Goal: Task Accomplishment & Management: Use online tool/utility

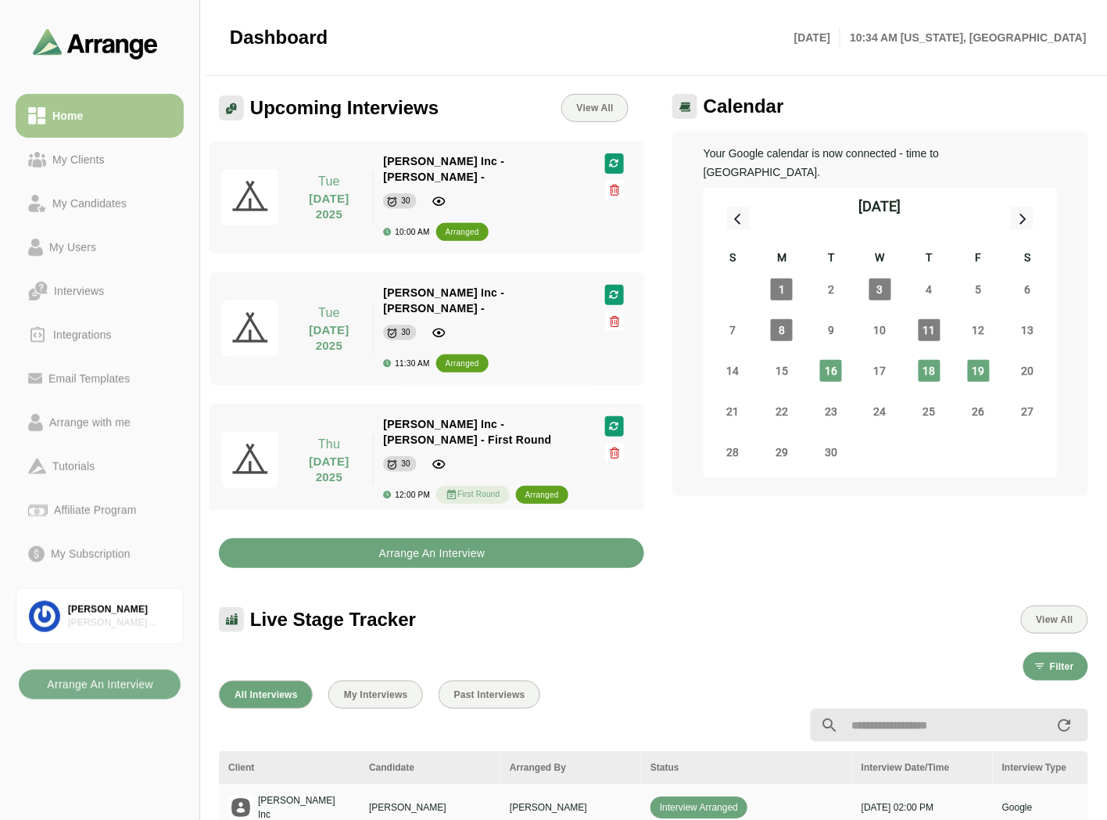
click at [412, 555] on b "Arrange An Interview" at bounding box center [432, 553] width 107 height 30
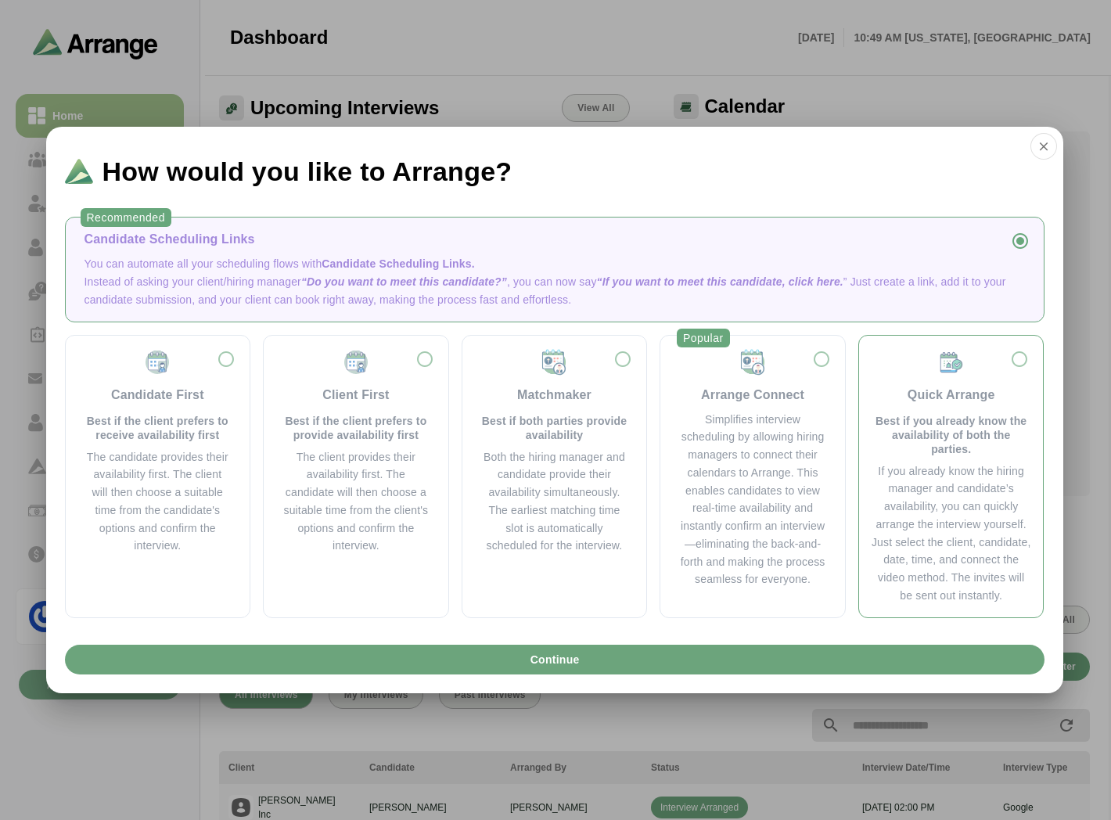
click at [917, 425] on p "Best if you already know the availability of both the parties." at bounding box center [951, 435] width 160 height 42
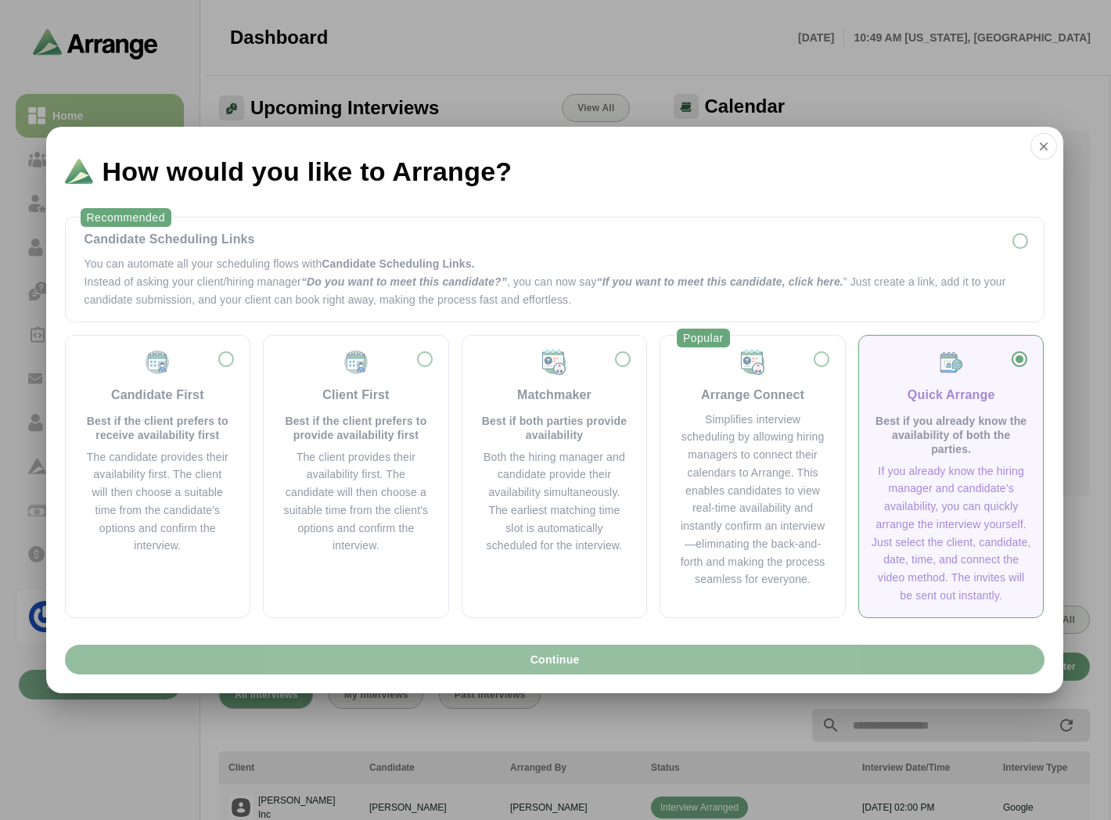
click at [628, 660] on button "Continue" at bounding box center [554, 659] width 979 height 30
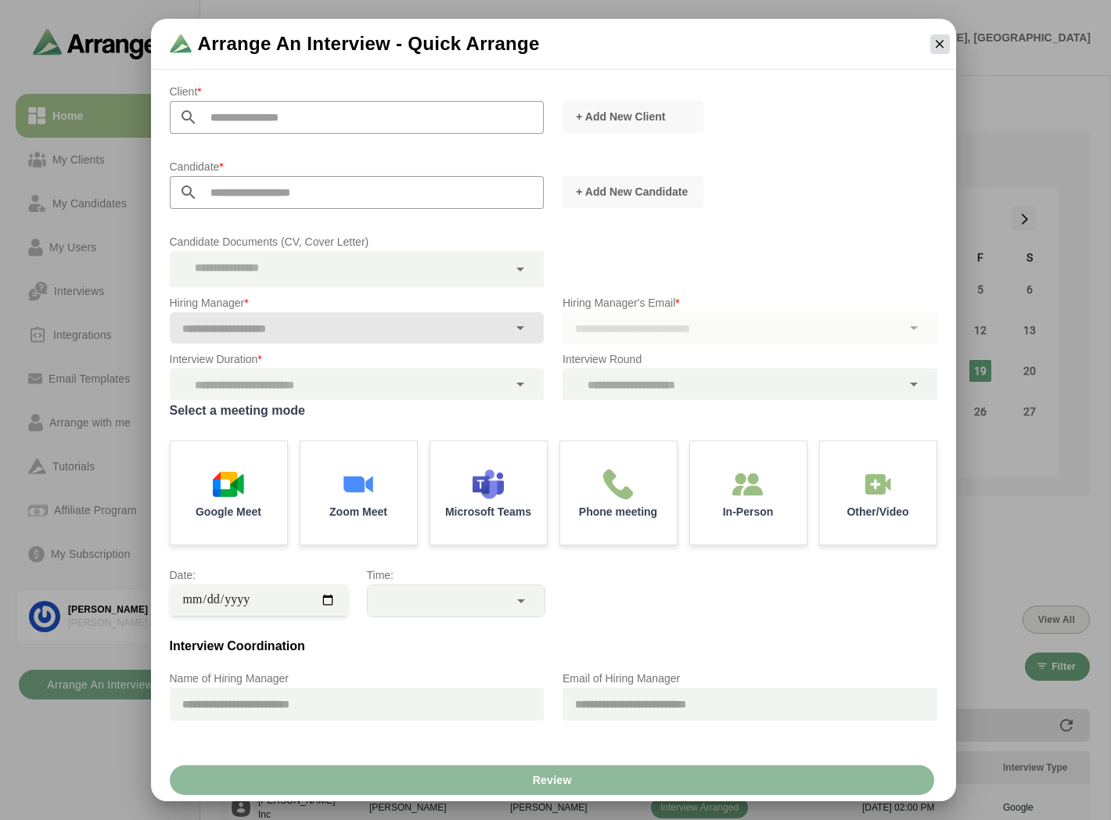
click at [932, 41] on icon "button" at bounding box center [939, 44] width 14 height 14
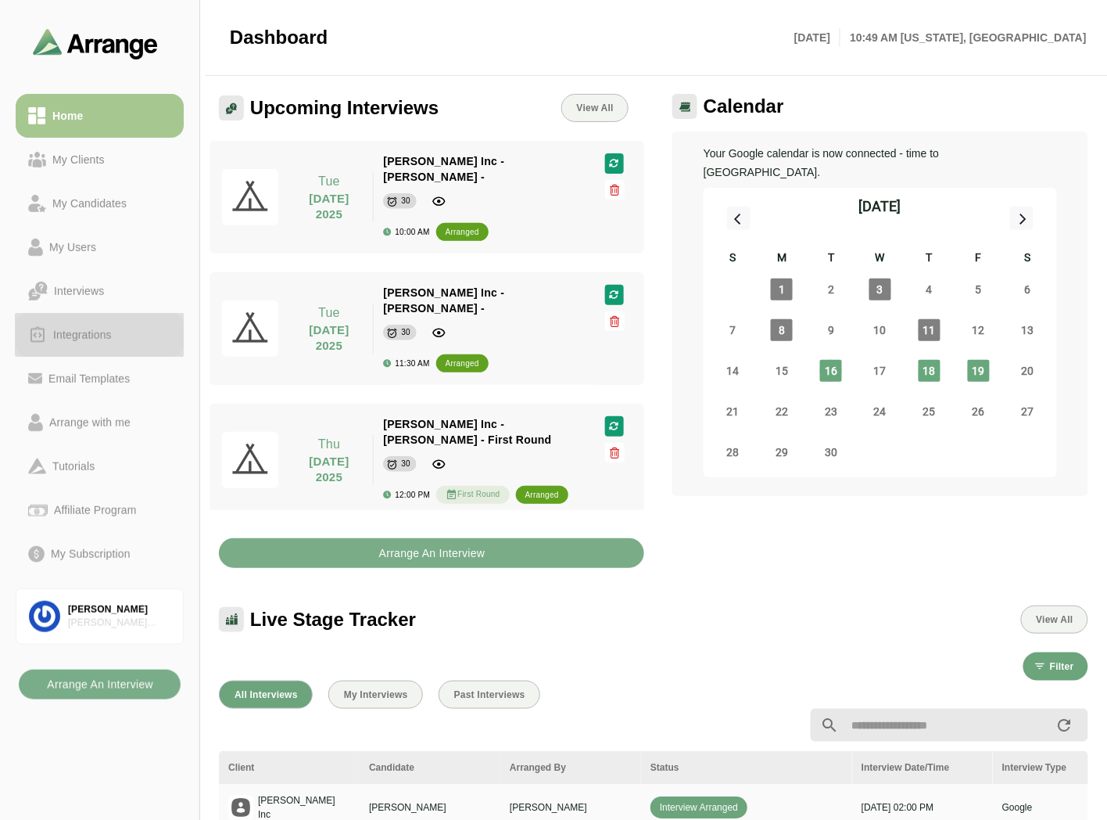
click at [103, 332] on div "Integrations" at bounding box center [82, 334] width 71 height 19
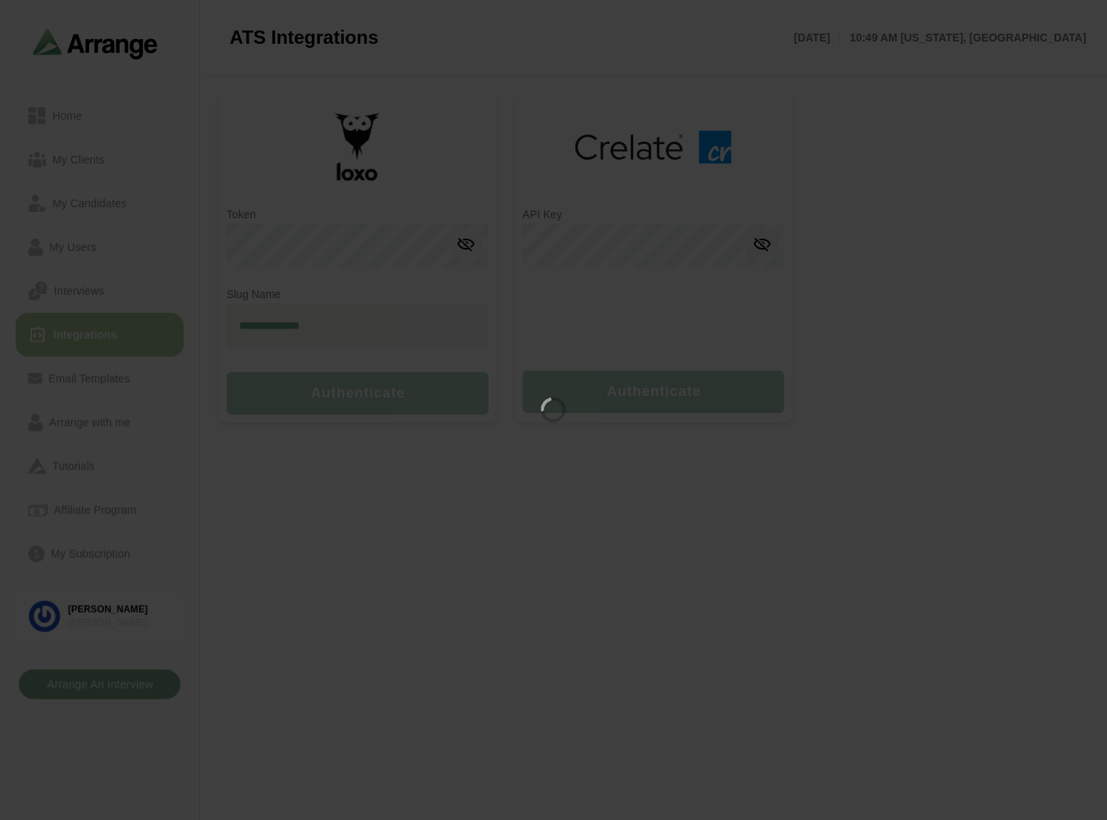
type input "**********"
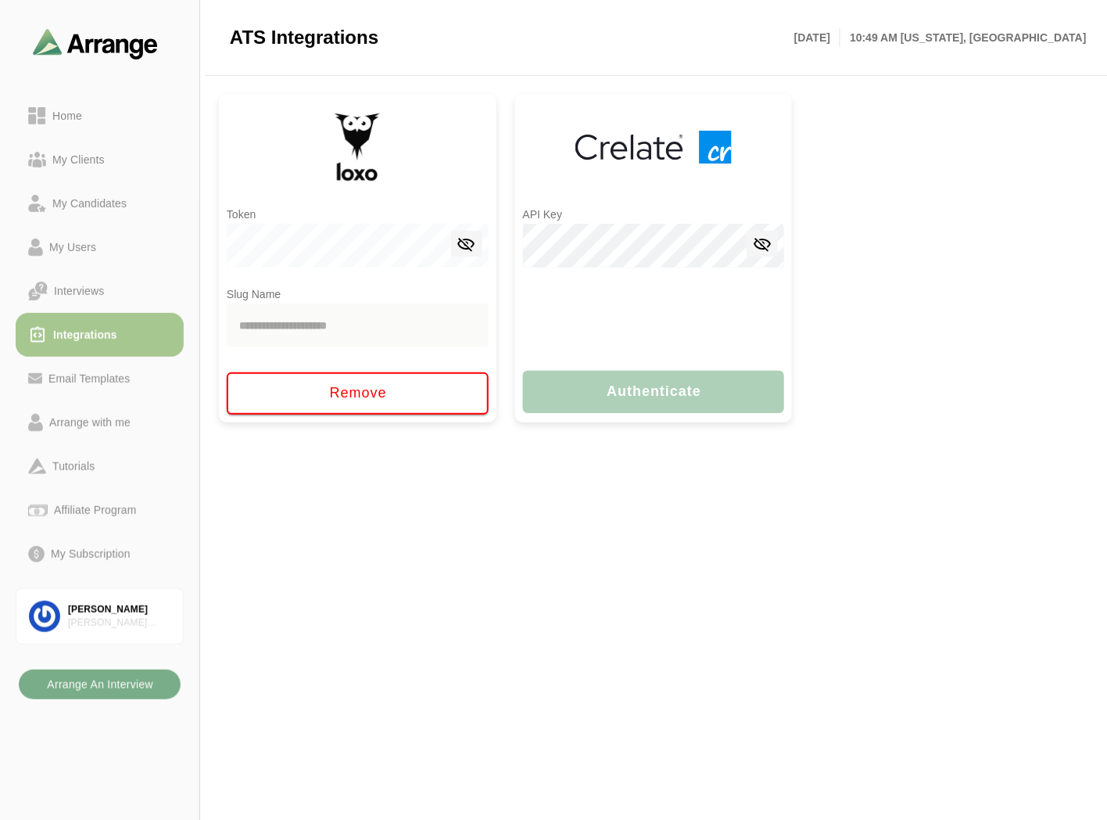
click at [583, 298] on div at bounding box center [654, 324] width 262 height 78
click at [92, 106] on div "Home" at bounding box center [99, 115] width 143 height 19
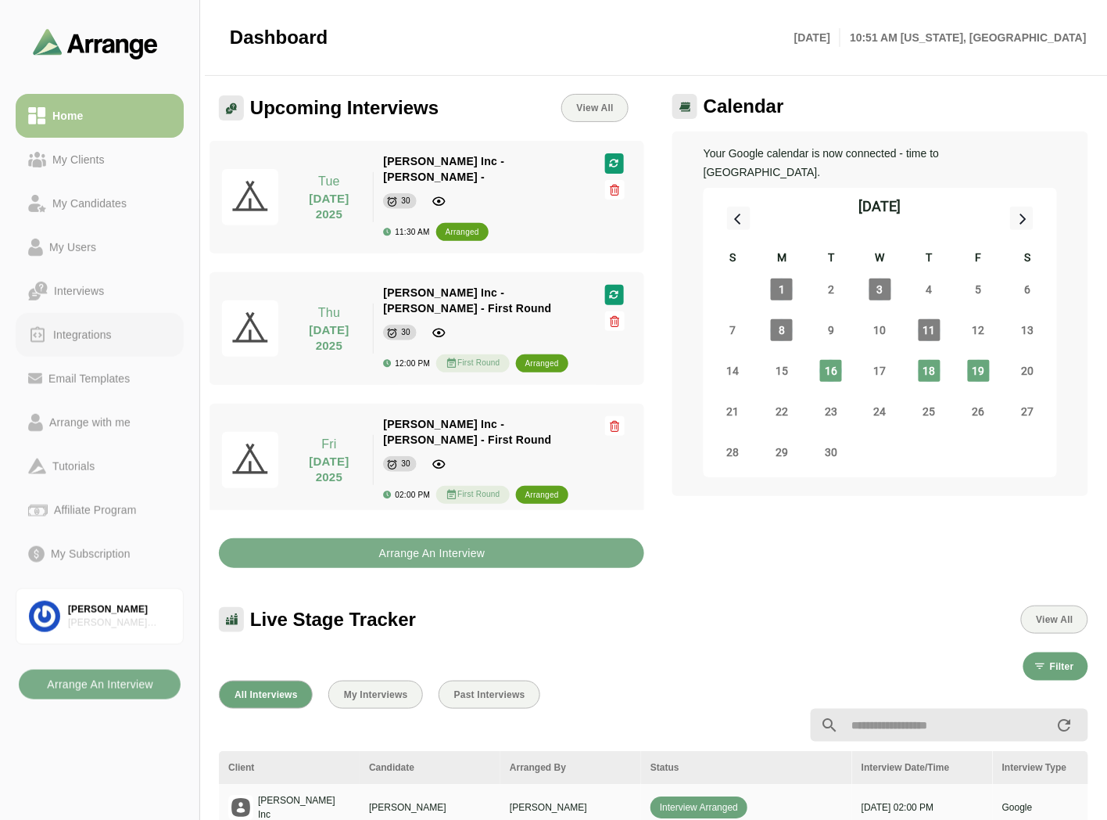
click at [81, 326] on div "Integrations" at bounding box center [82, 334] width 71 height 19
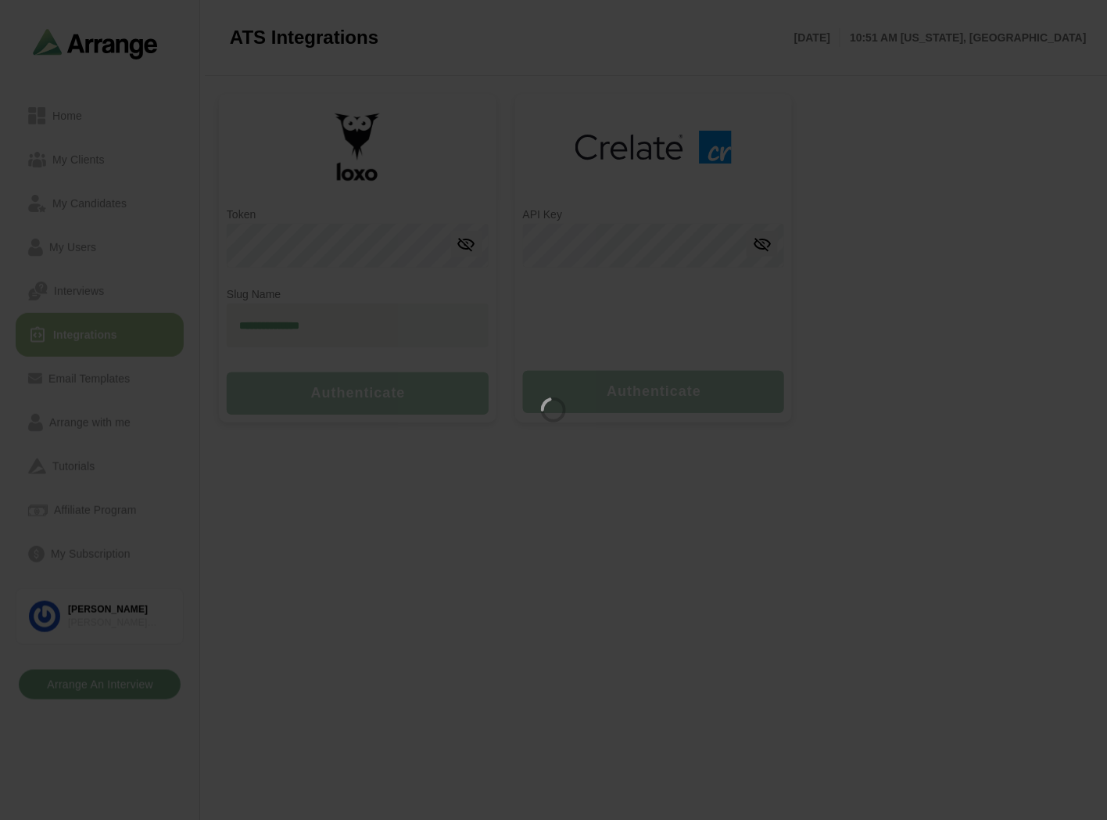
type input "**********"
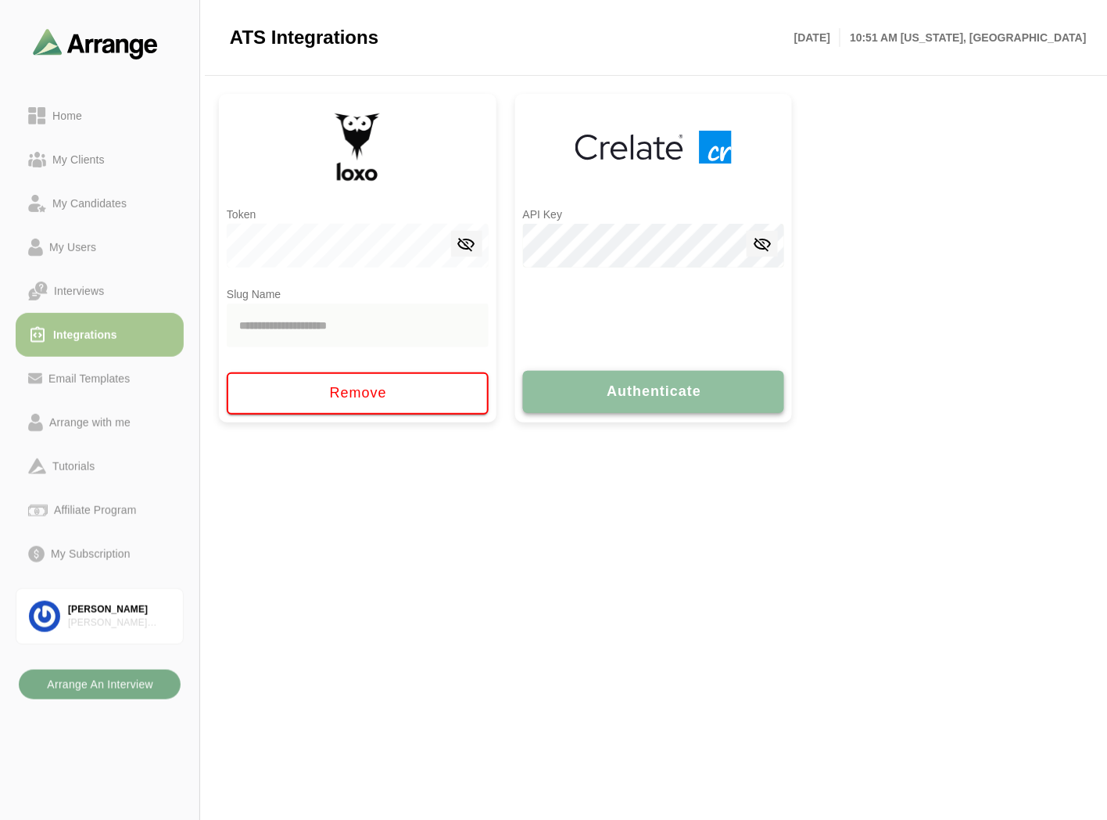
click at [649, 394] on span "Authenticate" at bounding box center [654, 391] width 96 height 16
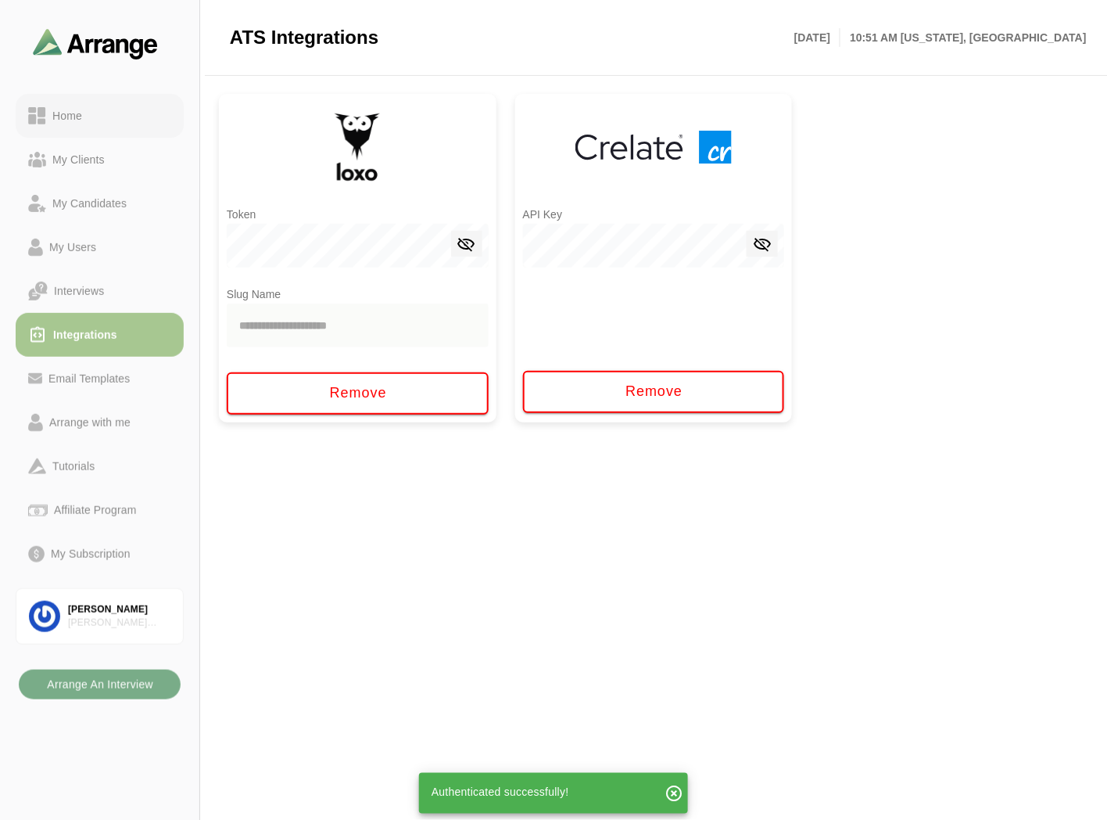
click at [79, 108] on div "Home" at bounding box center [67, 115] width 42 height 19
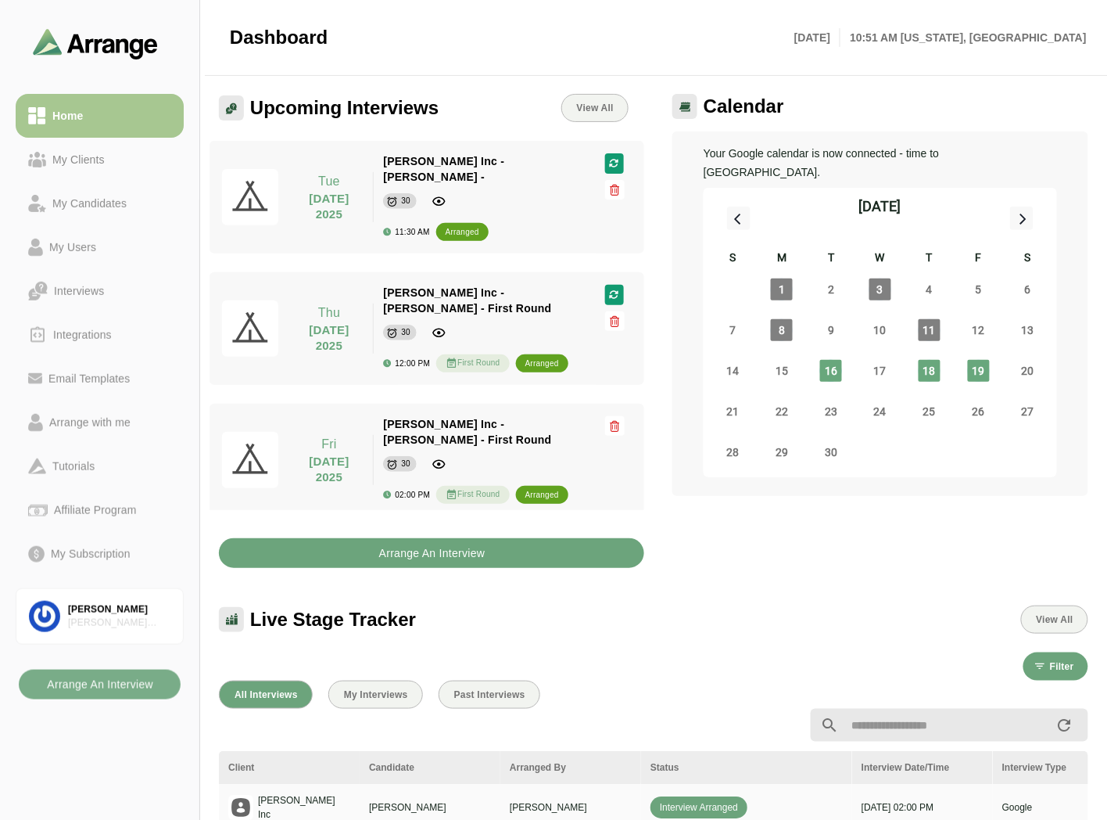
click at [464, 538] on b "Arrange An Interview" at bounding box center [432, 553] width 107 height 30
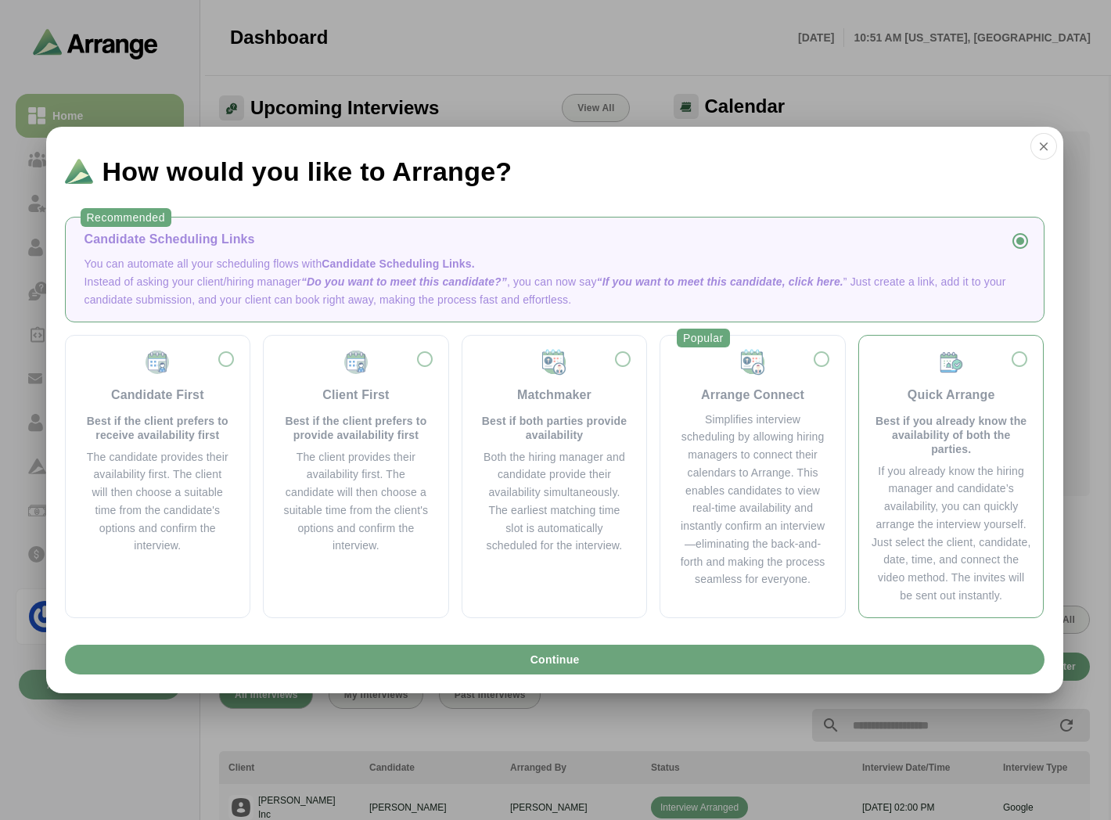
click at [973, 417] on p "Best if you already know the availability of both the parties." at bounding box center [951, 435] width 160 height 42
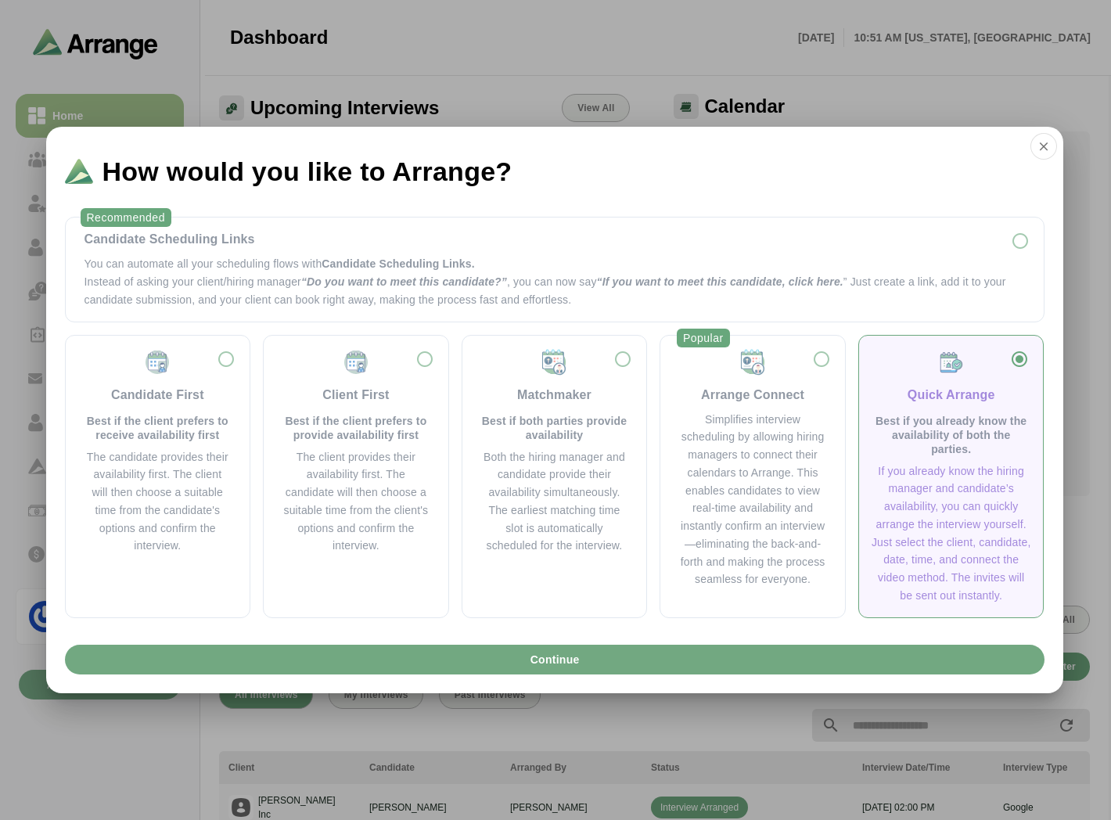
click at [755, 655] on button "Continue" at bounding box center [554, 659] width 979 height 30
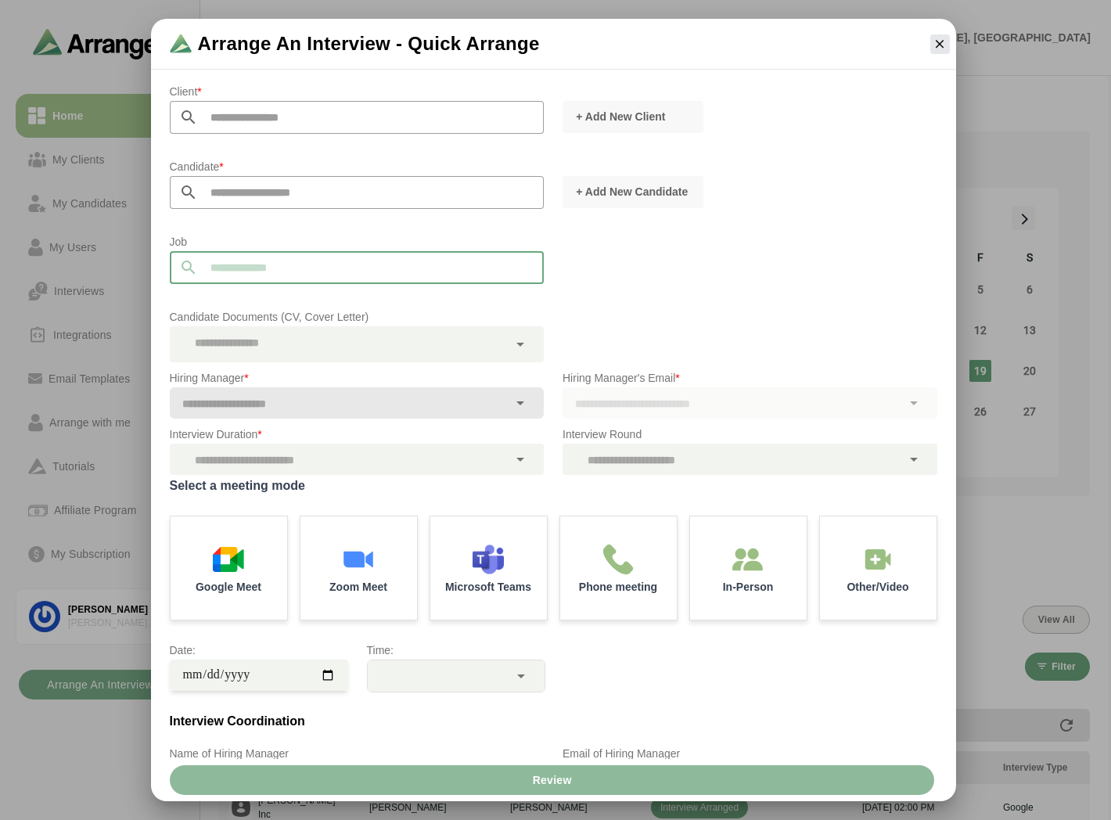
click at [242, 261] on input "text" at bounding box center [371, 267] width 346 height 33
click at [182, 240] on p "Job" at bounding box center [357, 241] width 375 height 19
click at [937, 37] on icon "button" at bounding box center [939, 44] width 14 height 14
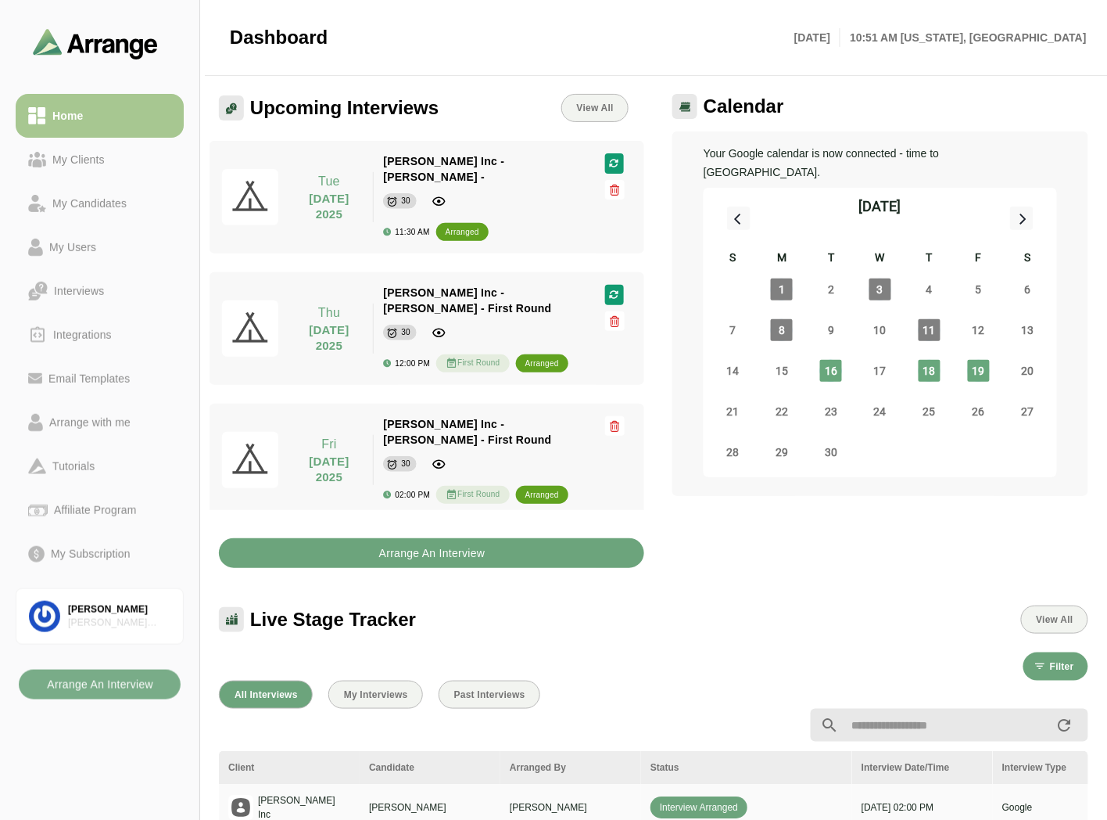
click at [400, 538] on b "Arrange An Interview" at bounding box center [432, 553] width 107 height 30
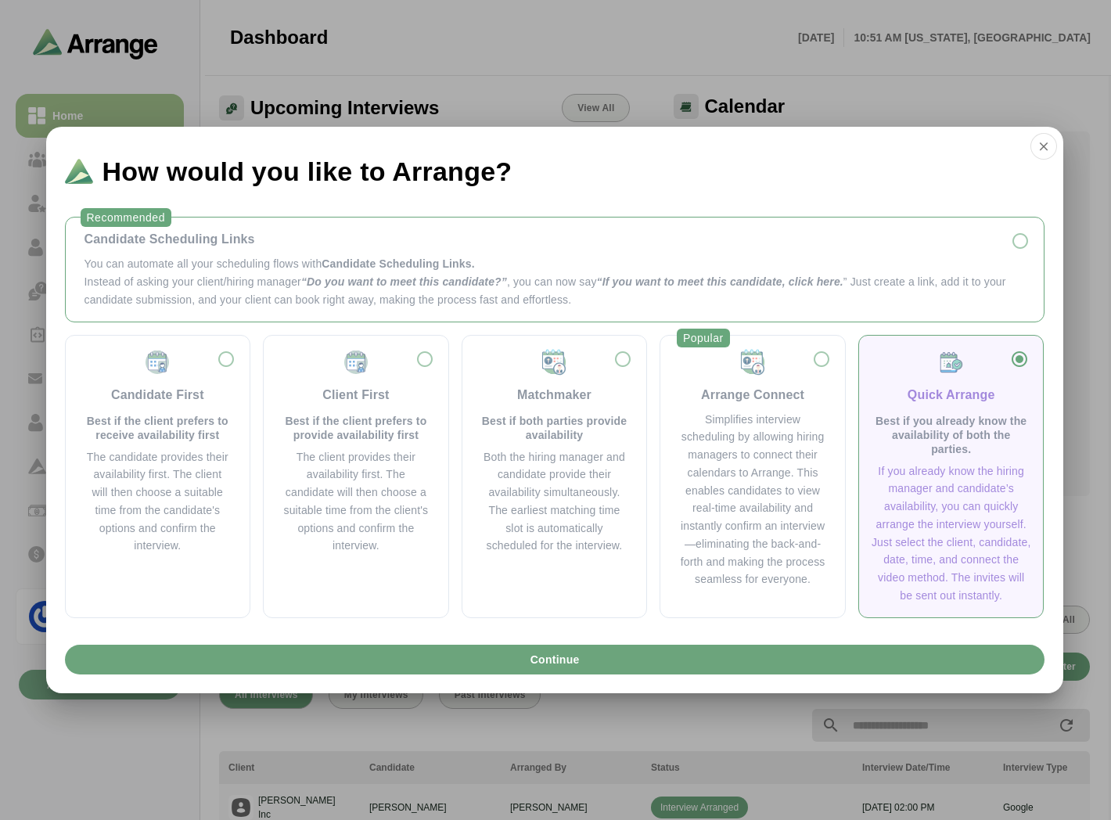
click at [271, 278] on p "Instead of asking your client/hiring manager “Do you want to meet this candidat…" at bounding box center [554, 291] width 940 height 36
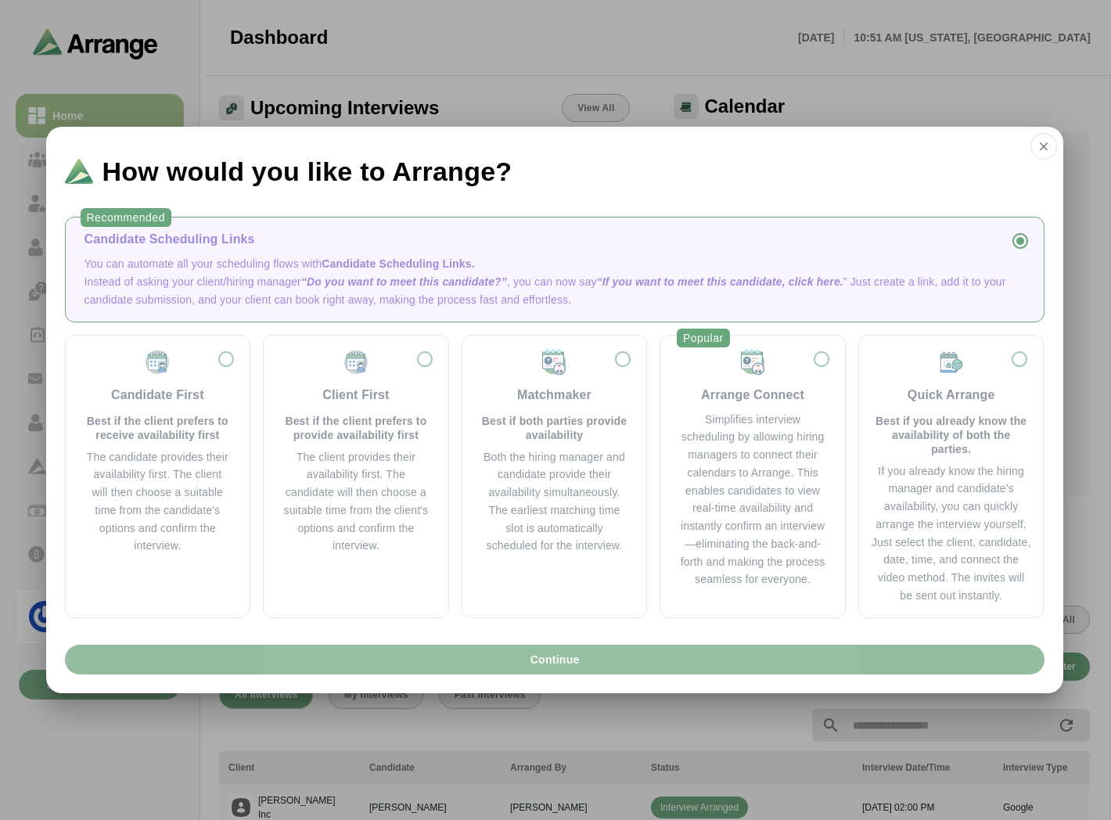
click at [536, 662] on span "Continue" at bounding box center [554, 659] width 50 height 30
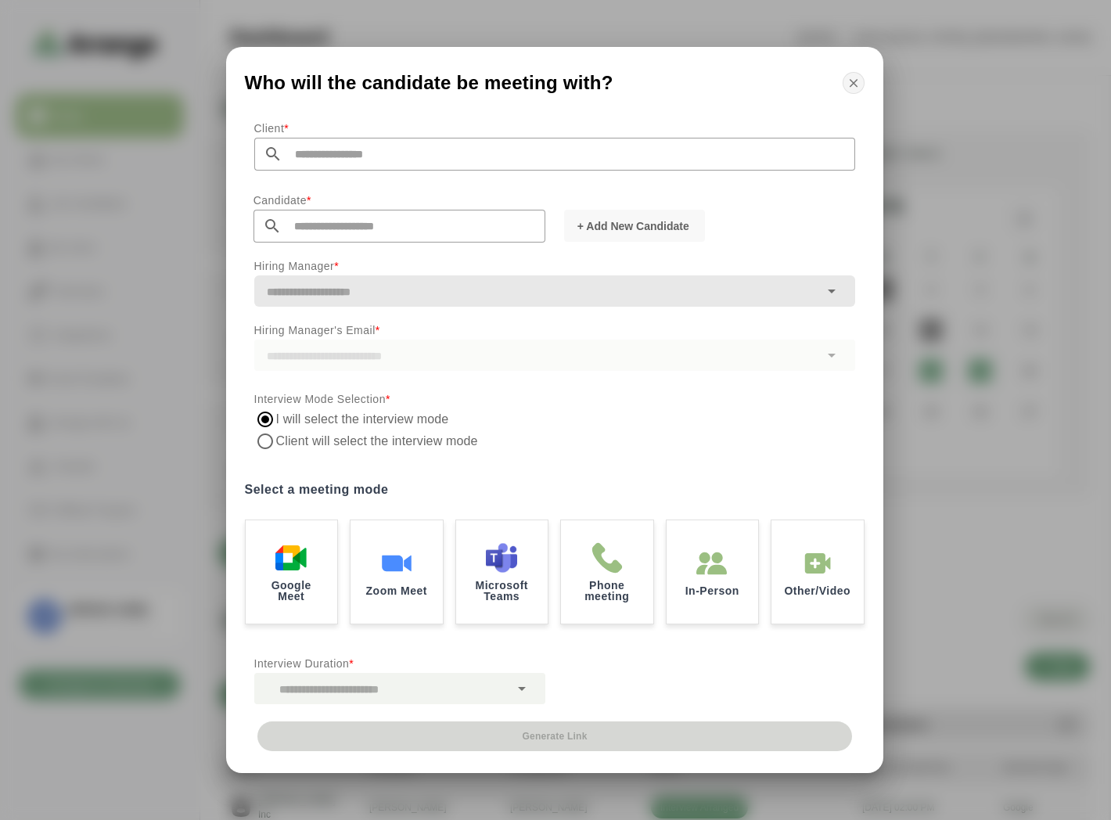
click at [856, 88] on icon "button" at bounding box center [853, 83] width 14 height 14
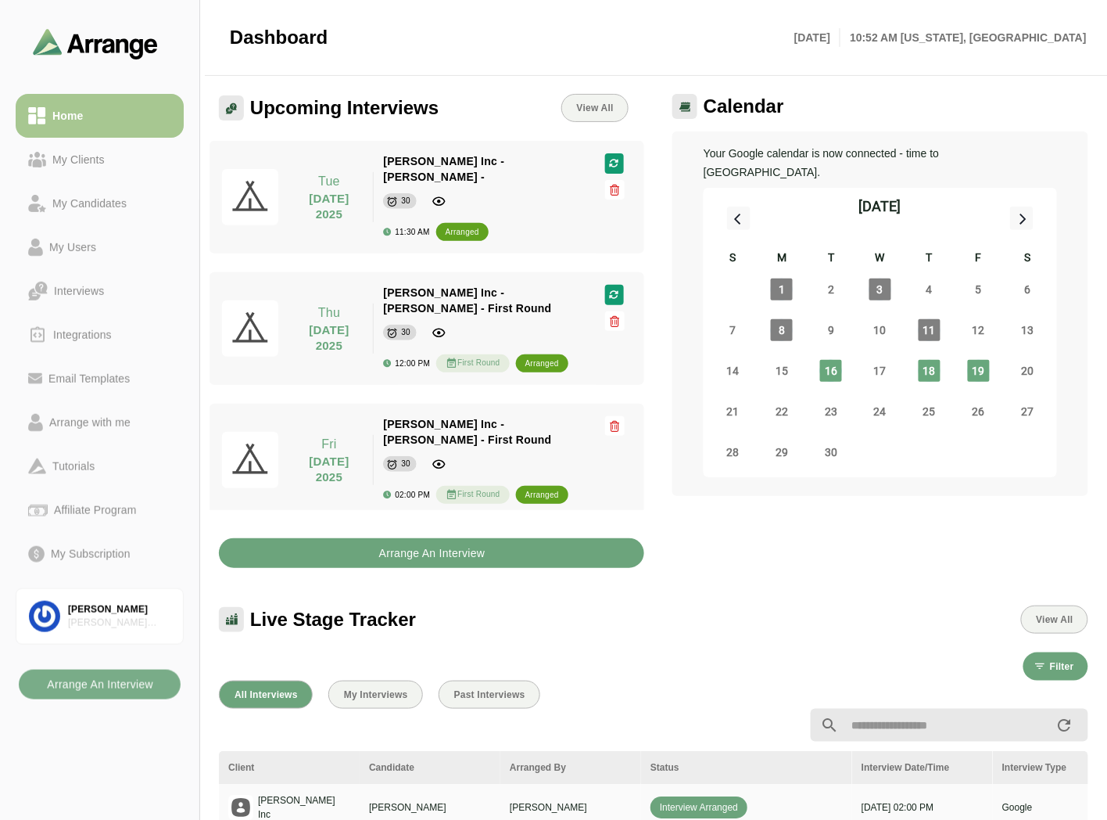
click at [429, 543] on b "Arrange An Interview" at bounding box center [432, 553] width 107 height 30
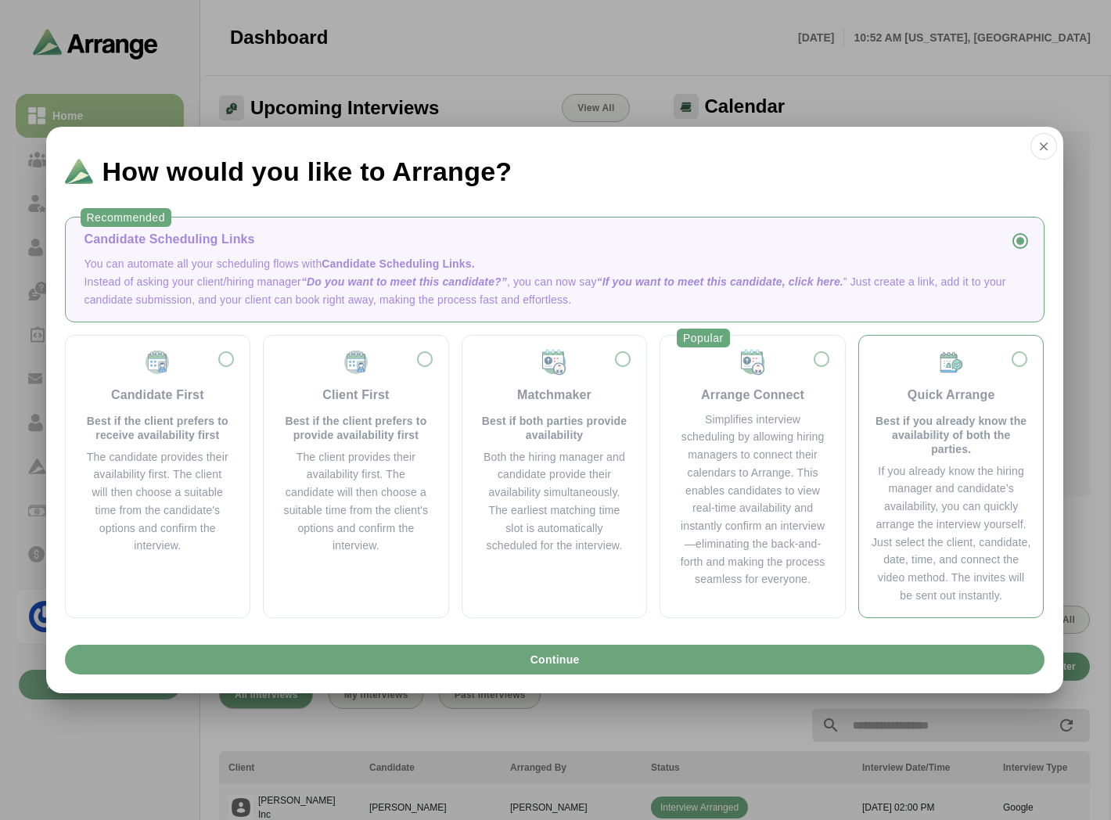
click at [963, 380] on div "Quick Arrange Best if you already know the availability of both the parties." at bounding box center [951, 402] width 160 height 108
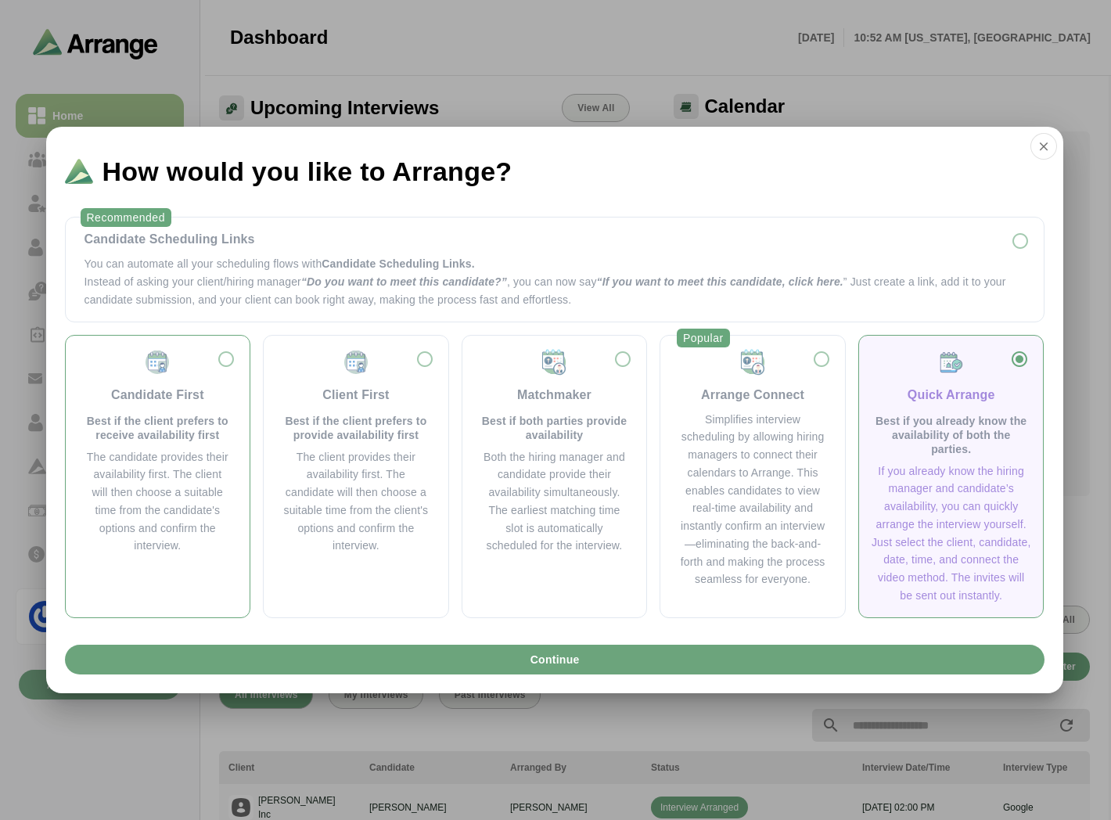
click at [192, 441] on p "Best if the client prefers to receive availability first" at bounding box center [157, 428] width 147 height 28
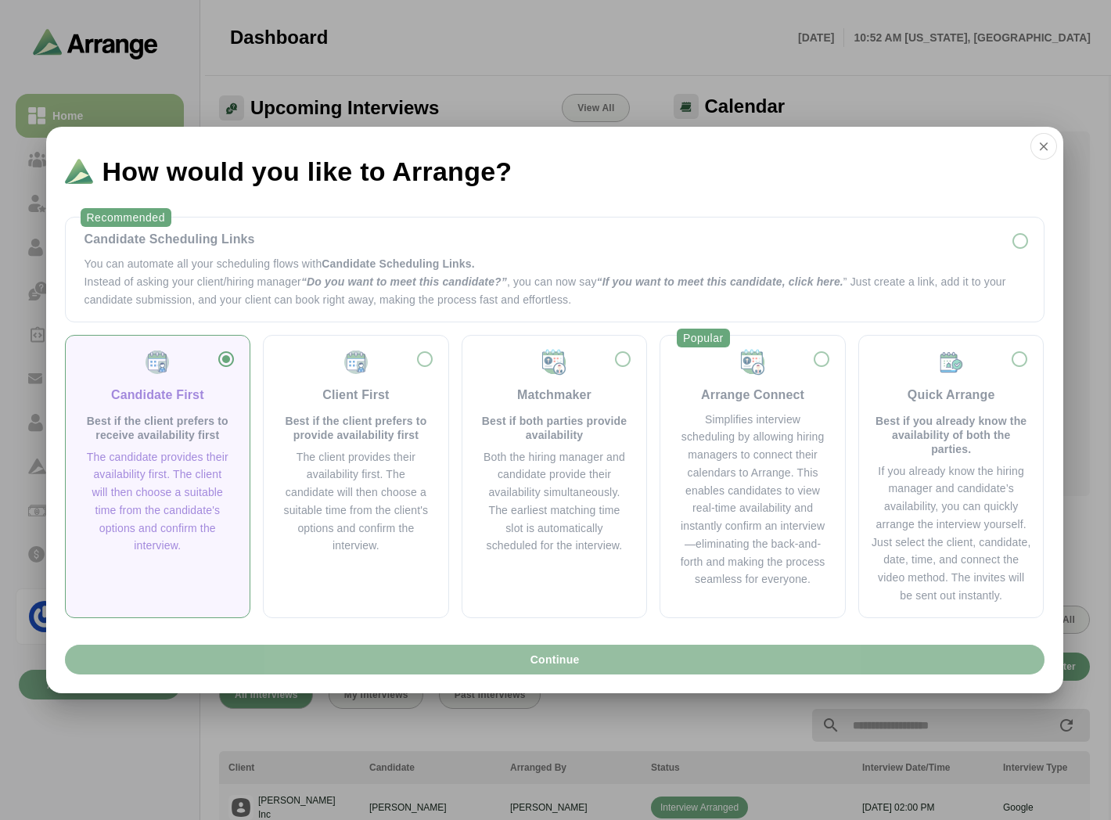
click at [537, 653] on span "Continue" at bounding box center [554, 659] width 50 height 30
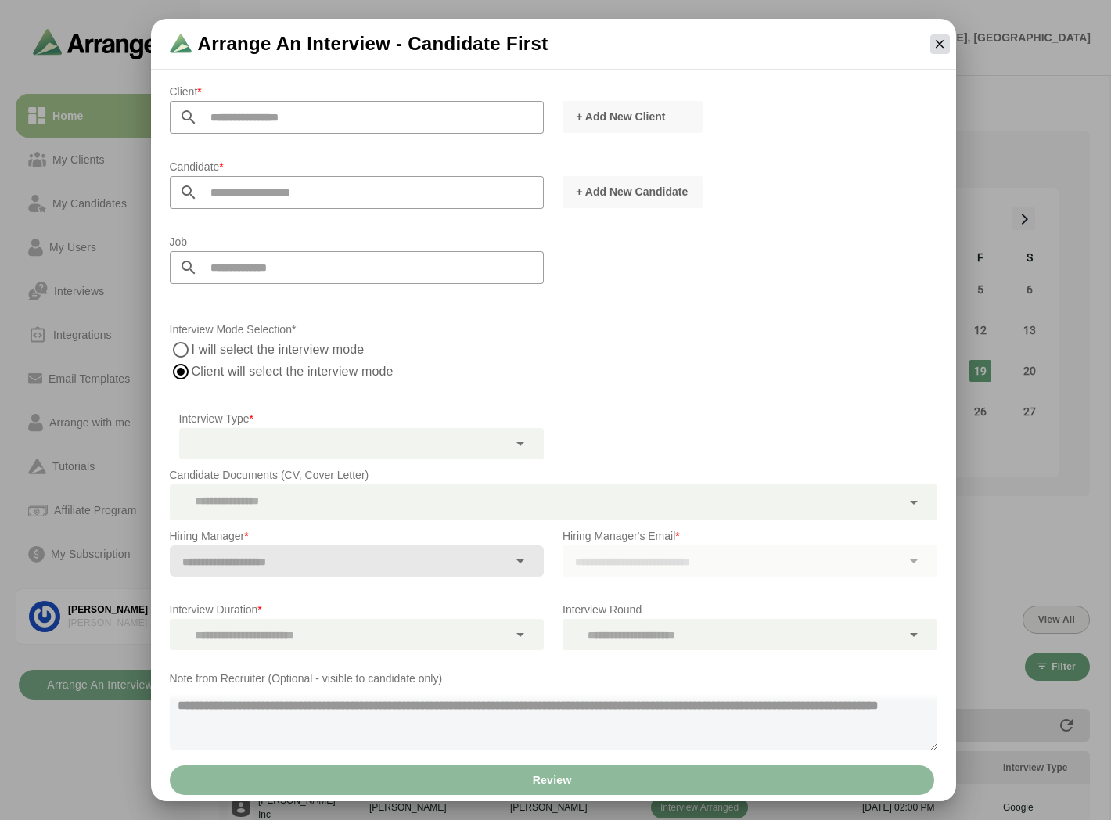
click at [934, 44] on icon "button" at bounding box center [939, 44] width 14 height 14
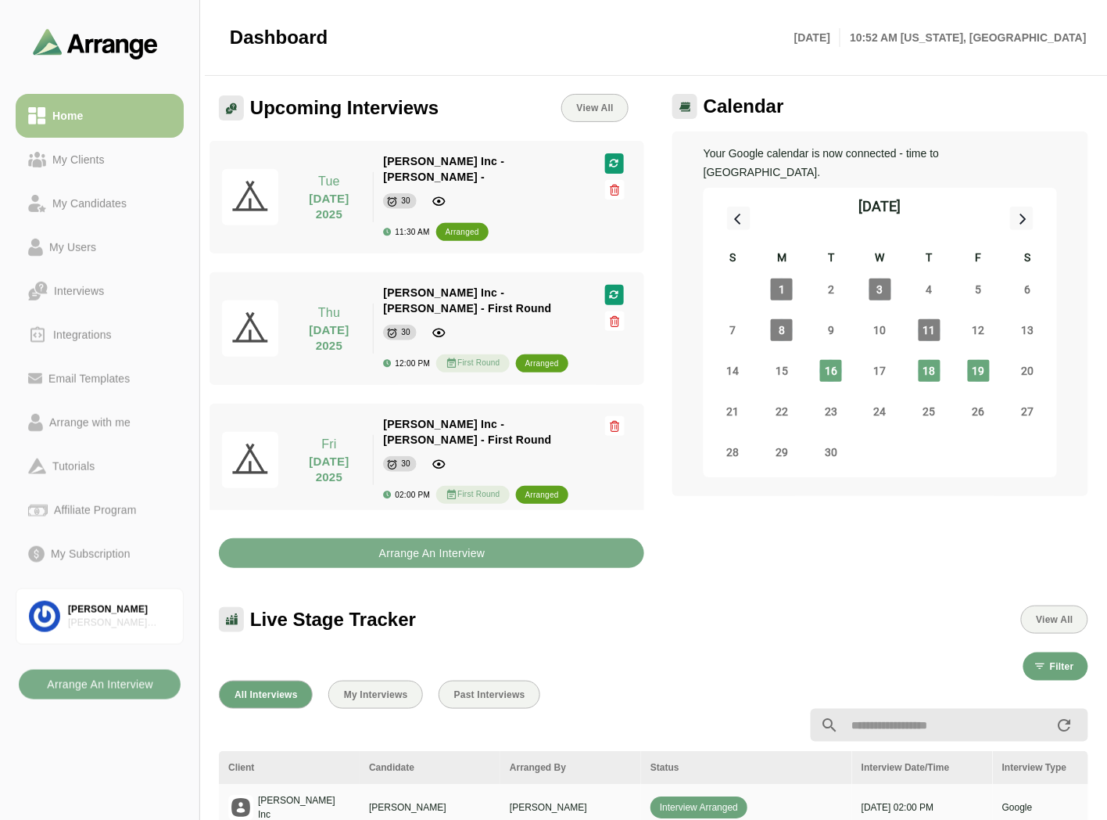
click at [403, 510] on div "Arrange An Interview" at bounding box center [432, 543] width 444 height 67
click at [399, 538] on b "Arrange An Interview" at bounding box center [432, 553] width 107 height 30
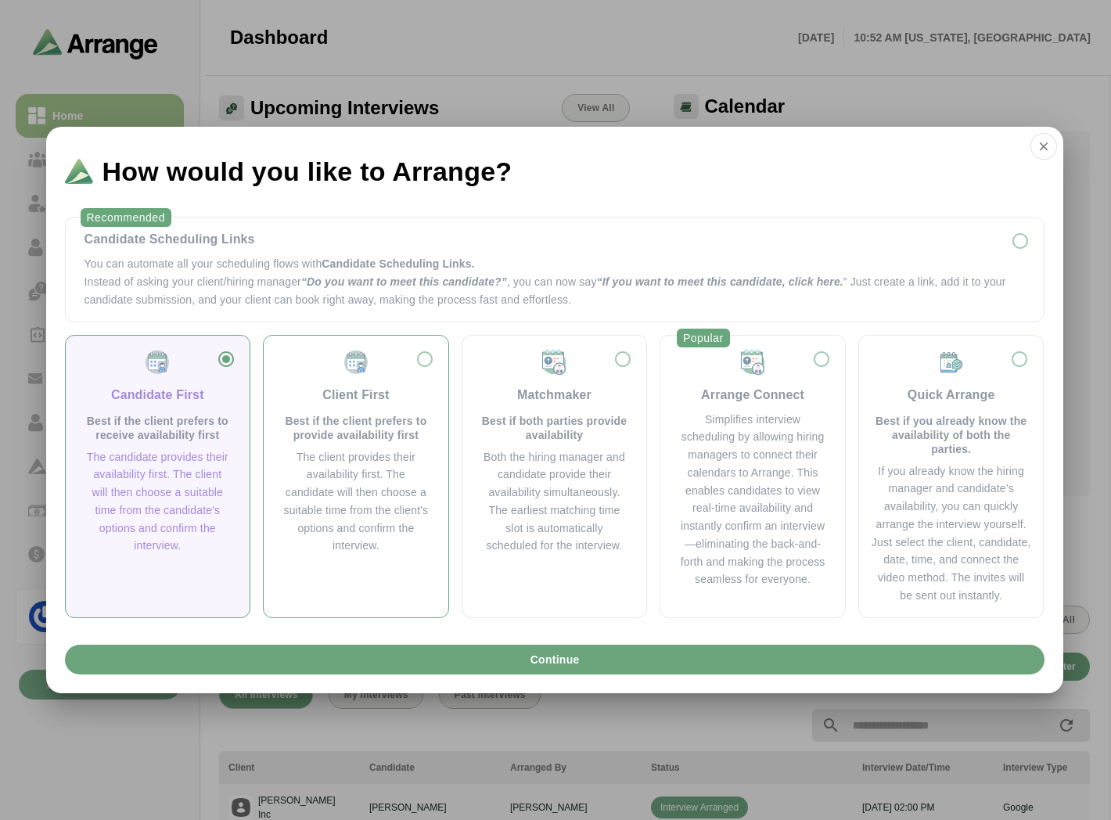
click at [389, 433] on p "Best if the client prefers to provide availability first" at bounding box center [355, 428] width 147 height 28
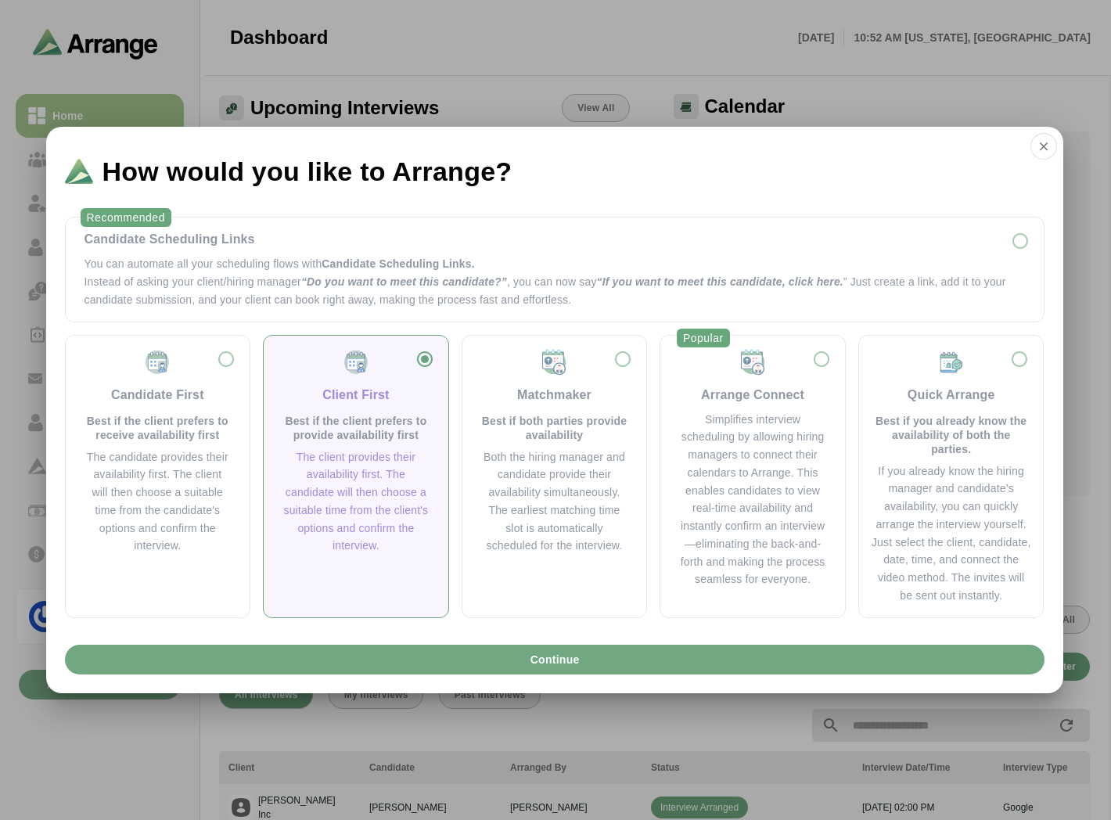
click at [433, 646] on button "Continue" at bounding box center [554, 659] width 979 height 30
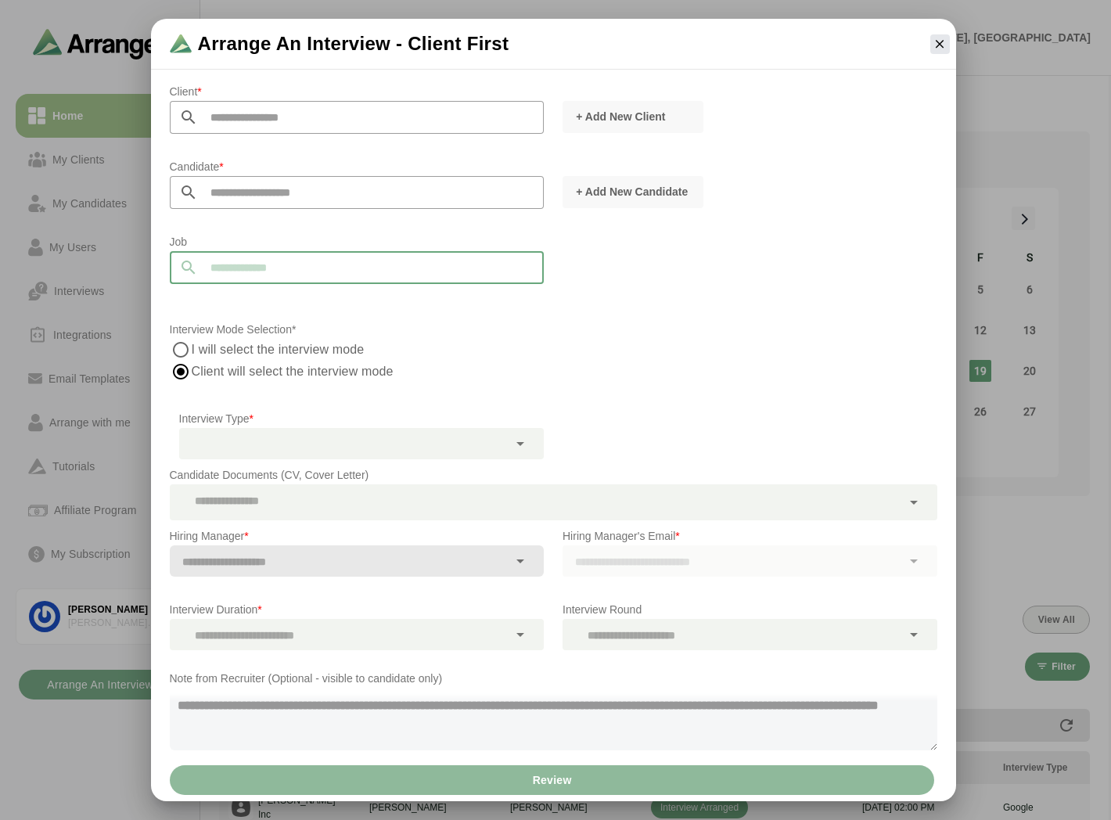
click at [248, 272] on input "text" at bounding box center [371, 267] width 346 height 33
click at [942, 42] on icon "button" at bounding box center [939, 44] width 14 height 14
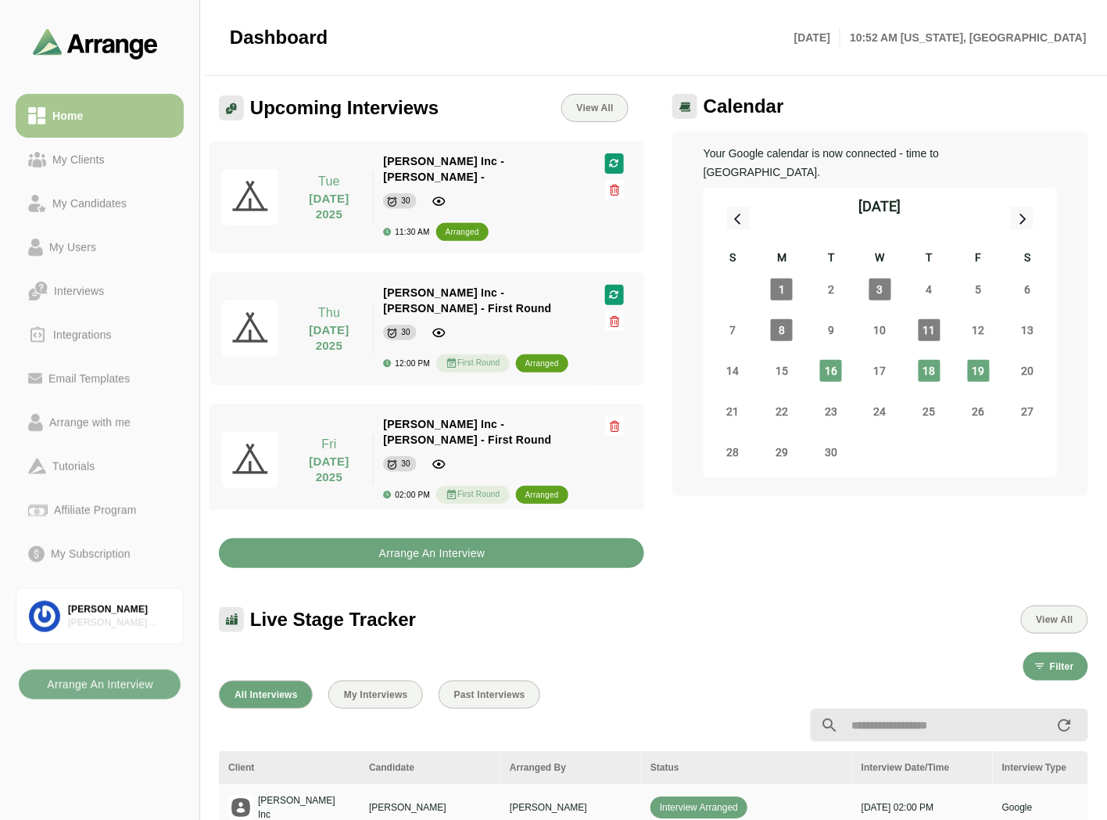
click at [522, 544] on button "Arrange An Interview" at bounding box center [431, 553] width 425 height 30
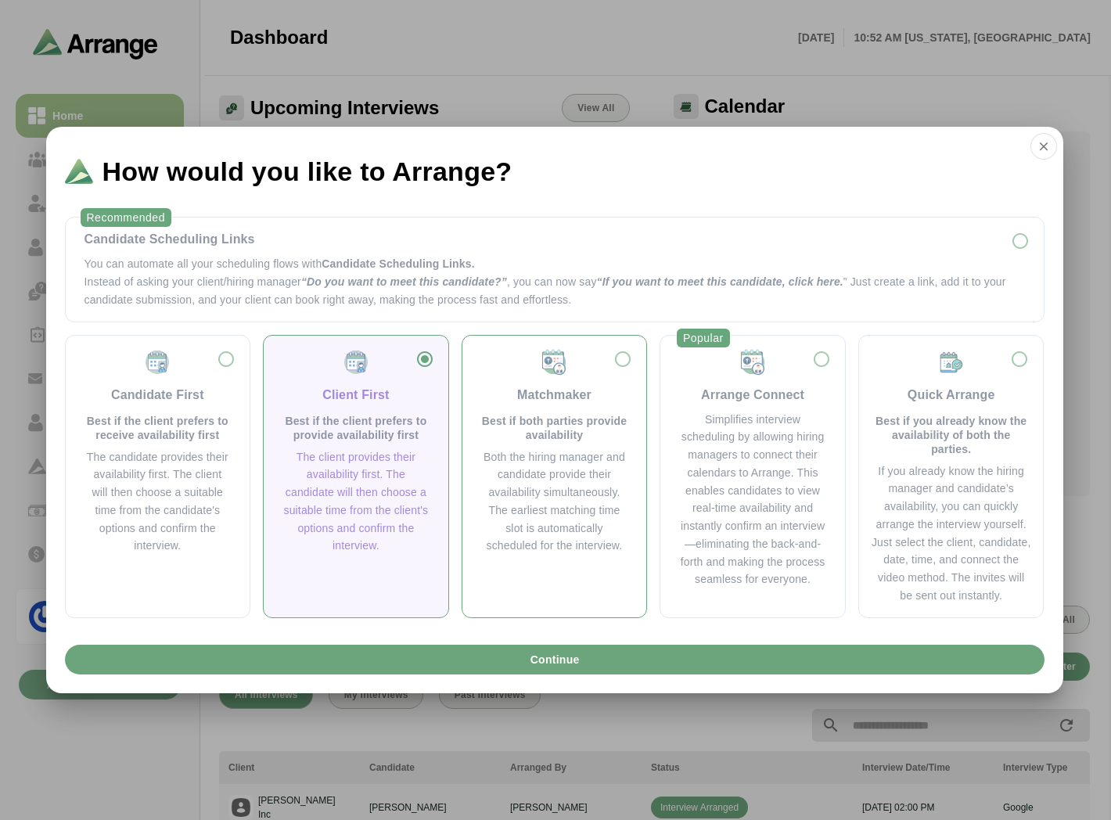
click at [525, 450] on div "Both the hiring manager and candidate provide their availability simultaneously…" at bounding box center [554, 501] width 147 height 107
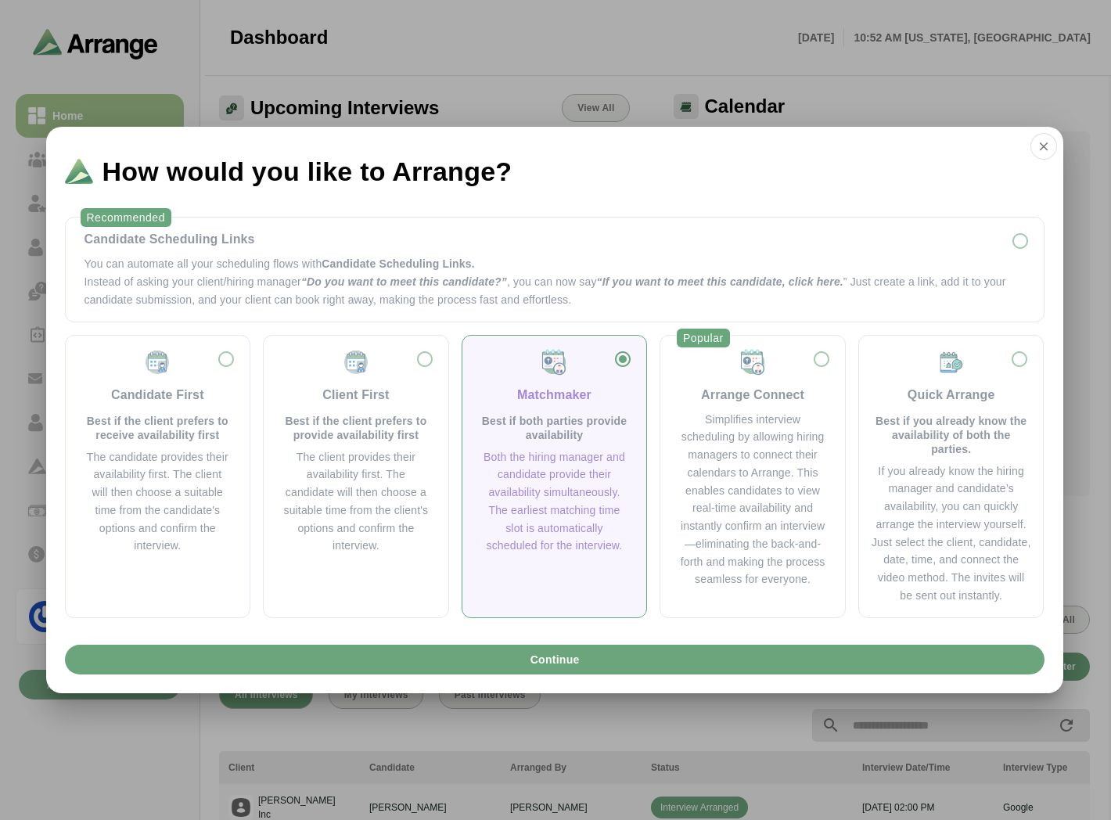
click at [565, 643] on div "Continue" at bounding box center [554, 665] width 1017 height 55
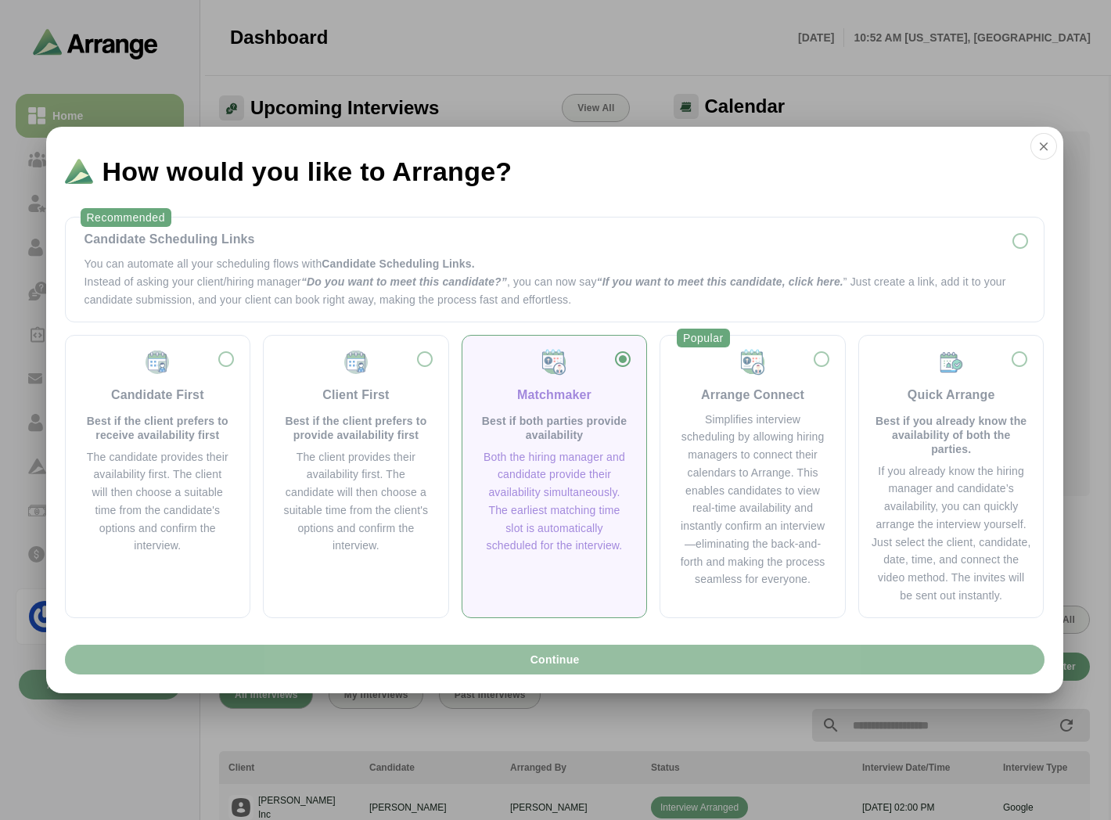
click at [556, 657] on span "Continue" at bounding box center [554, 659] width 50 height 30
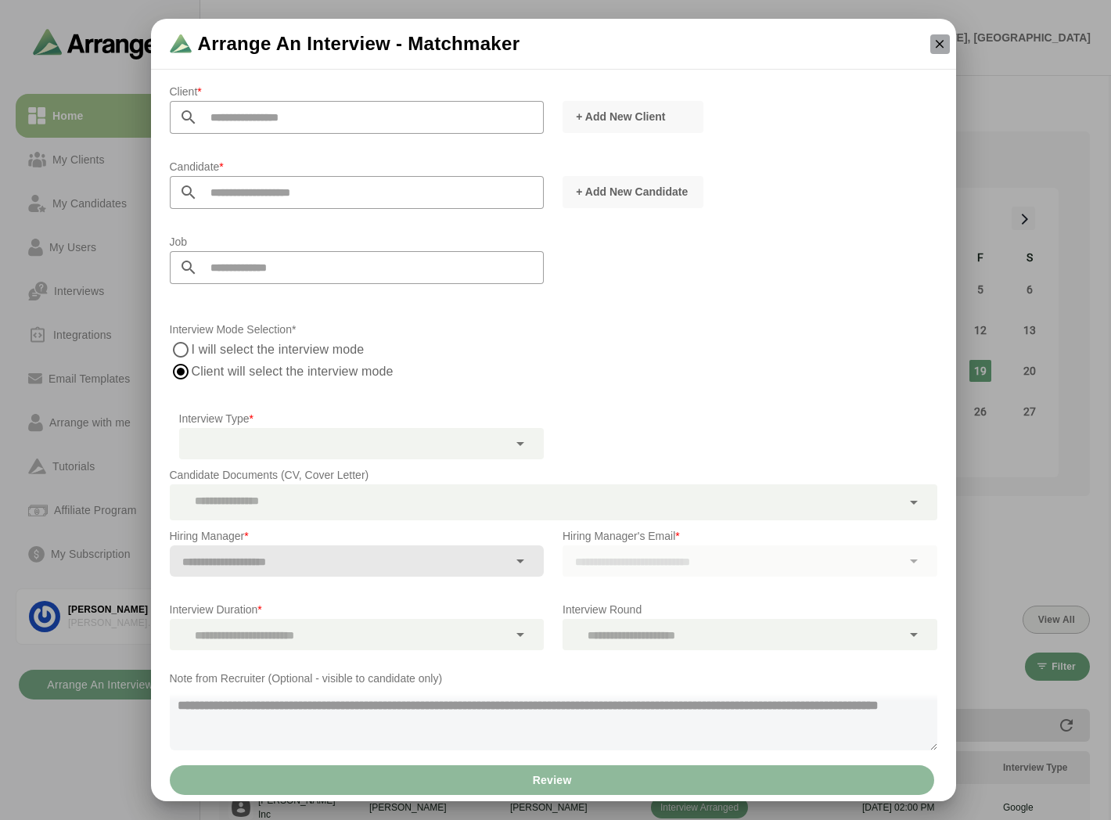
click at [940, 51] on button "button" at bounding box center [940, 44] width 20 height 20
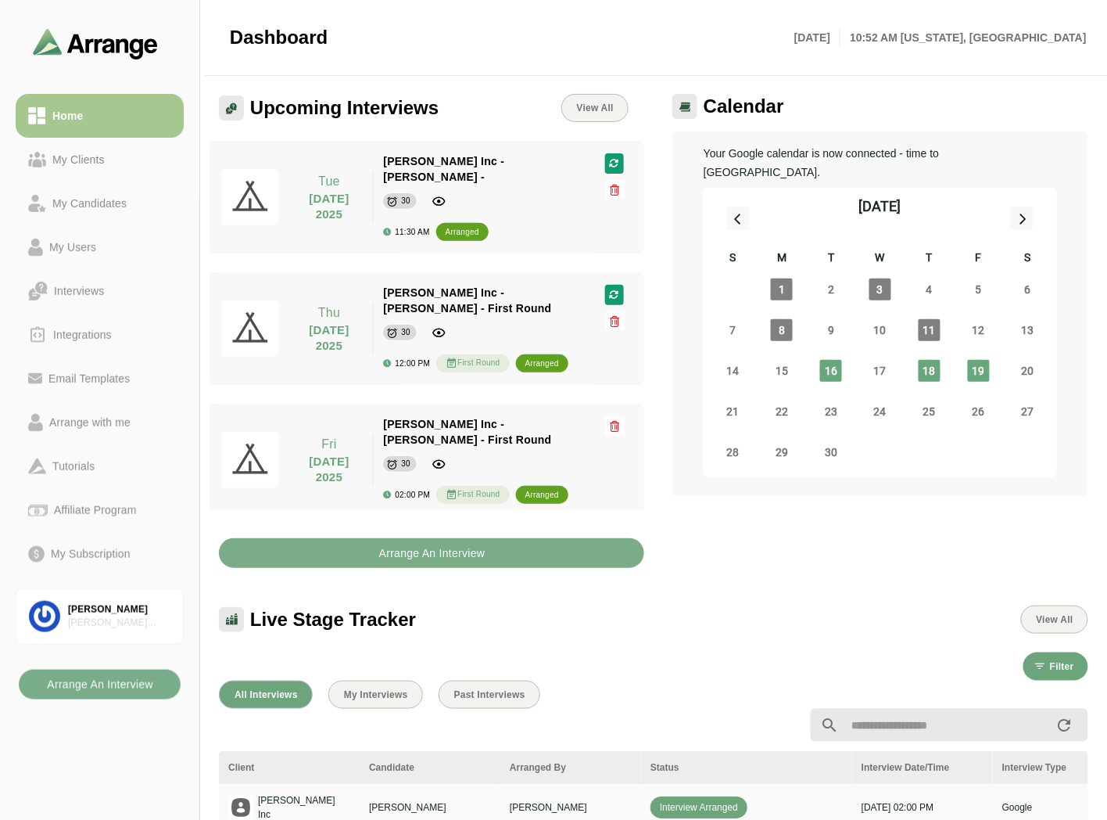
click at [536, 577] on div "Live Stage Tracker View All" at bounding box center [654, 610] width 888 height 66
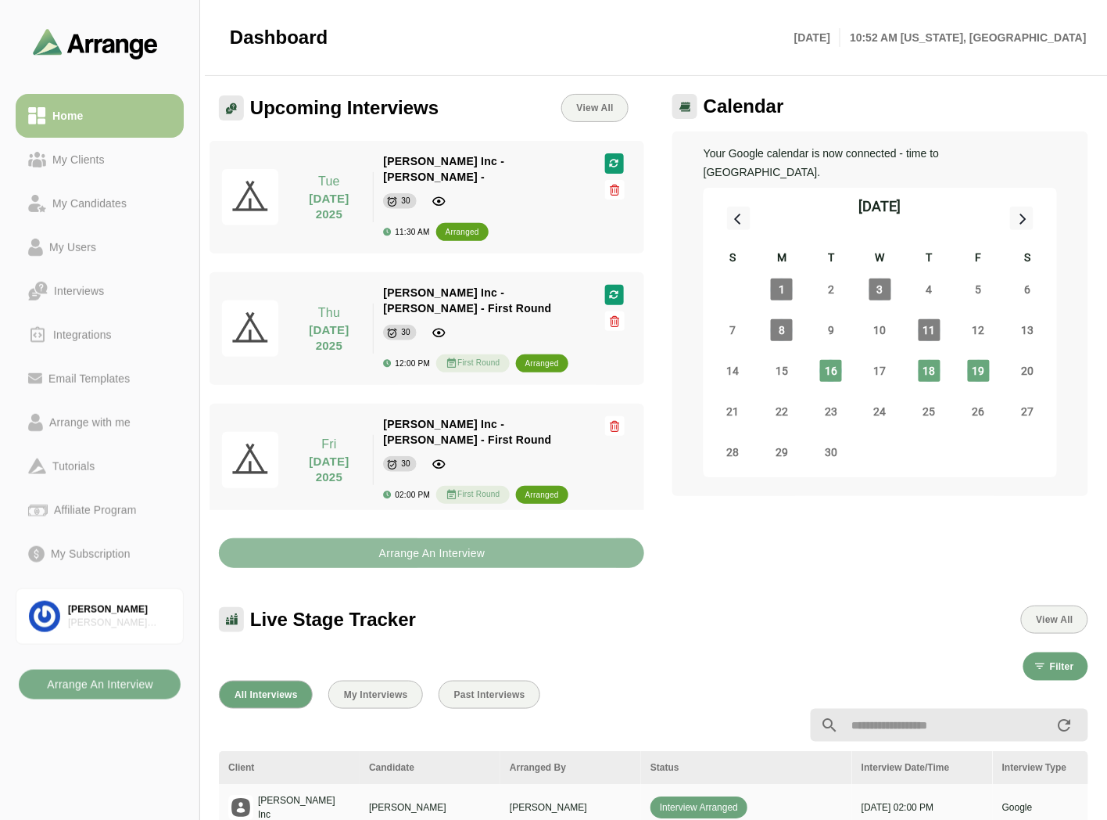
click at [544, 538] on button "Arrange An Interview" at bounding box center [431, 553] width 425 height 30
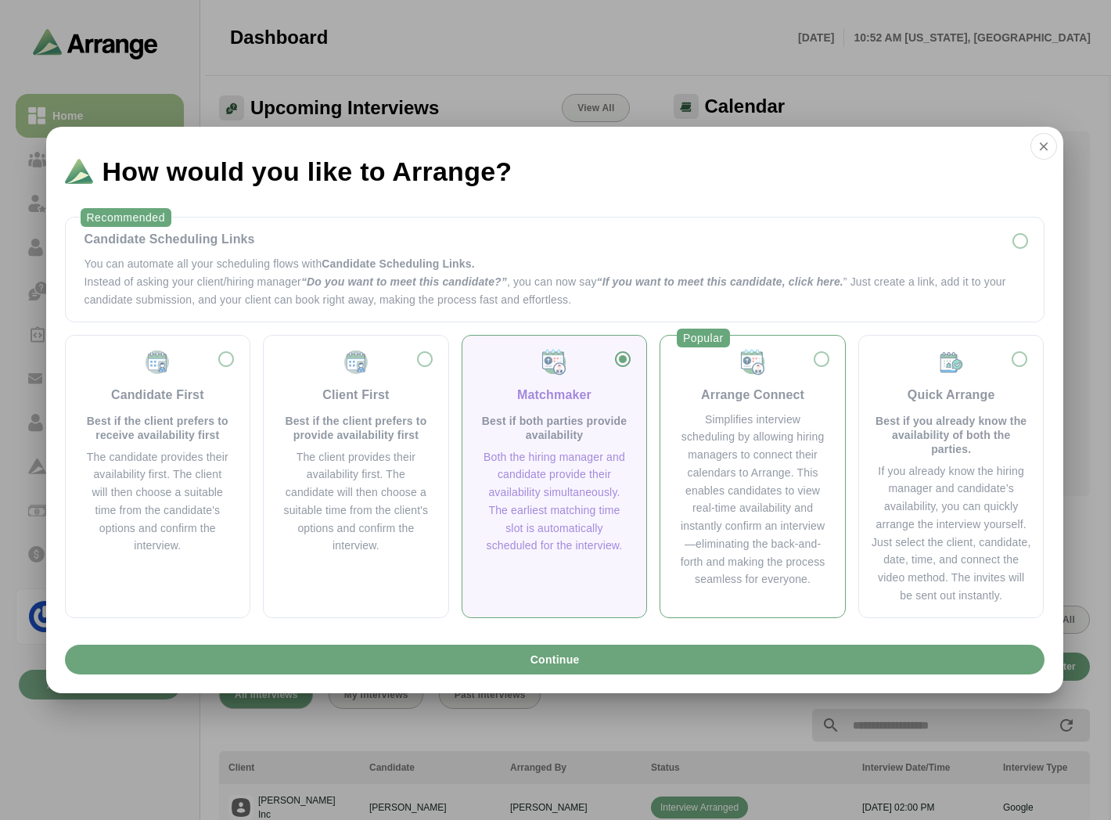
drag, startPoint x: 743, startPoint y: 430, endPoint x: 737, endPoint y: 479, distance: 48.8
click at [744, 430] on div "Simplifies interview scheduling by allowing hiring managers to connect their ca…" at bounding box center [752, 500] width 147 height 178
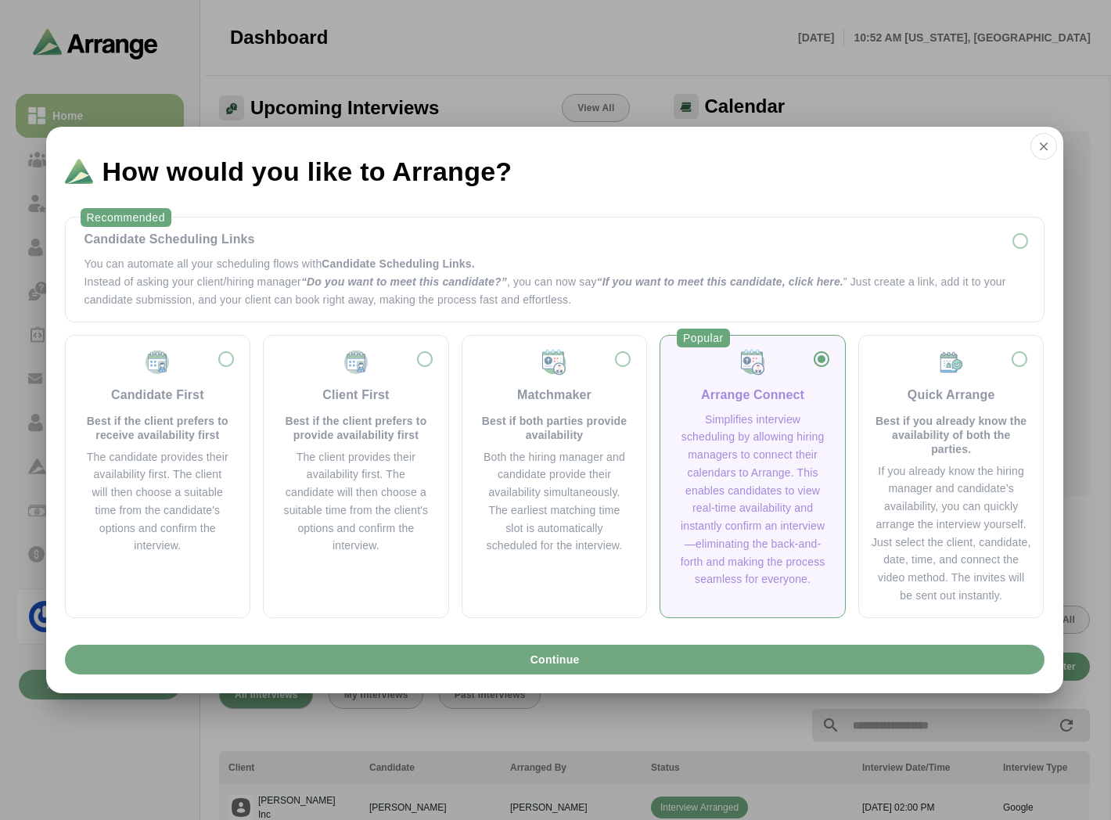
click at [652, 666] on button "Continue" at bounding box center [554, 659] width 979 height 30
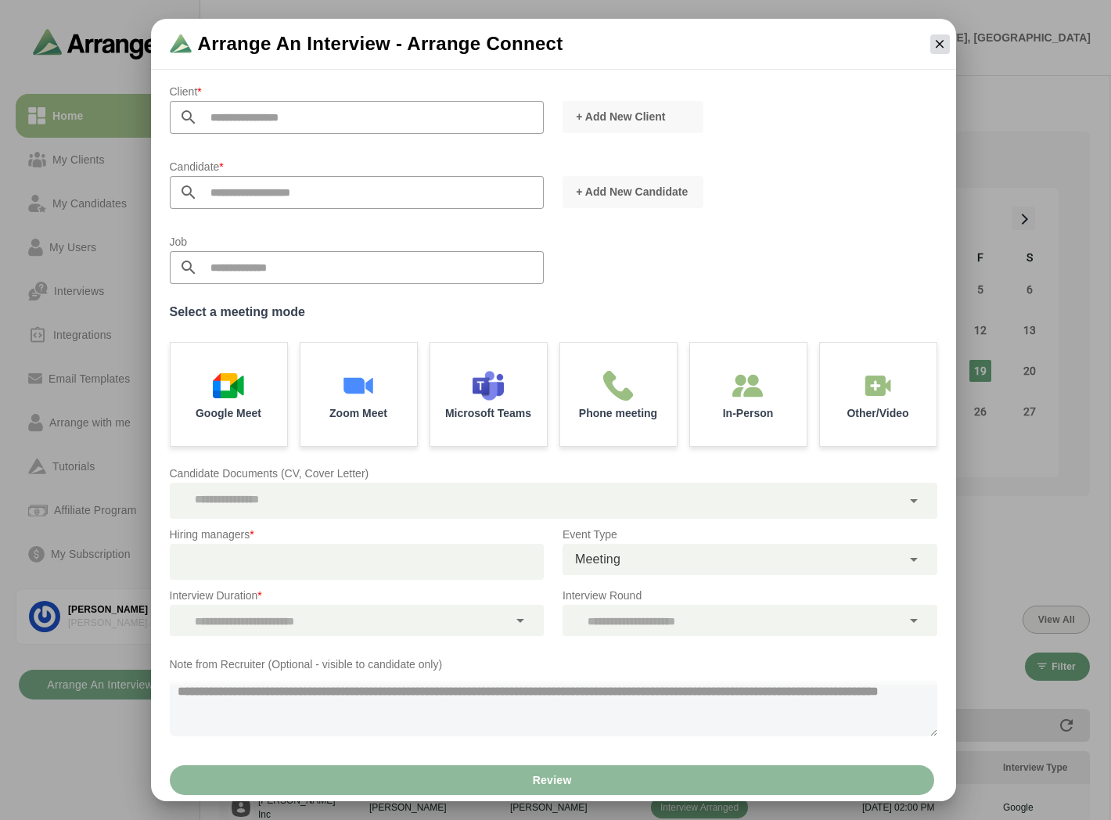
click at [940, 38] on icon "button" at bounding box center [939, 44] width 14 height 14
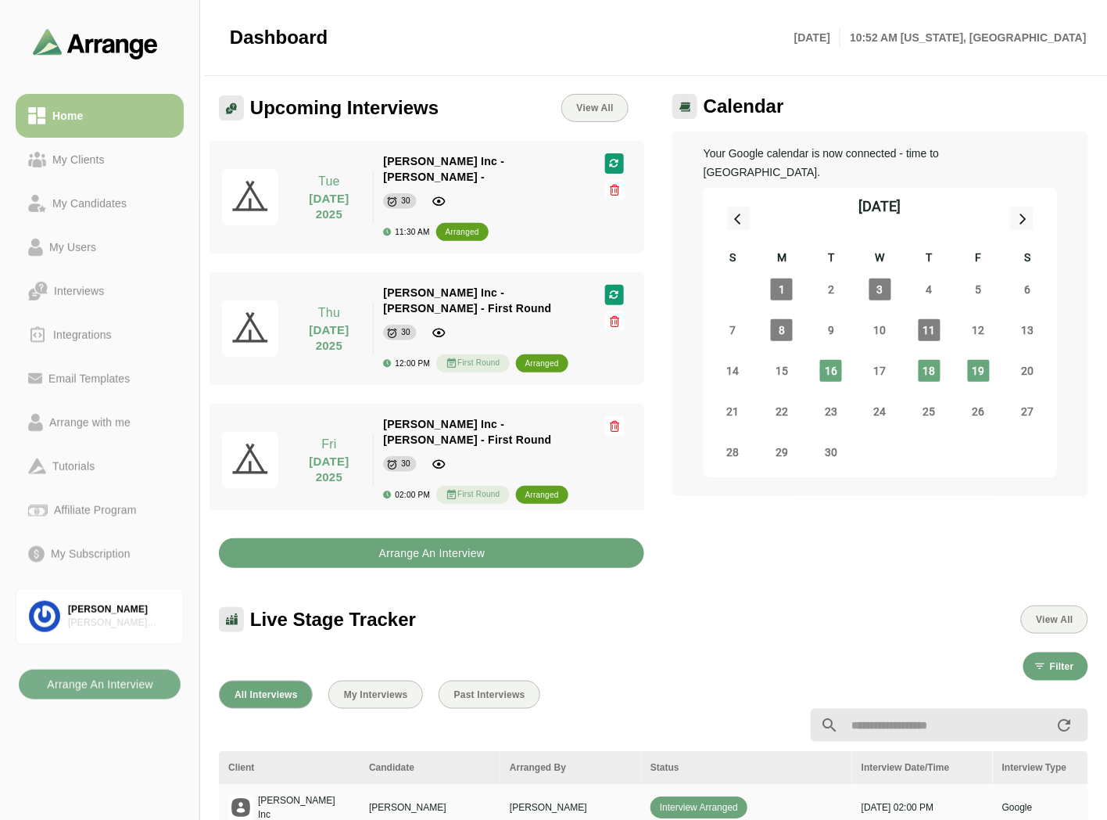
click at [402, 540] on b "Arrange An Interview" at bounding box center [432, 553] width 107 height 30
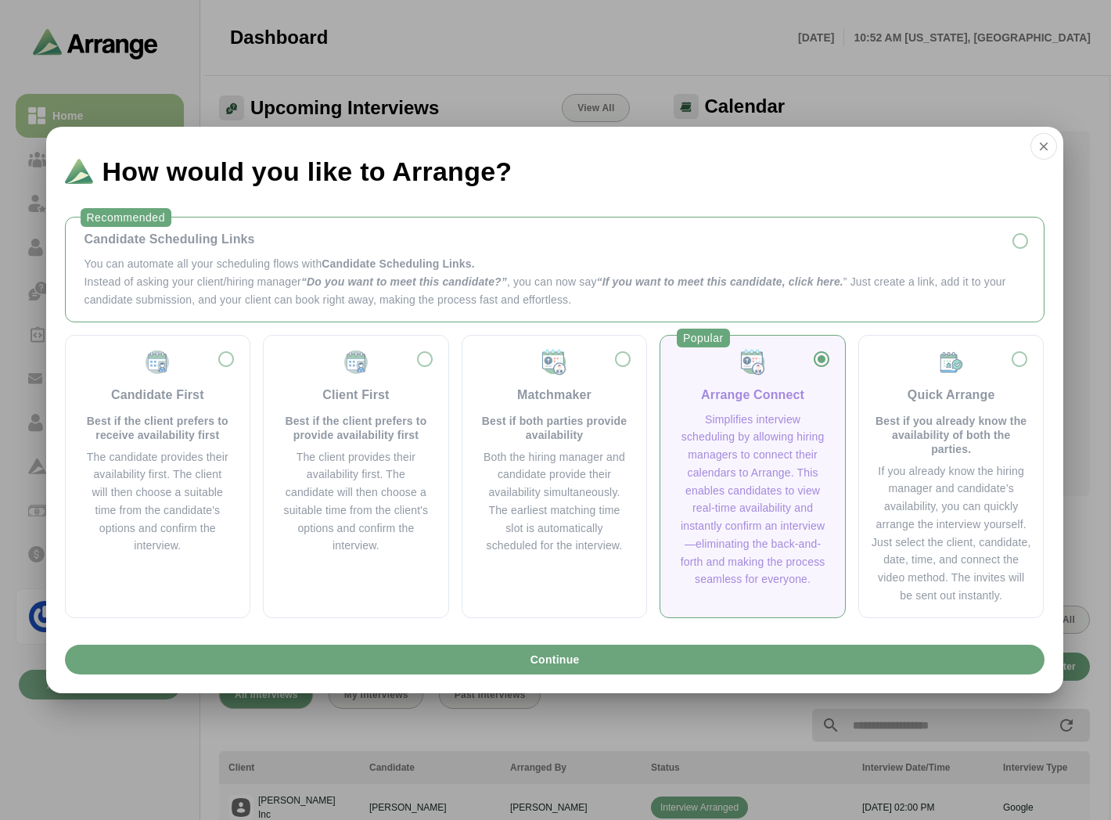
click at [228, 269] on p "You can automate all your scheduling flows with Candidate Scheduling Links." at bounding box center [554, 264] width 940 height 18
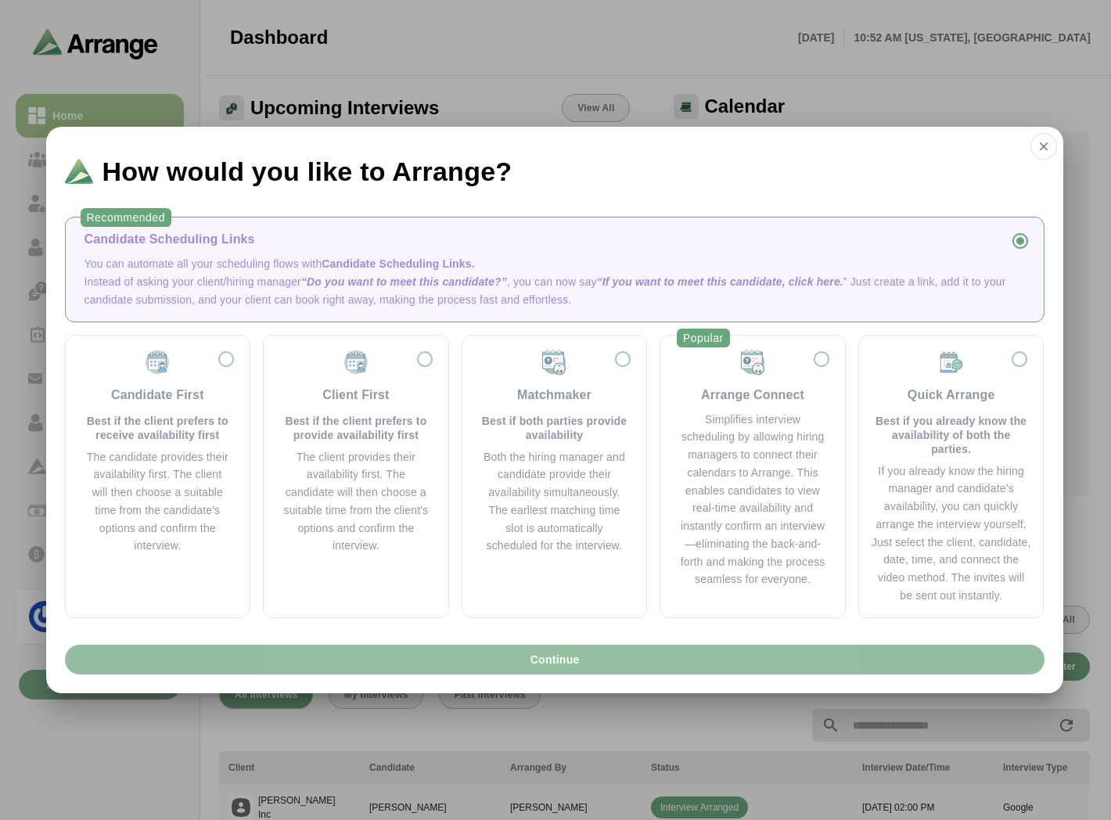
click at [441, 666] on button "Continue" at bounding box center [554, 659] width 979 height 30
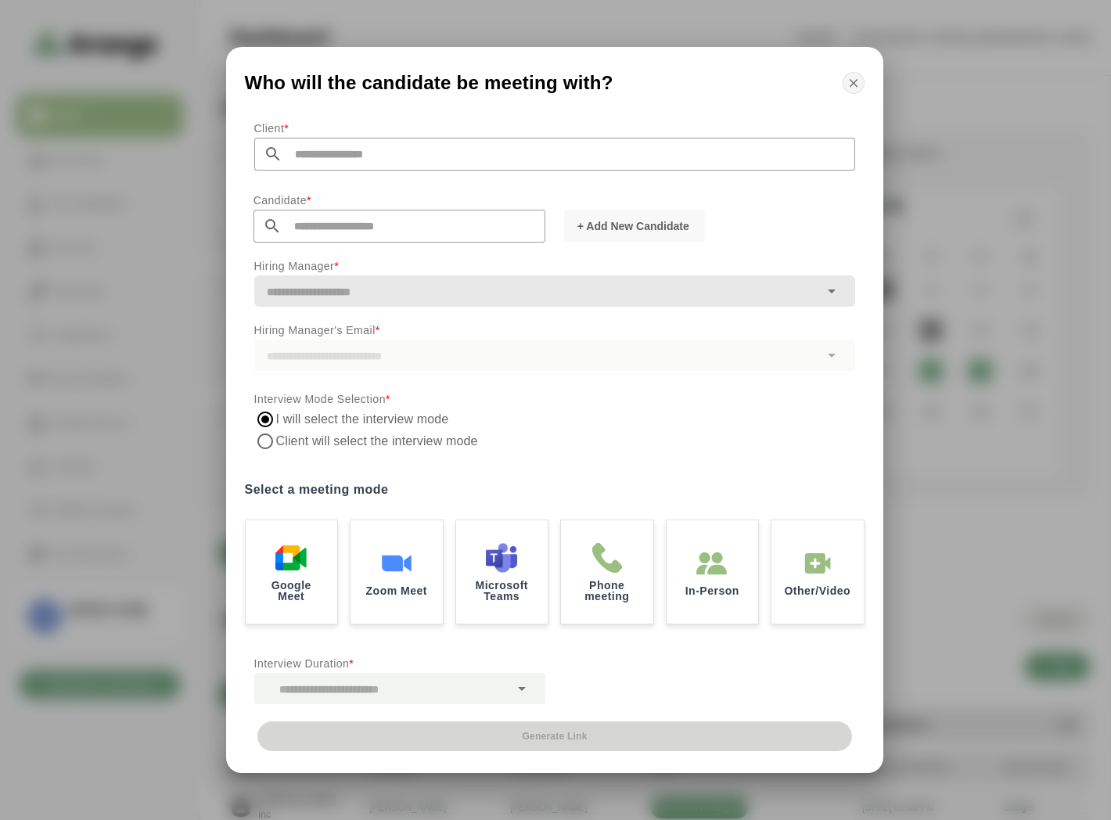
click at [852, 82] on icon "button" at bounding box center [853, 83] width 14 height 14
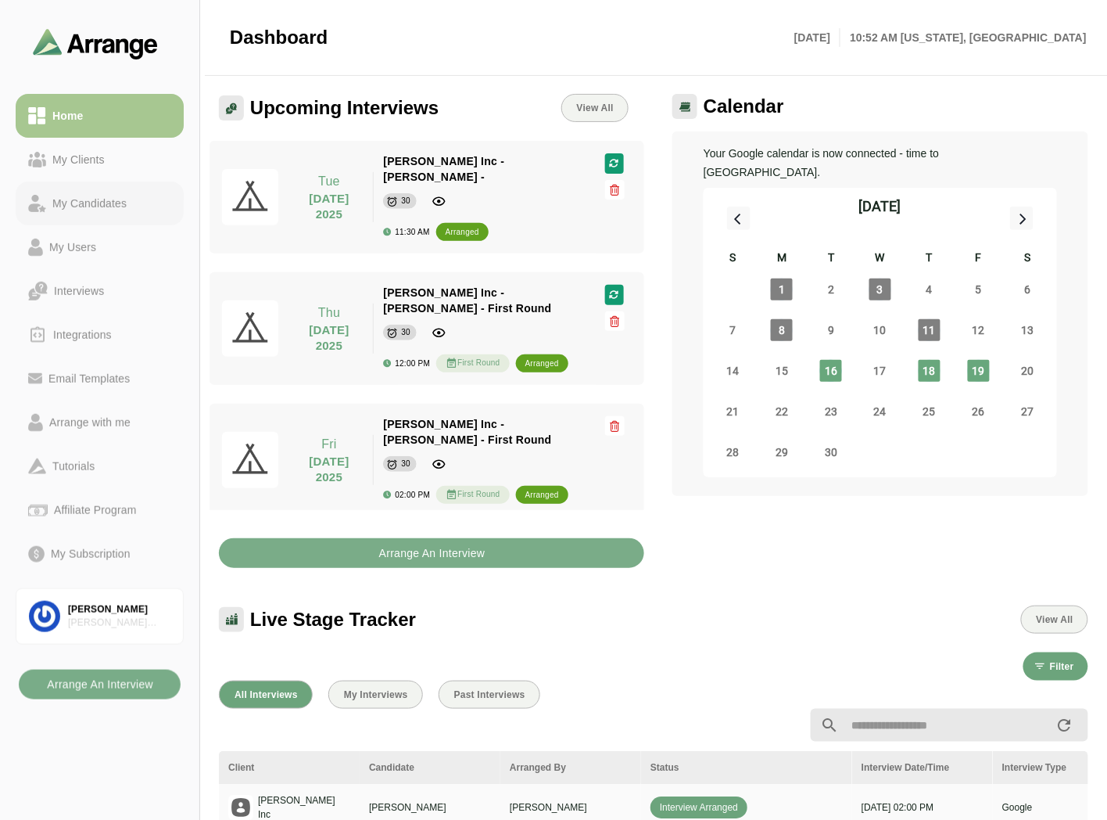
drag, startPoint x: 91, startPoint y: 199, endPoint x: 131, endPoint y: 201, distance: 40.0
click at [91, 199] on div "My Candidates" at bounding box center [89, 203] width 87 height 19
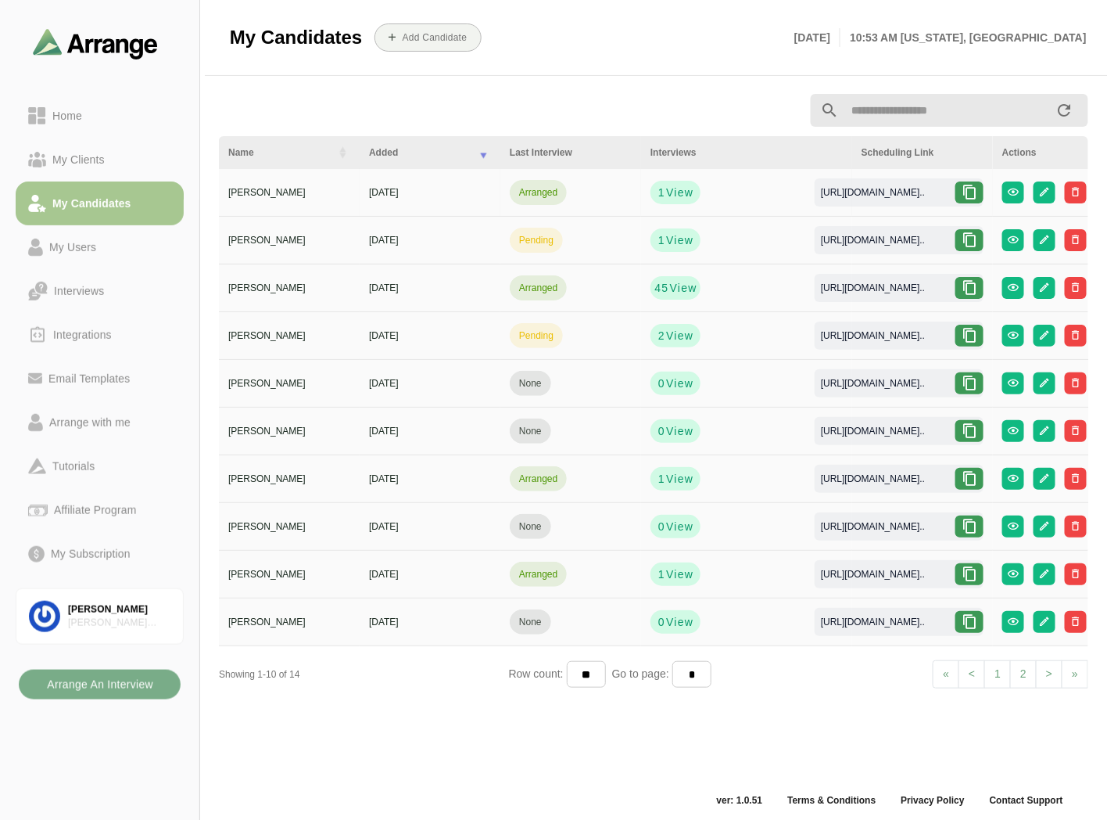
click at [978, 192] on icon at bounding box center [970, 193] width 16 height 16
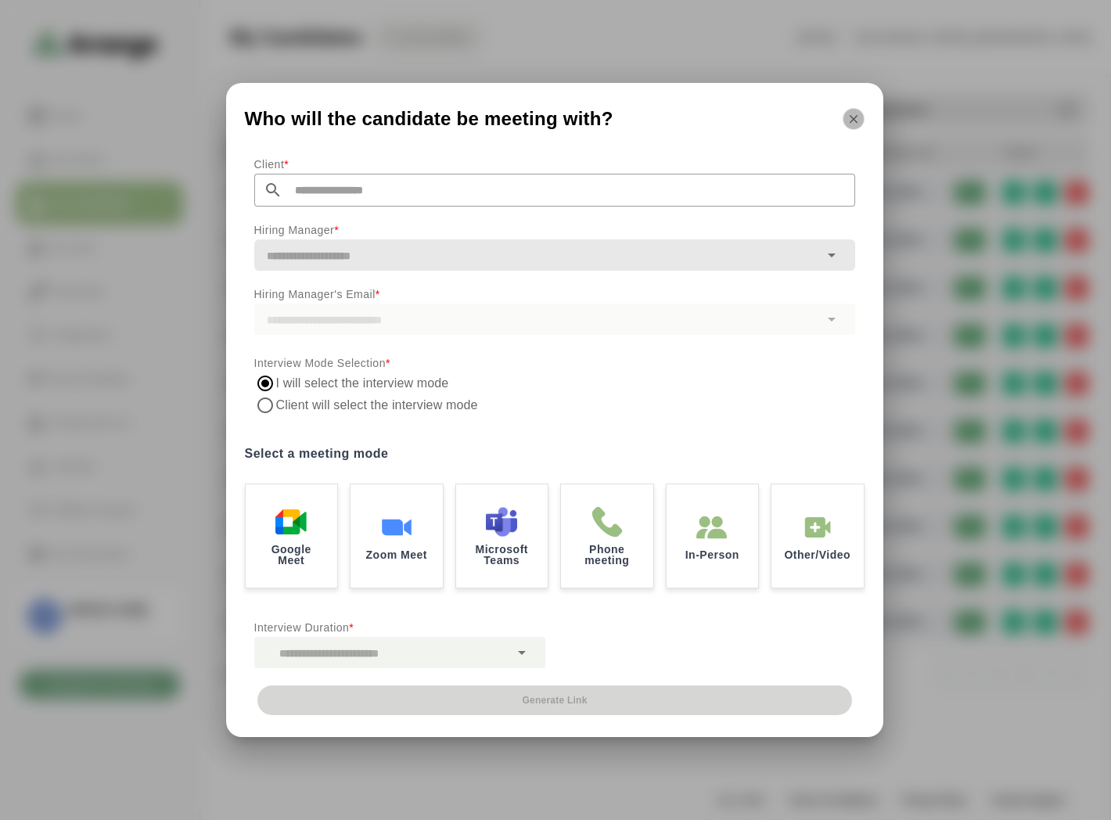
click at [858, 126] on icon "button" at bounding box center [853, 119] width 14 height 14
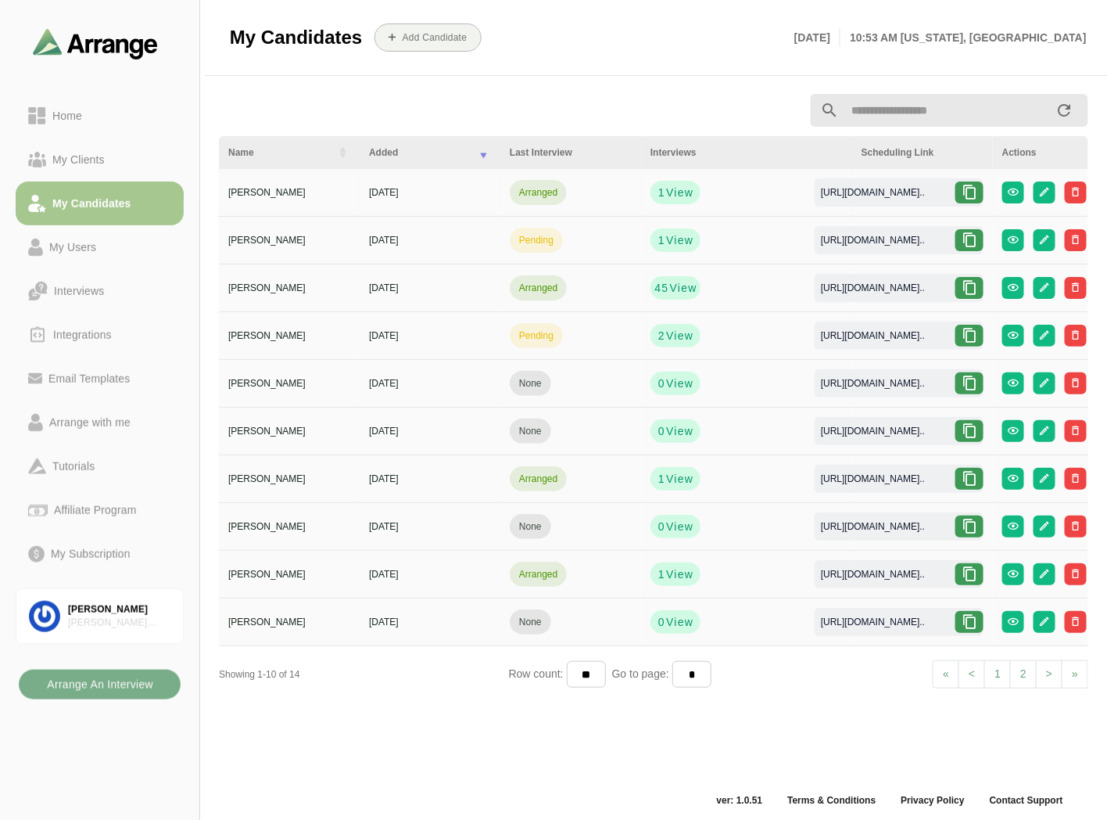
click at [978, 188] on icon at bounding box center [970, 193] width 16 height 16
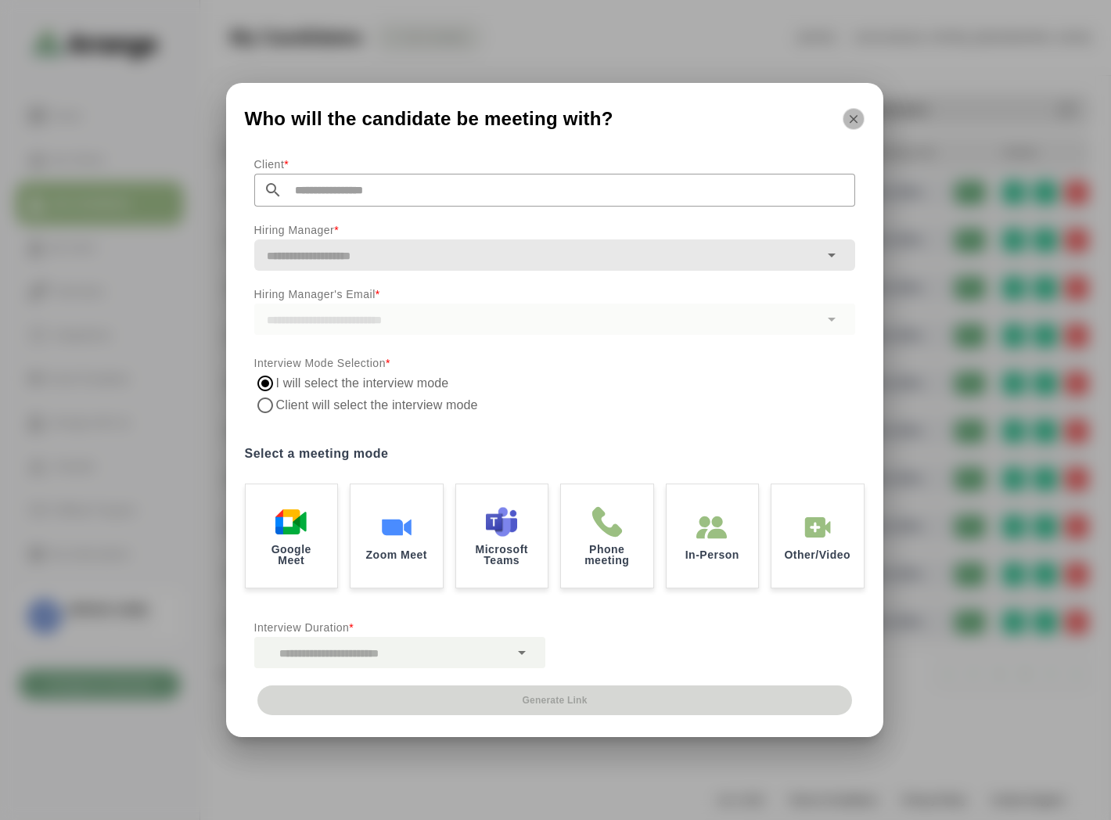
click at [850, 122] on icon "button" at bounding box center [853, 119] width 14 height 14
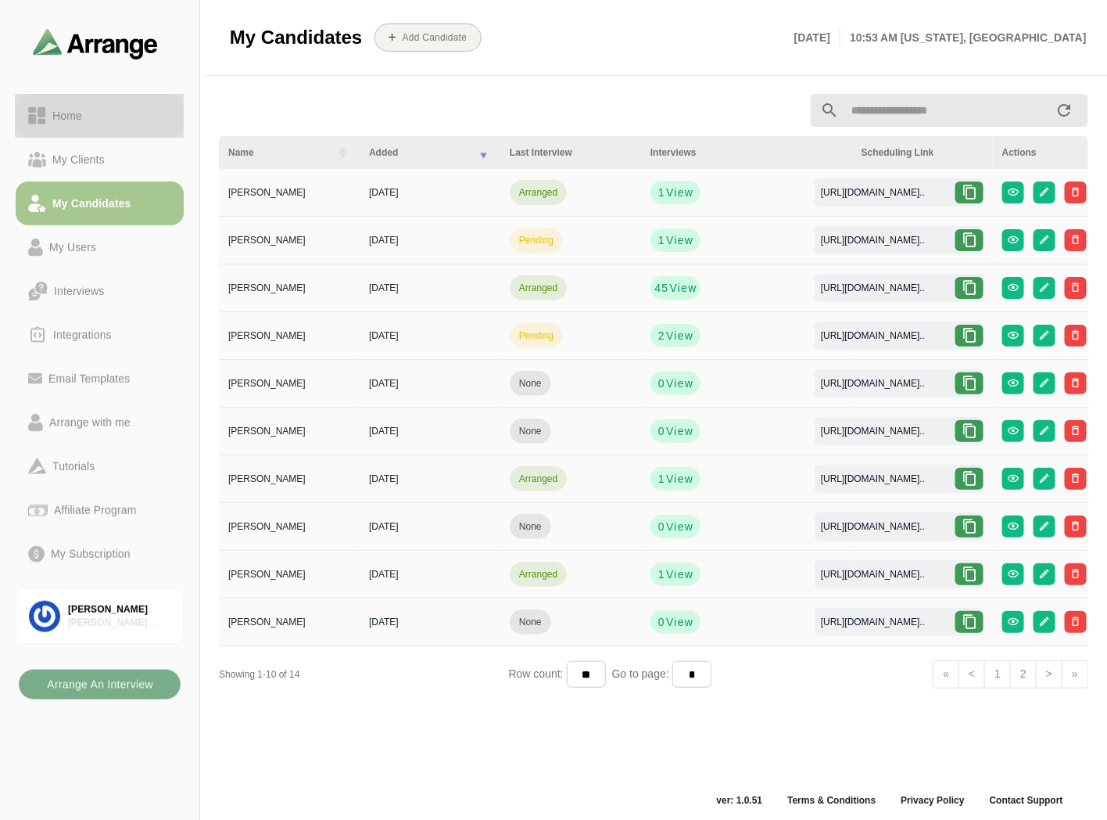
click at [98, 103] on link "Home" at bounding box center [100, 116] width 168 height 44
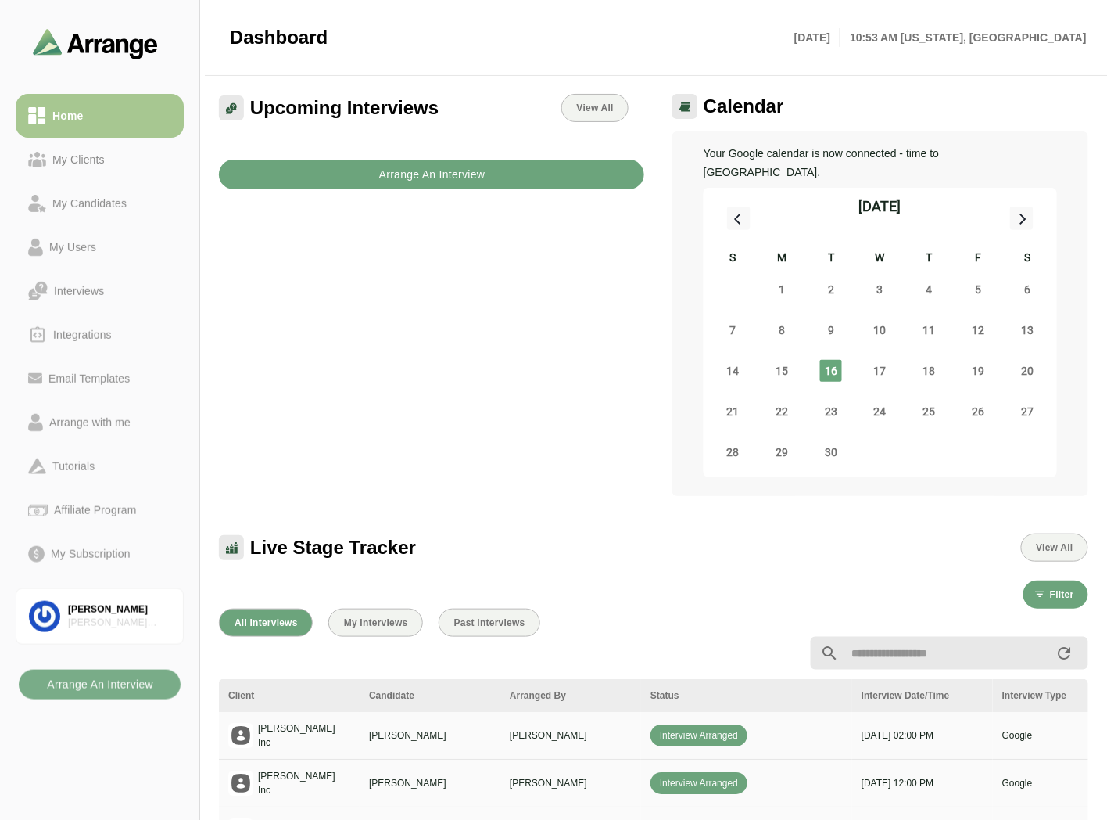
click at [407, 173] on b "Arrange An Interview" at bounding box center [432, 175] width 107 height 30
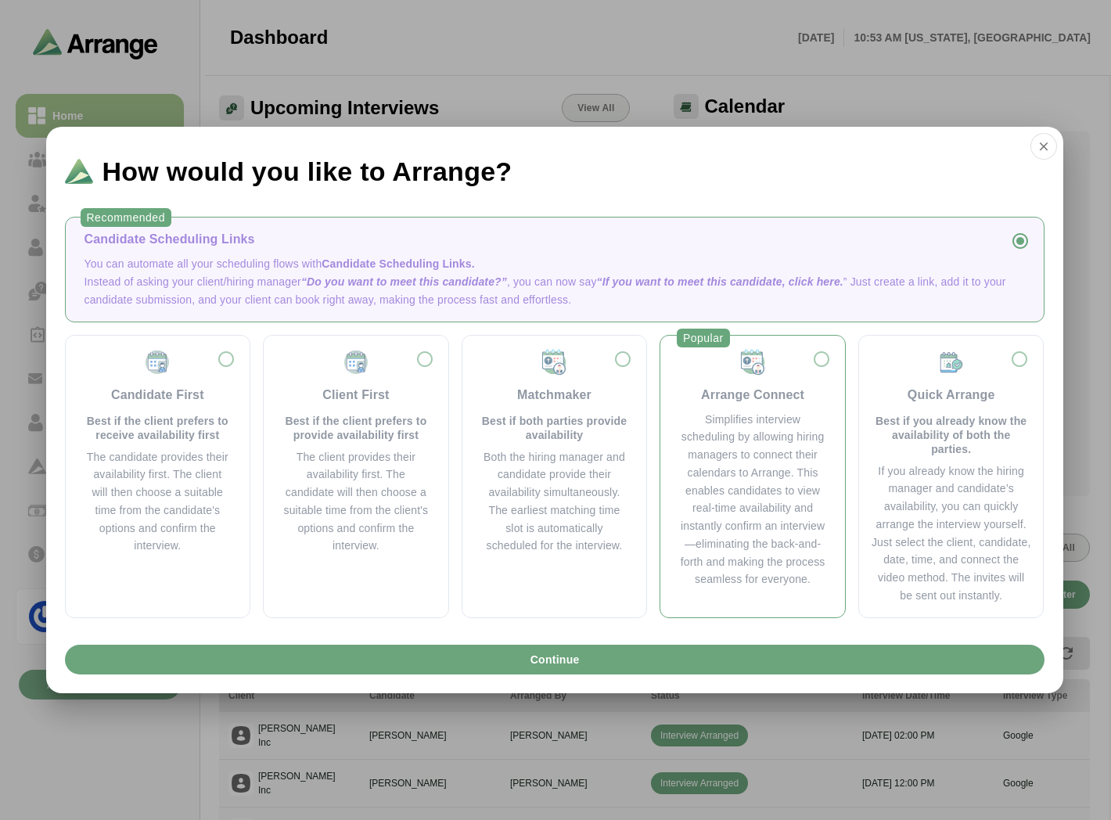
click at [723, 411] on div "Simplifies interview scheduling by allowing hiring managers to connect their ca…" at bounding box center [752, 500] width 147 height 178
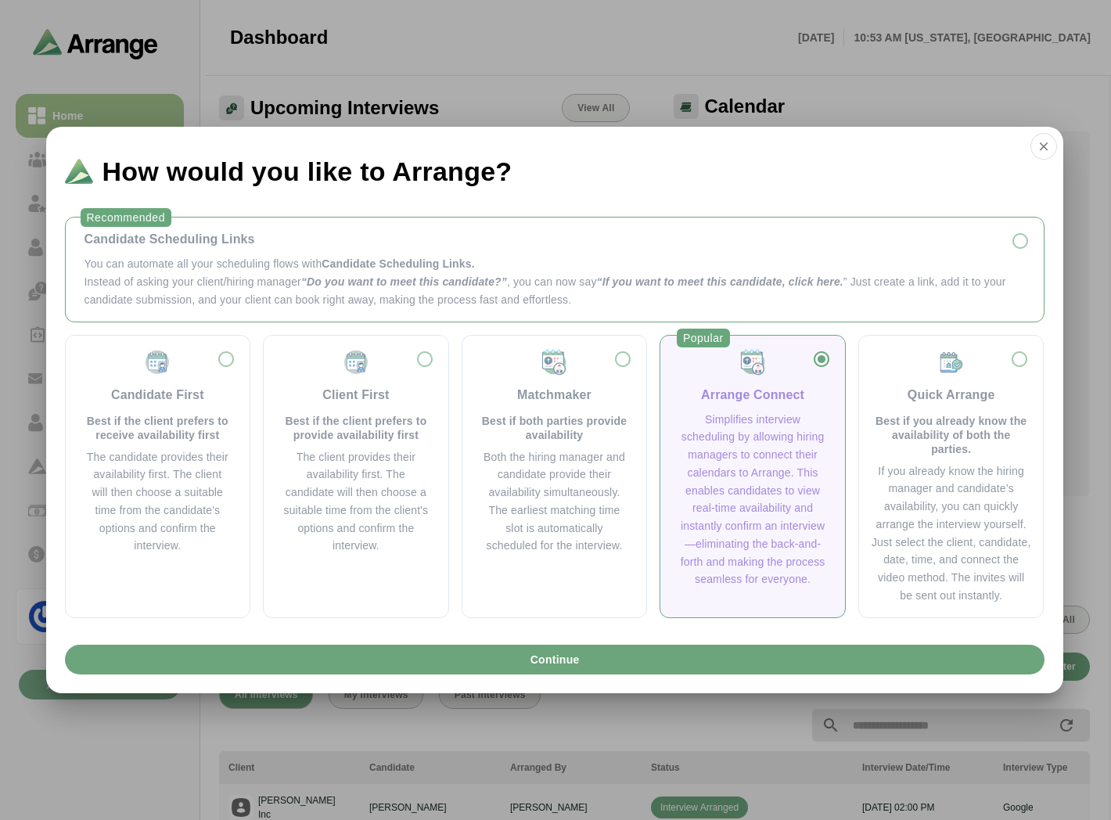
click at [237, 269] on p "You can automate all your scheduling flows with Candidate Scheduling Links." at bounding box center [554, 264] width 940 height 18
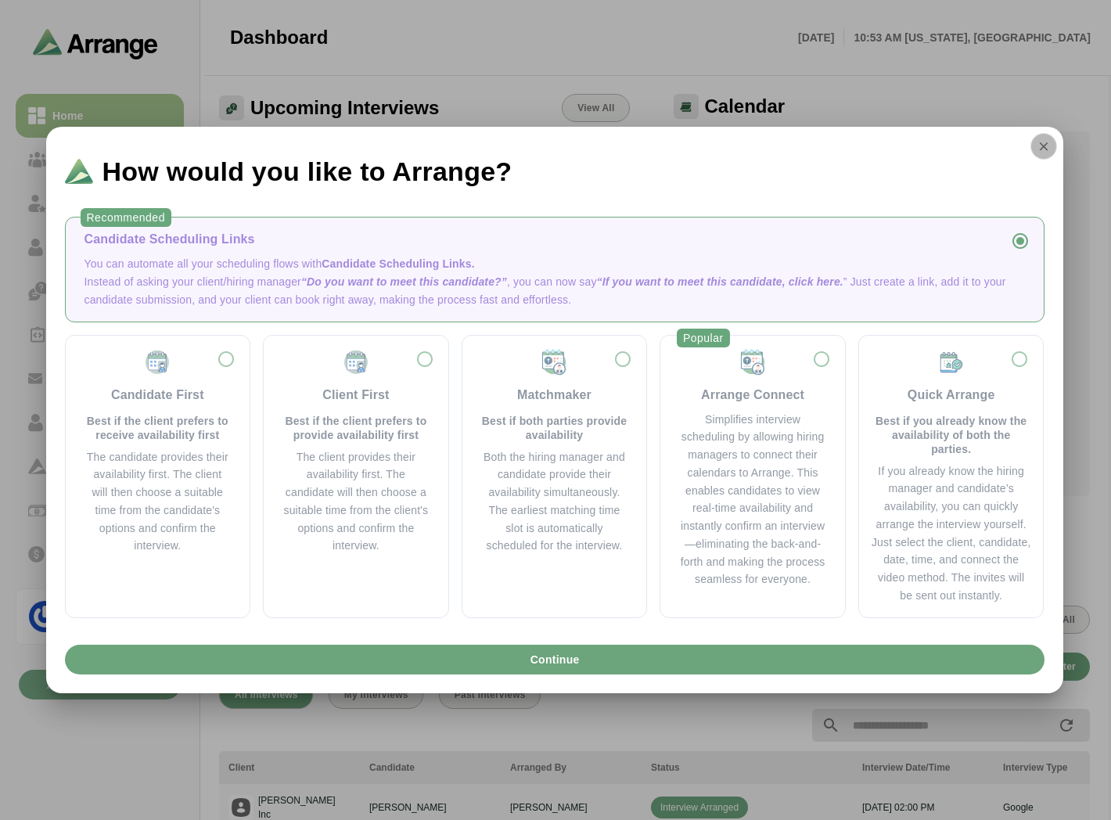
click at [1032, 142] on button "button" at bounding box center [1043, 146] width 27 height 27
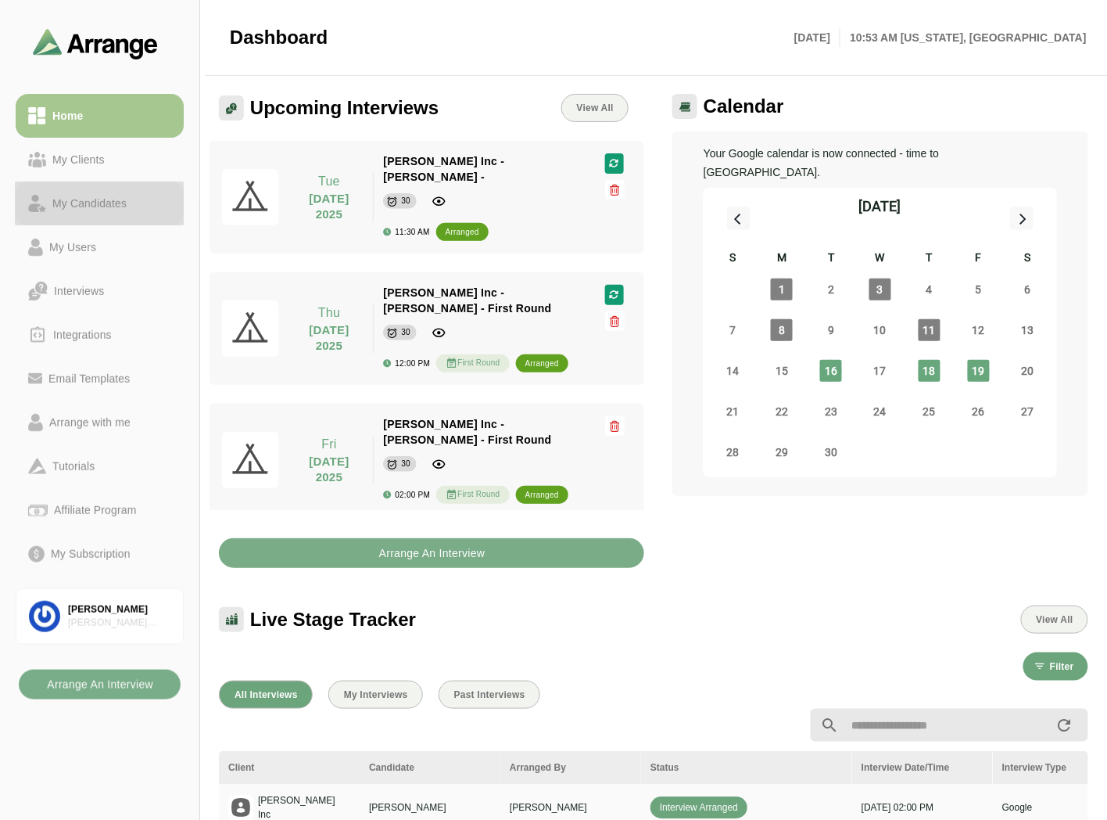
click at [114, 189] on link "My Candidates" at bounding box center [100, 203] width 168 height 44
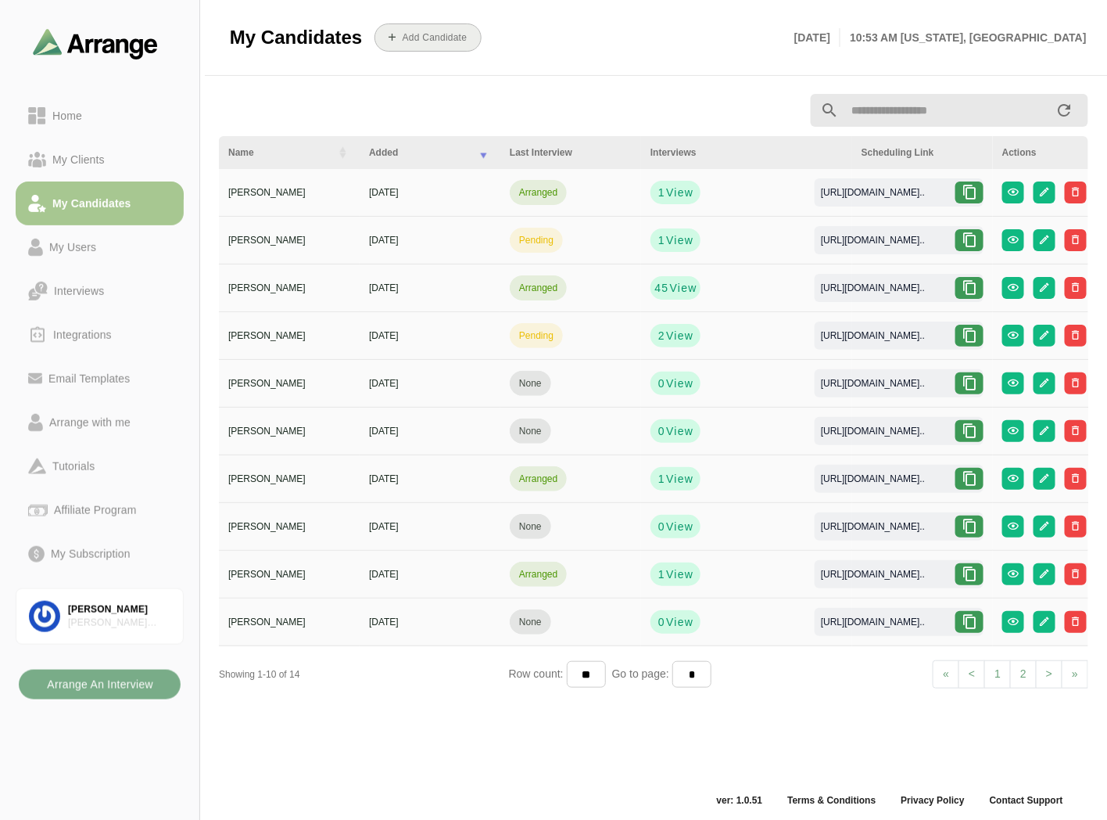
click at [451, 41] on b "Add Candidate" at bounding box center [435, 37] width 66 height 11
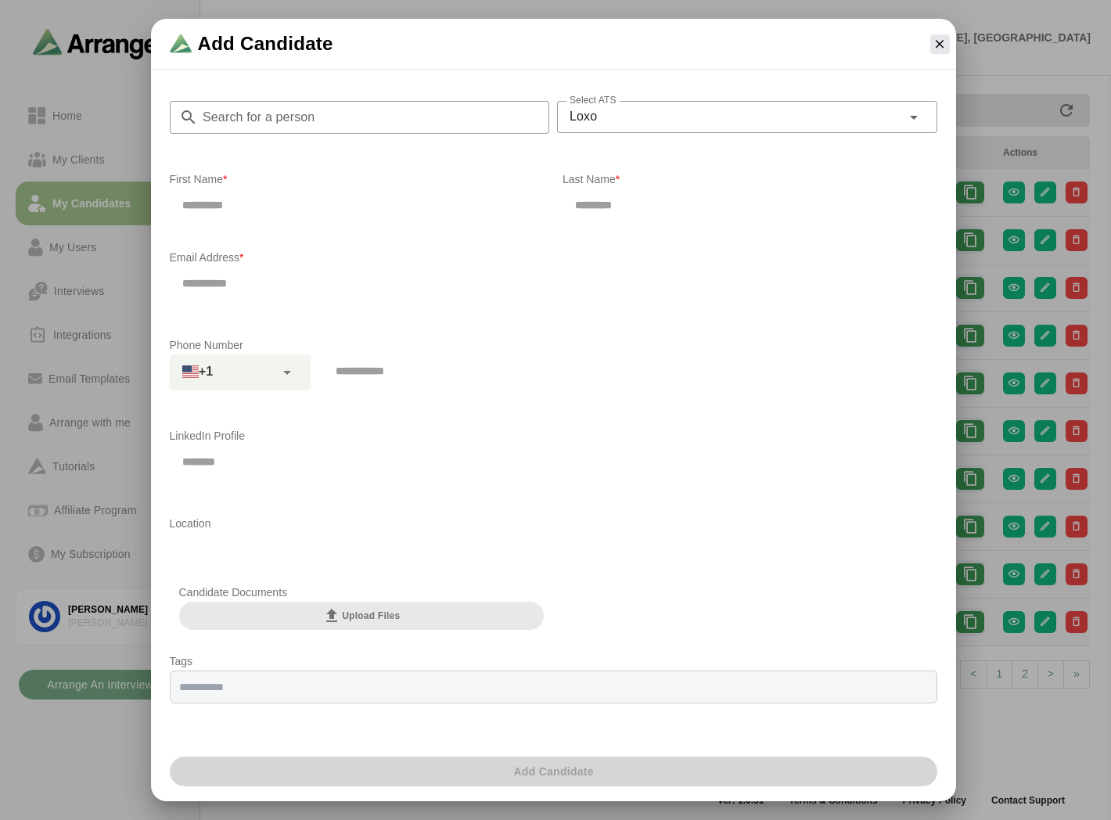
click at [660, 120] on div "Loxo ****" at bounding box center [729, 116] width 344 height 31
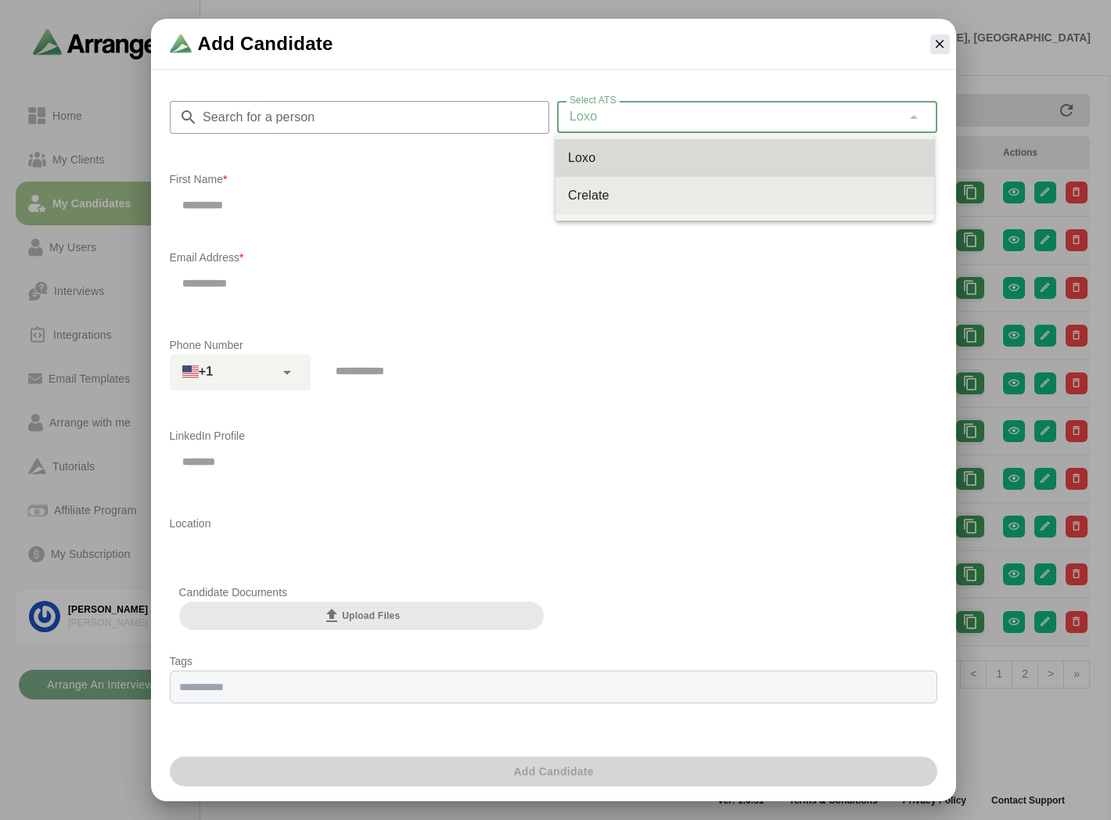
click at [603, 189] on div "Crelate" at bounding box center [744, 195] width 353 height 19
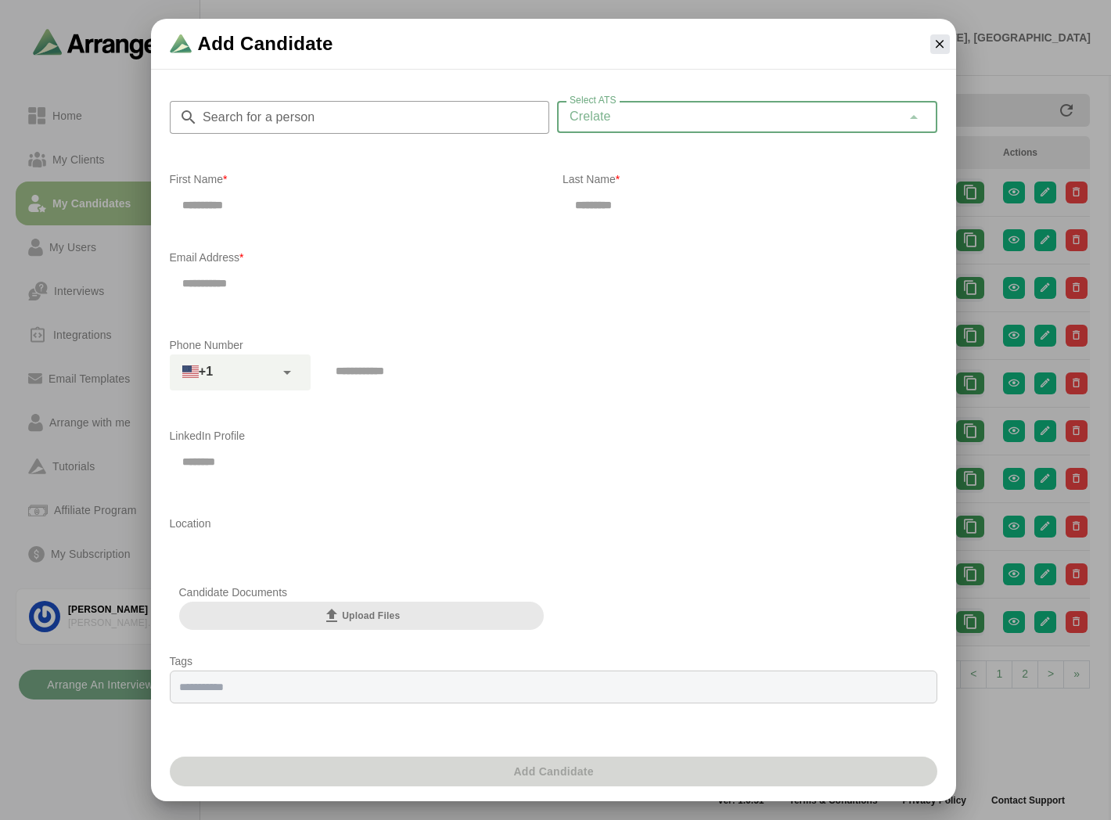
click at [630, 124] on div "Crelate *******" at bounding box center [729, 116] width 344 height 31
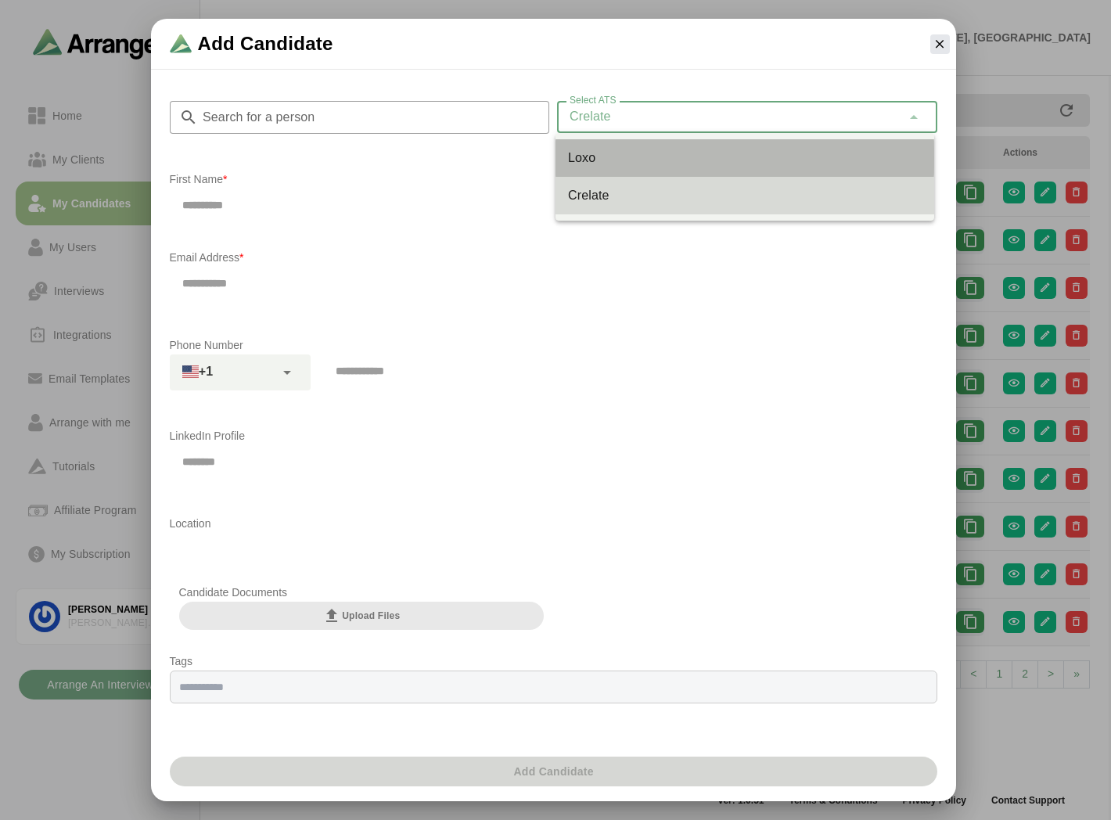
click at [610, 158] on div "Loxo" at bounding box center [744, 158] width 353 height 19
type input "****"
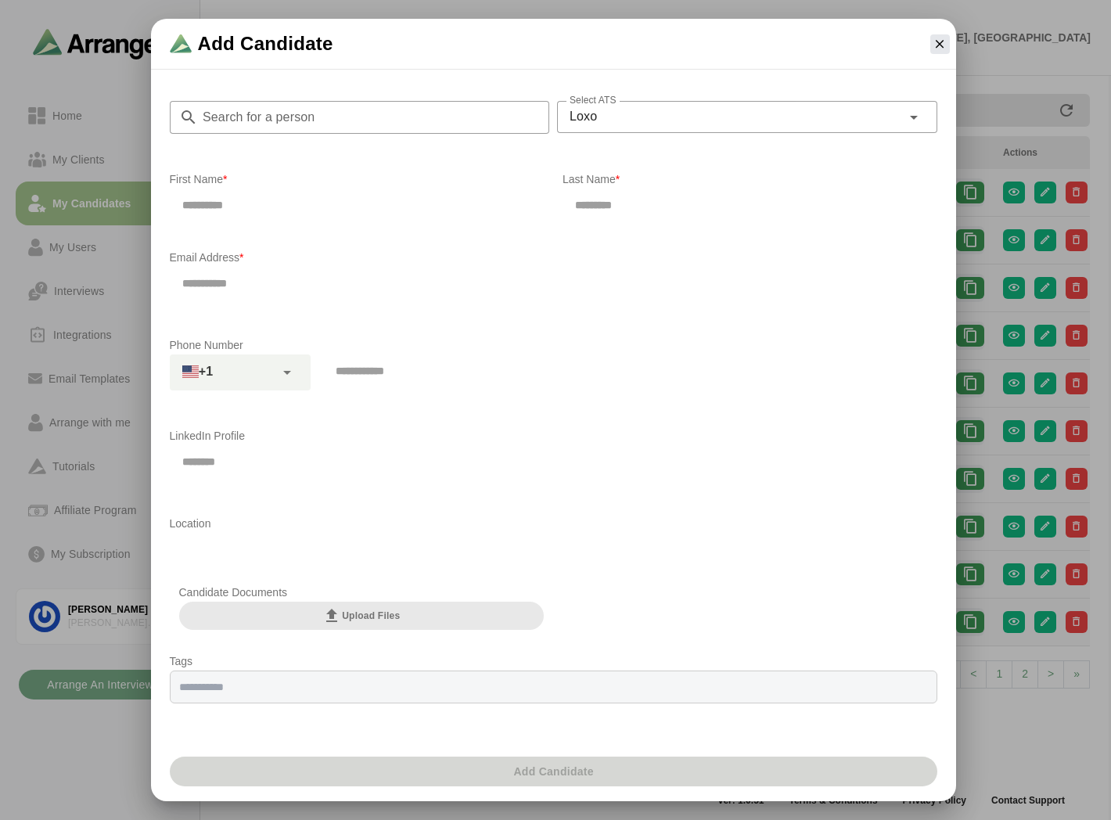
click at [418, 206] on input "text" at bounding box center [357, 204] width 375 height 33
click at [934, 45] on icon "button" at bounding box center [939, 44] width 14 height 14
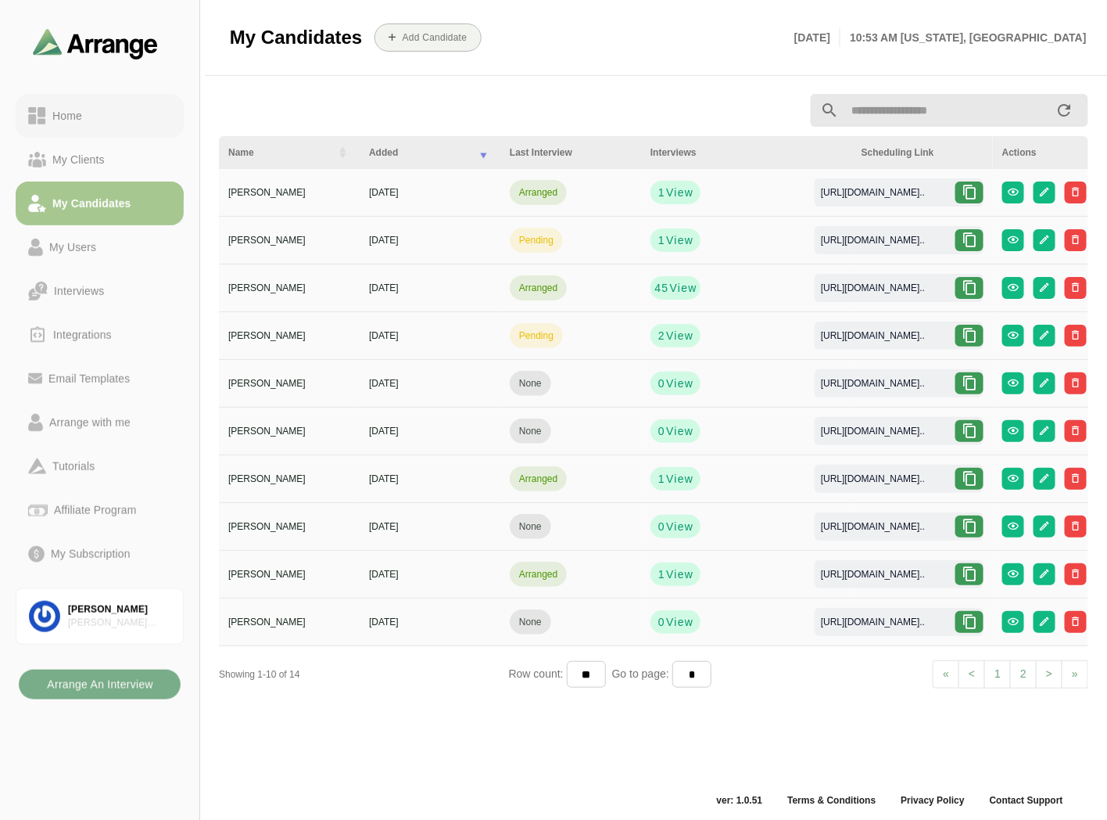
click at [98, 115] on div "Home" at bounding box center [99, 115] width 143 height 19
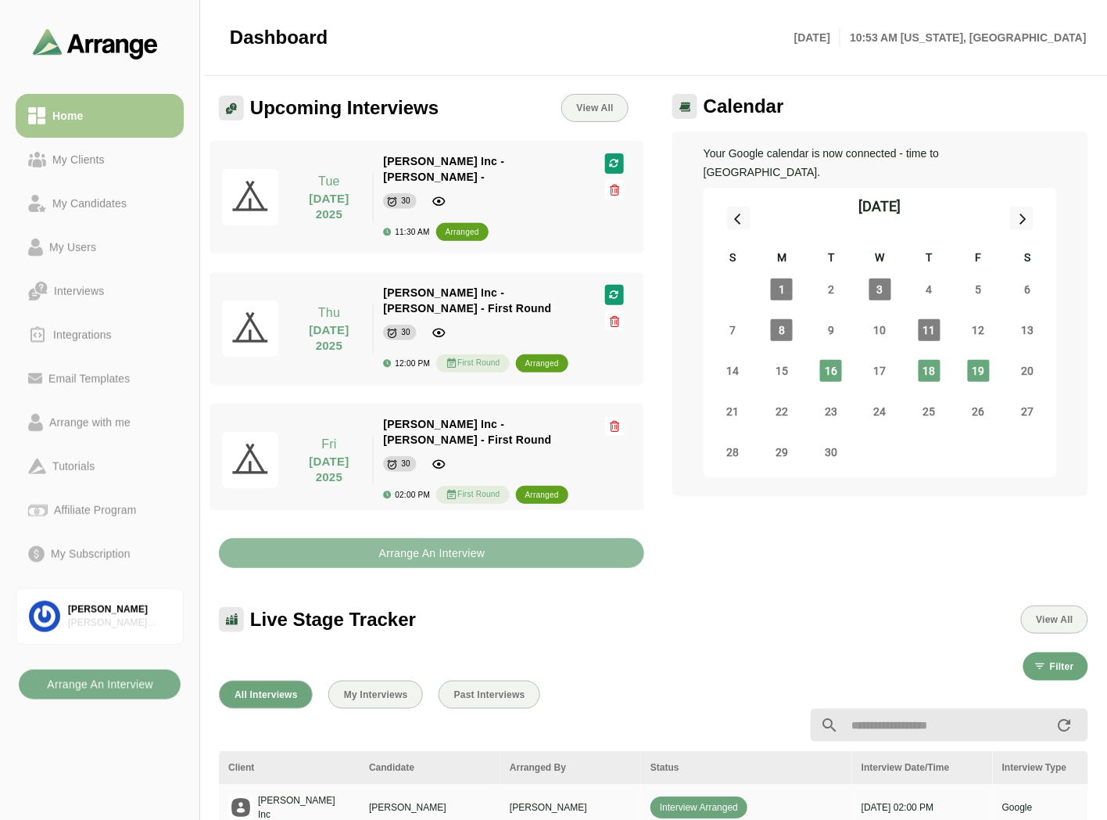
click at [356, 538] on button "Arrange An Interview" at bounding box center [431, 553] width 425 height 30
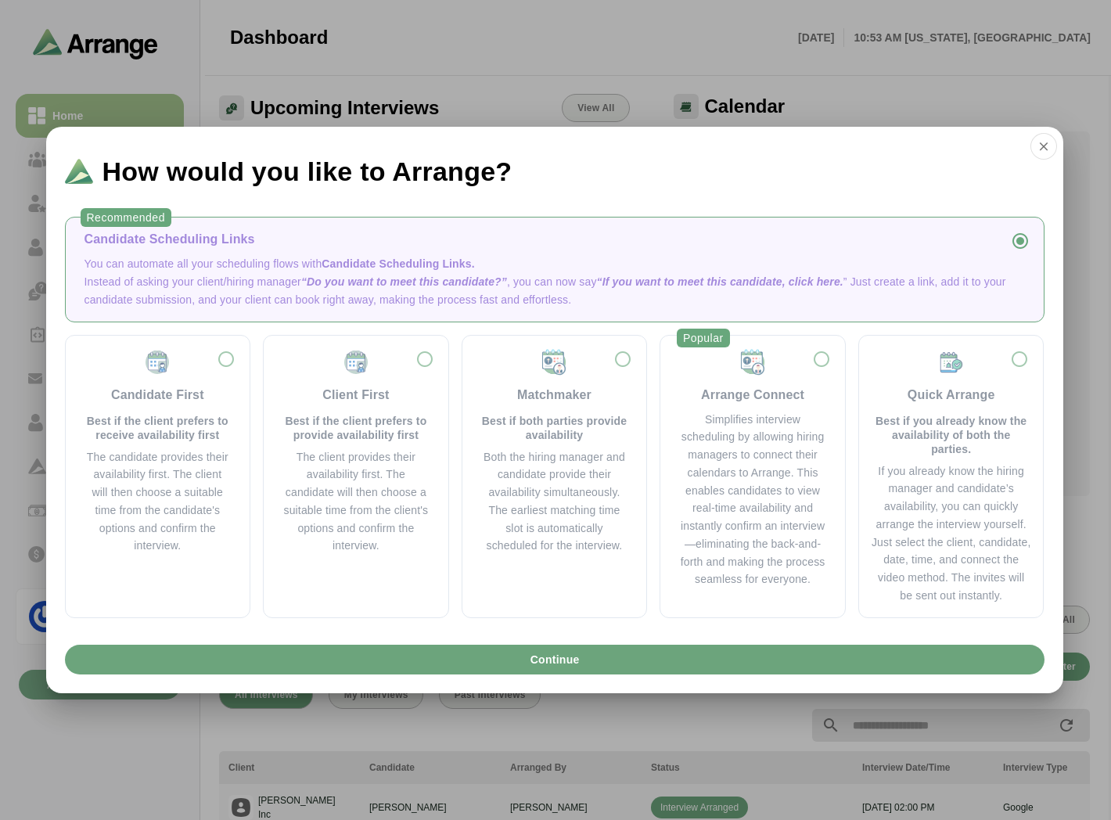
click at [188, 292] on p "Instead of asking your client/hiring manager “Do you want to meet this candidat…" at bounding box center [554, 291] width 940 height 36
click at [1046, 155] on button "button" at bounding box center [1043, 146] width 27 height 27
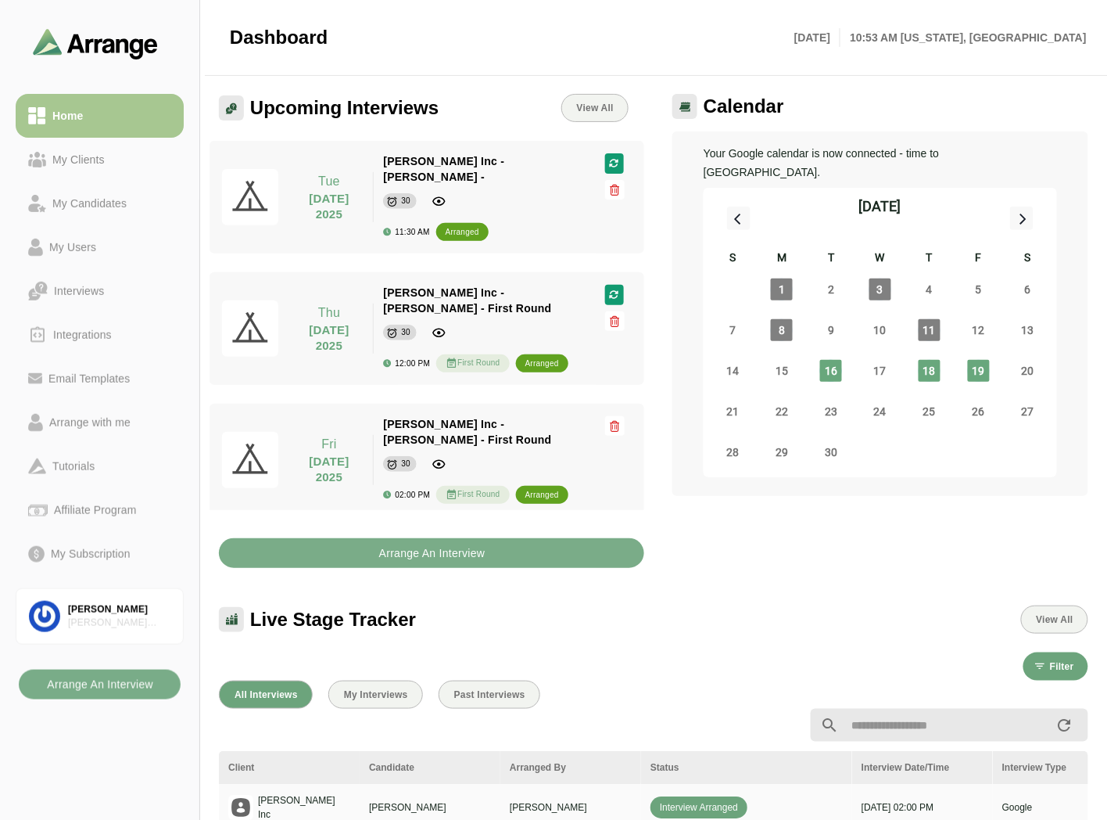
click at [400, 577] on div "Live Stage Tracker View All" at bounding box center [654, 610] width 888 height 66
click at [423, 538] on b "Arrange An Interview" at bounding box center [432, 553] width 107 height 30
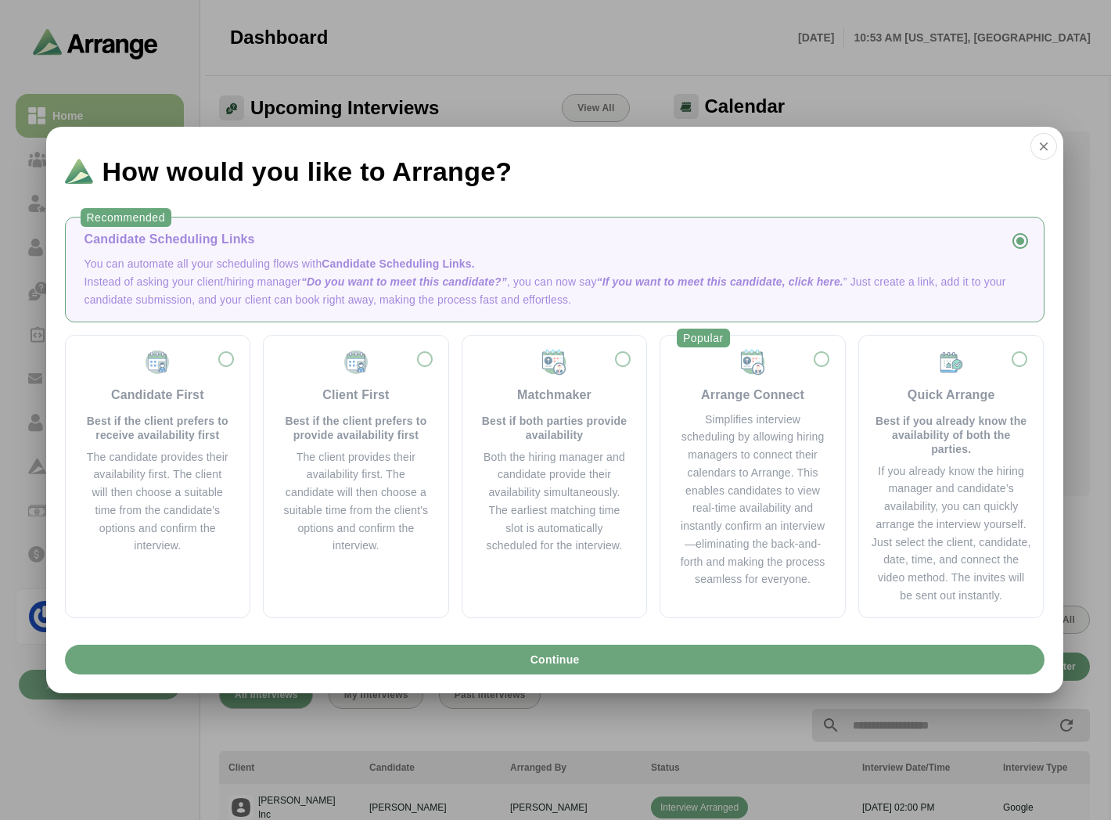
click at [184, 246] on div "Candidate Scheduling Links" at bounding box center [554, 239] width 940 height 19
click at [1041, 152] on icon "button" at bounding box center [1043, 146] width 14 height 14
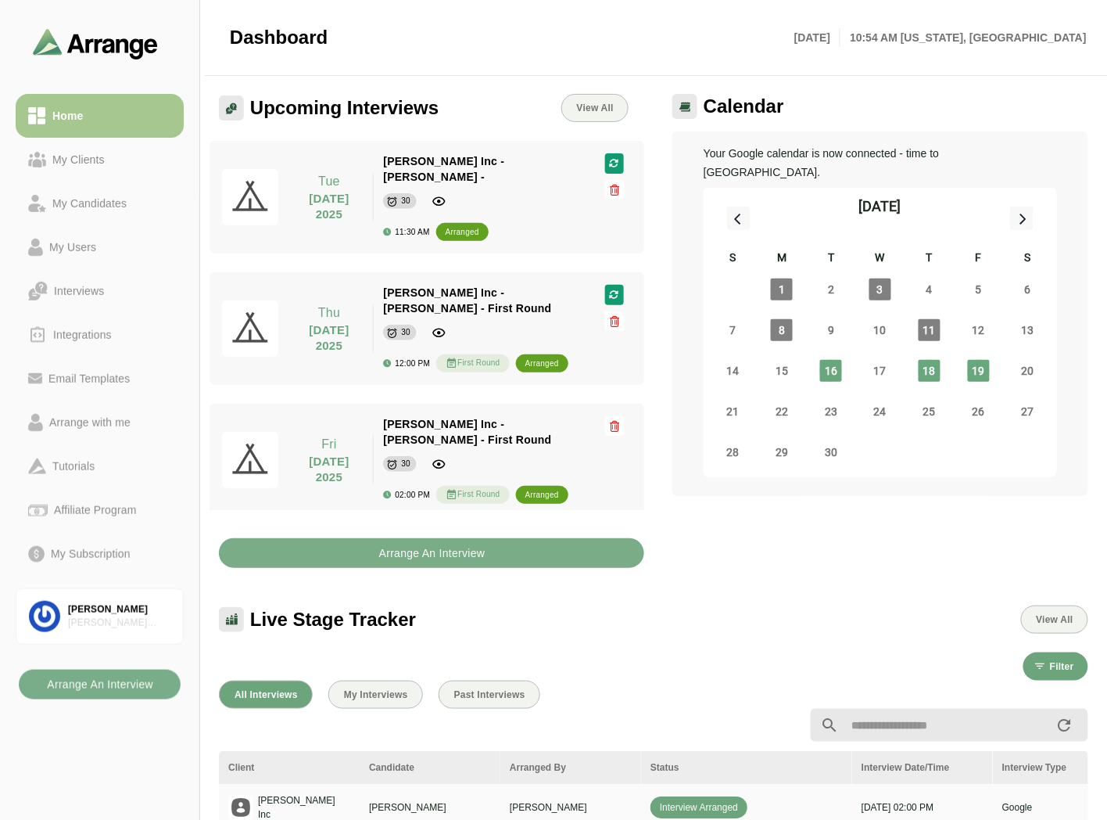
click at [408, 550] on div "Arrange An Interview" at bounding box center [432, 543] width 444 height 67
click at [442, 538] on b "Arrange An Interview" at bounding box center [432, 553] width 107 height 30
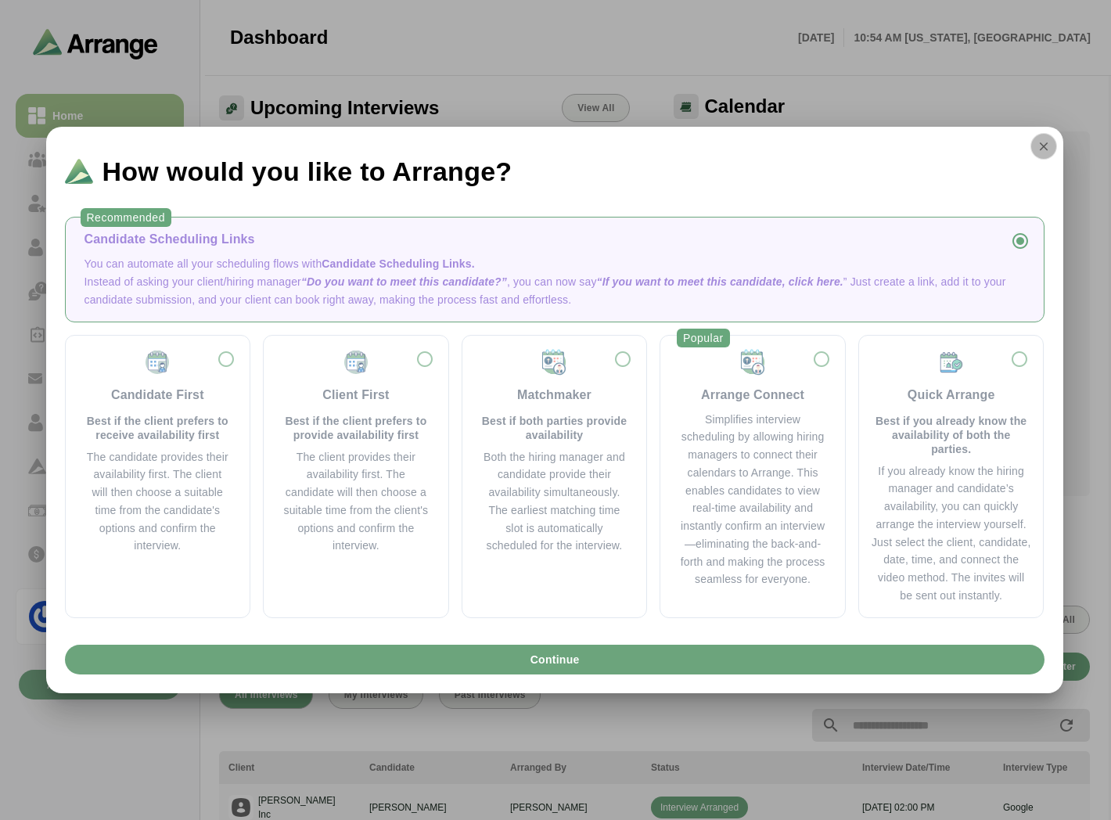
click at [1048, 149] on icon "button" at bounding box center [1043, 146] width 14 height 14
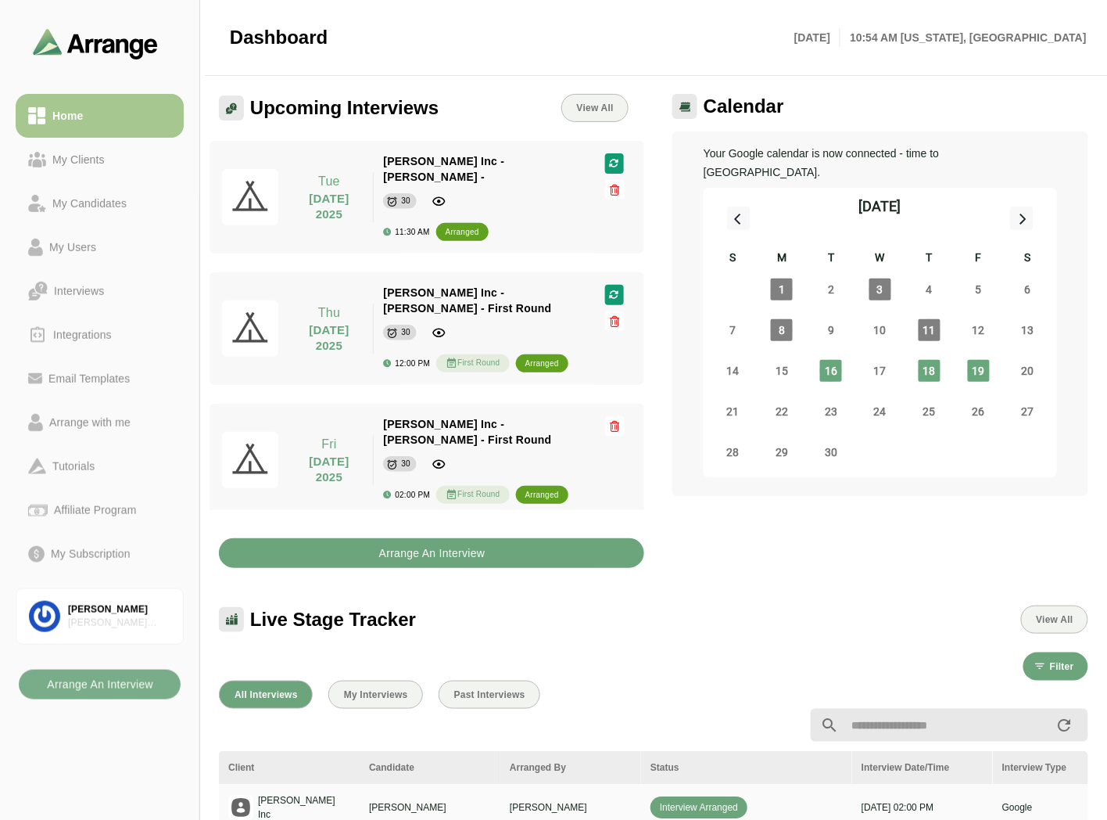
click at [438, 538] on b "Arrange An Interview" at bounding box center [432, 553] width 107 height 30
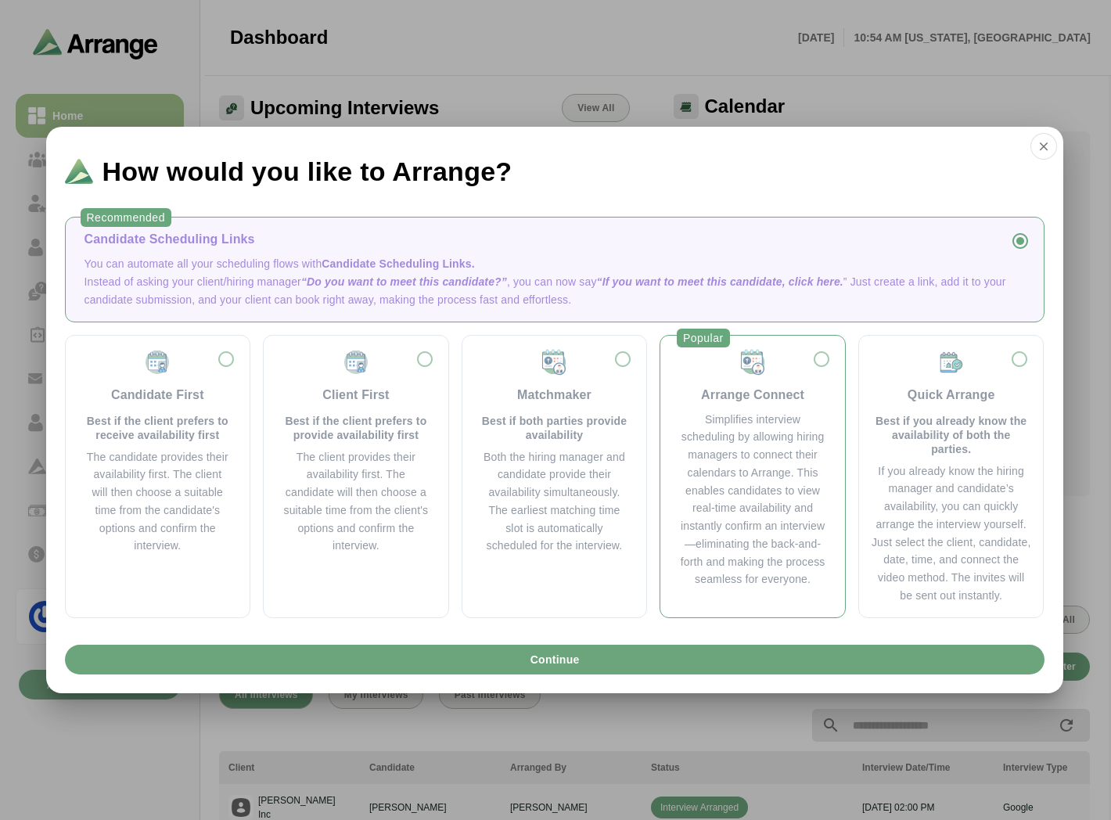
click at [741, 423] on div "Simplifies interview scheduling by allowing hiring managers to connect their ca…" at bounding box center [752, 500] width 147 height 178
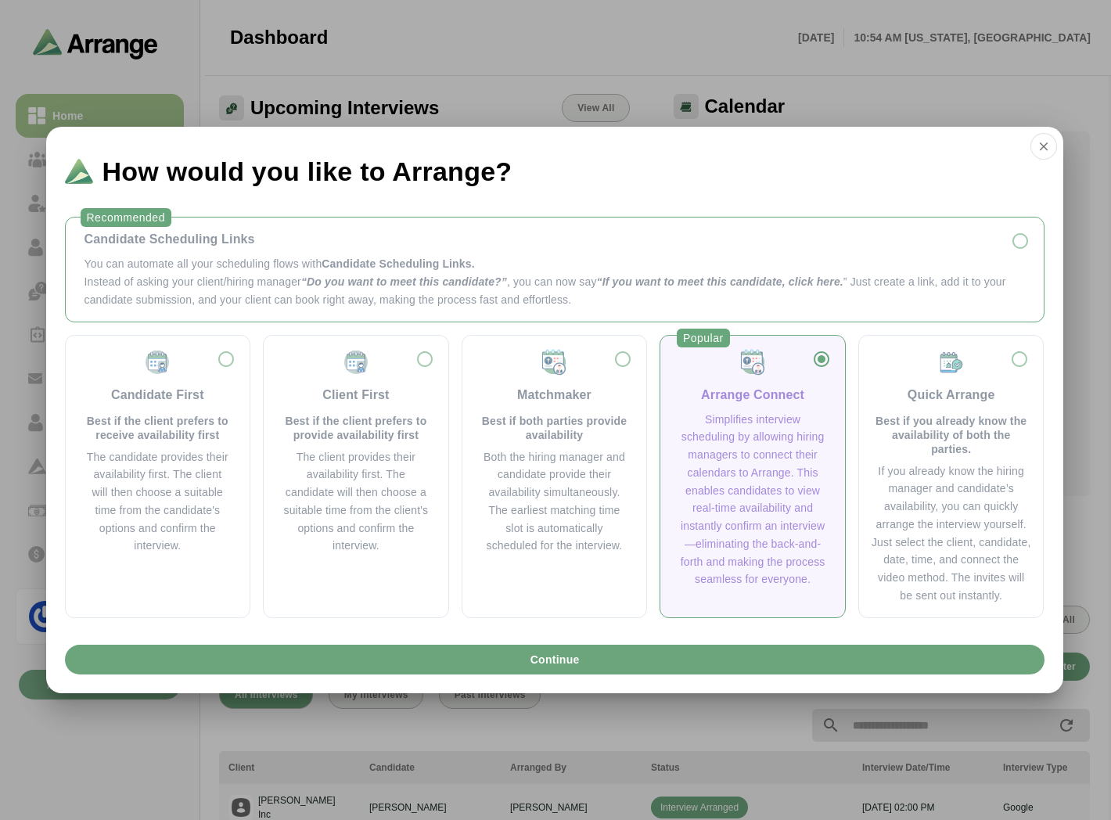
click at [448, 297] on p "Instead of asking your client/hiring manager “Do you want to meet this candidat…" at bounding box center [554, 291] width 940 height 36
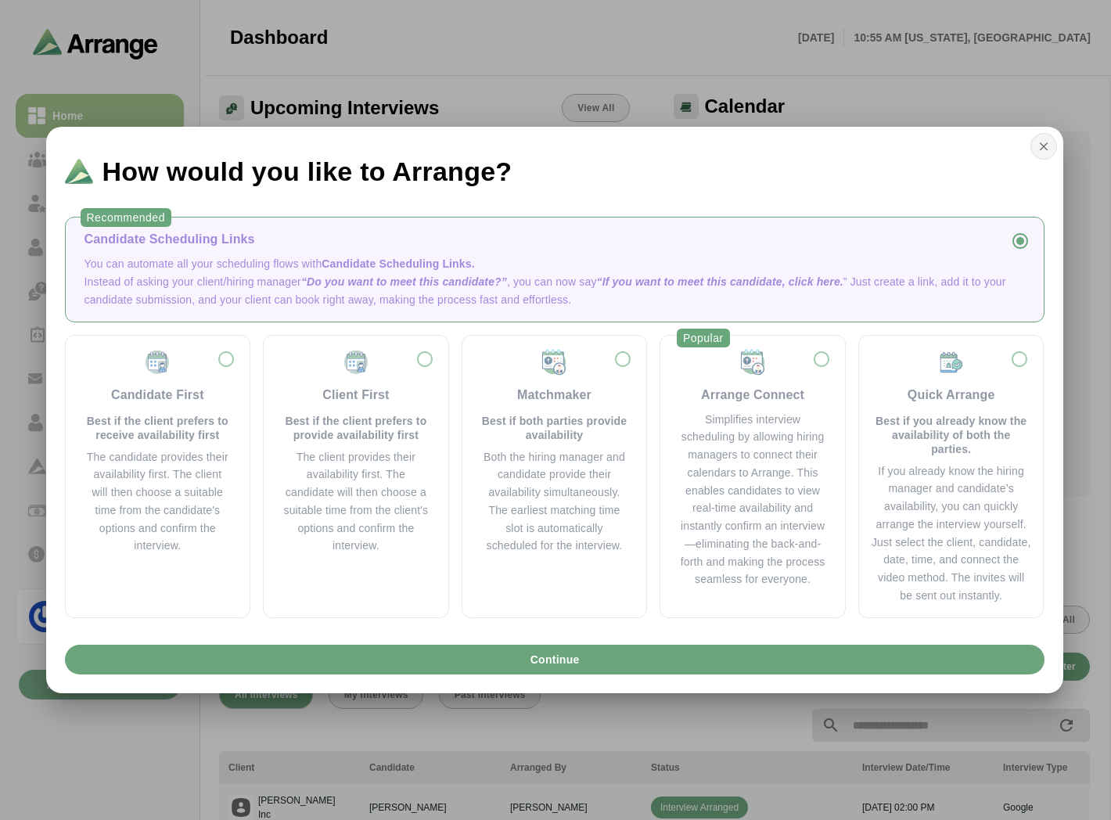
click at [1050, 142] on icon "button" at bounding box center [1043, 146] width 14 height 14
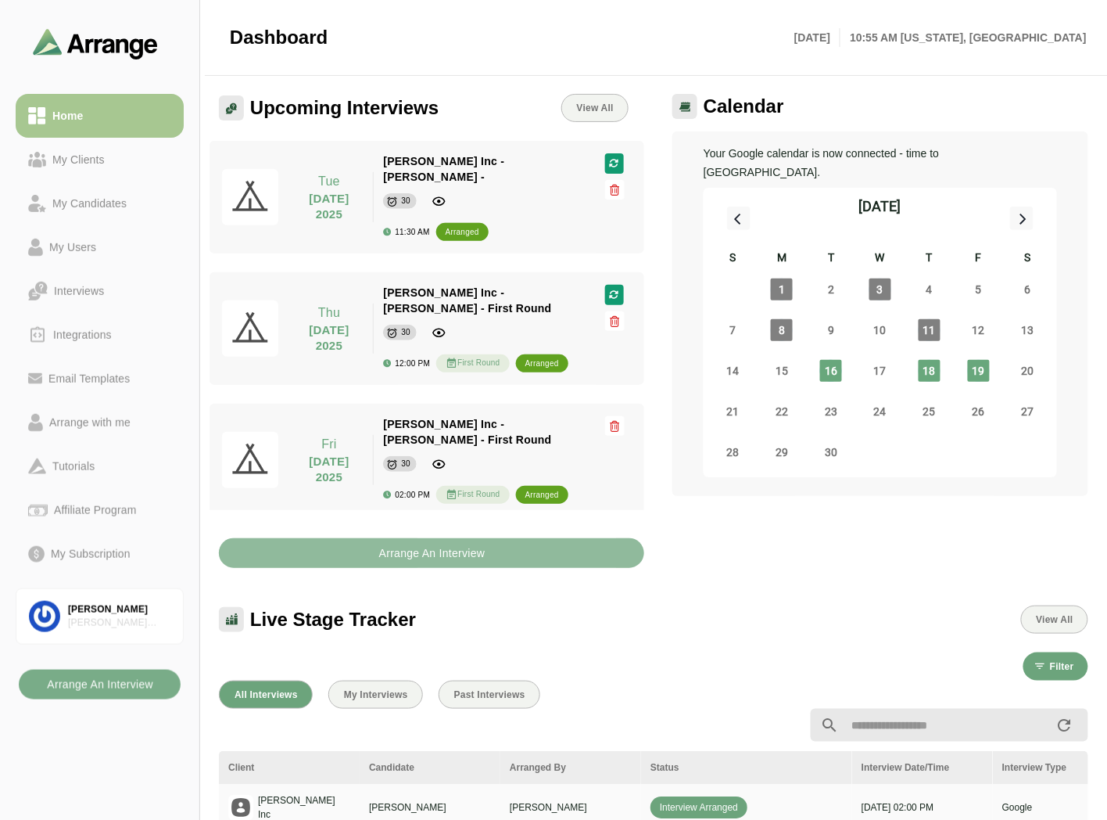
click at [397, 540] on b "Arrange An Interview" at bounding box center [432, 553] width 107 height 30
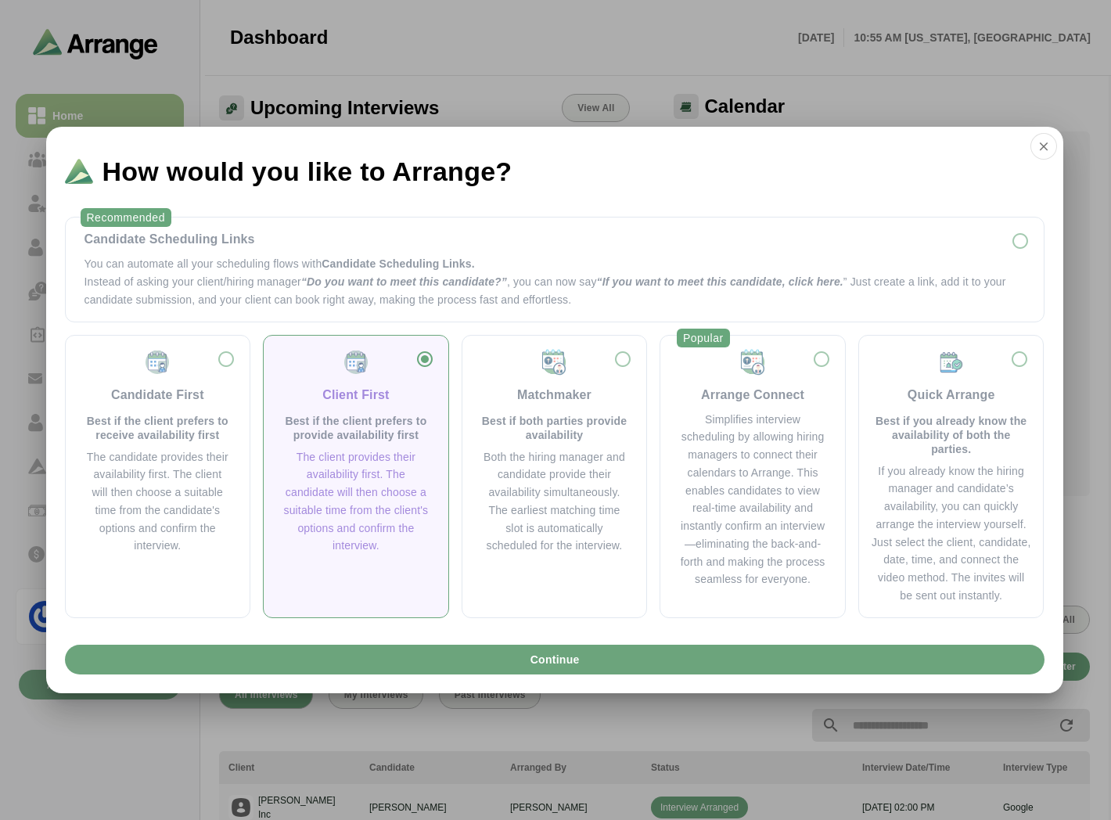
click at [343, 386] on div "Client First" at bounding box center [355, 395] width 66 height 19
click at [537, 375] on div "Matchmaker Best if both parties provide availability" at bounding box center [554, 395] width 147 height 94
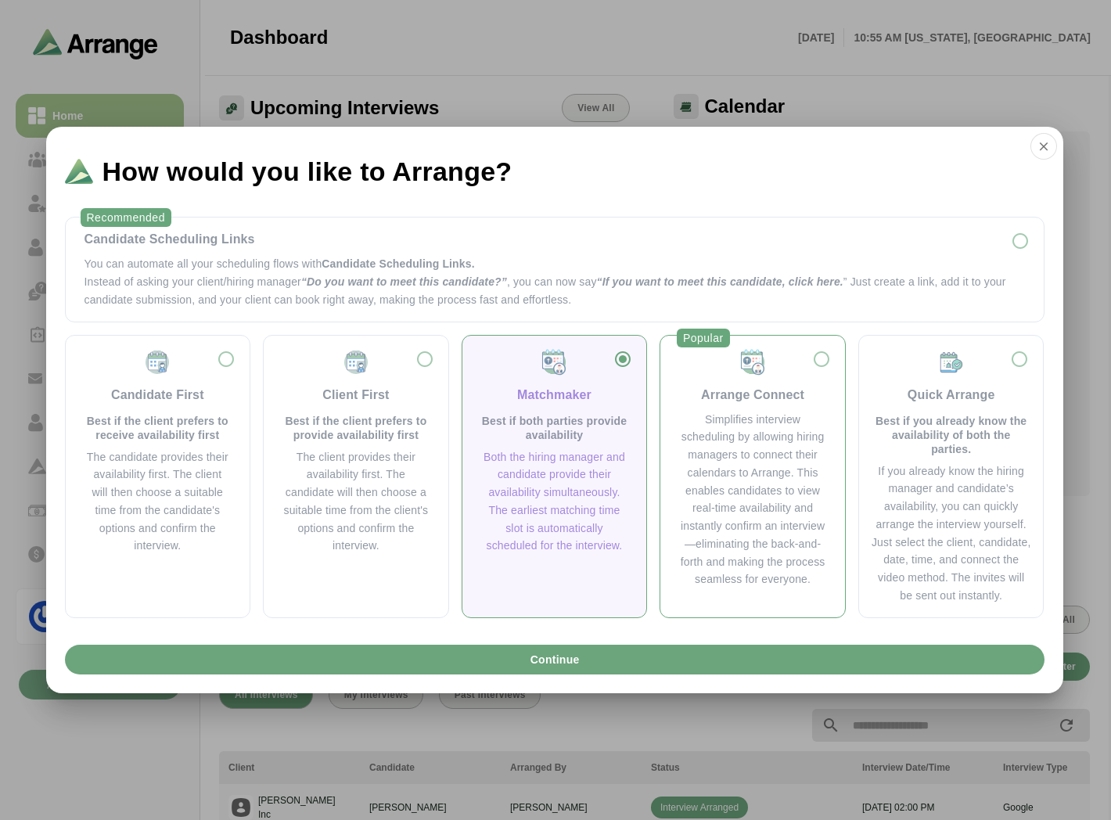
click at [729, 377] on div "Arrange Connect" at bounding box center [752, 376] width 147 height 56
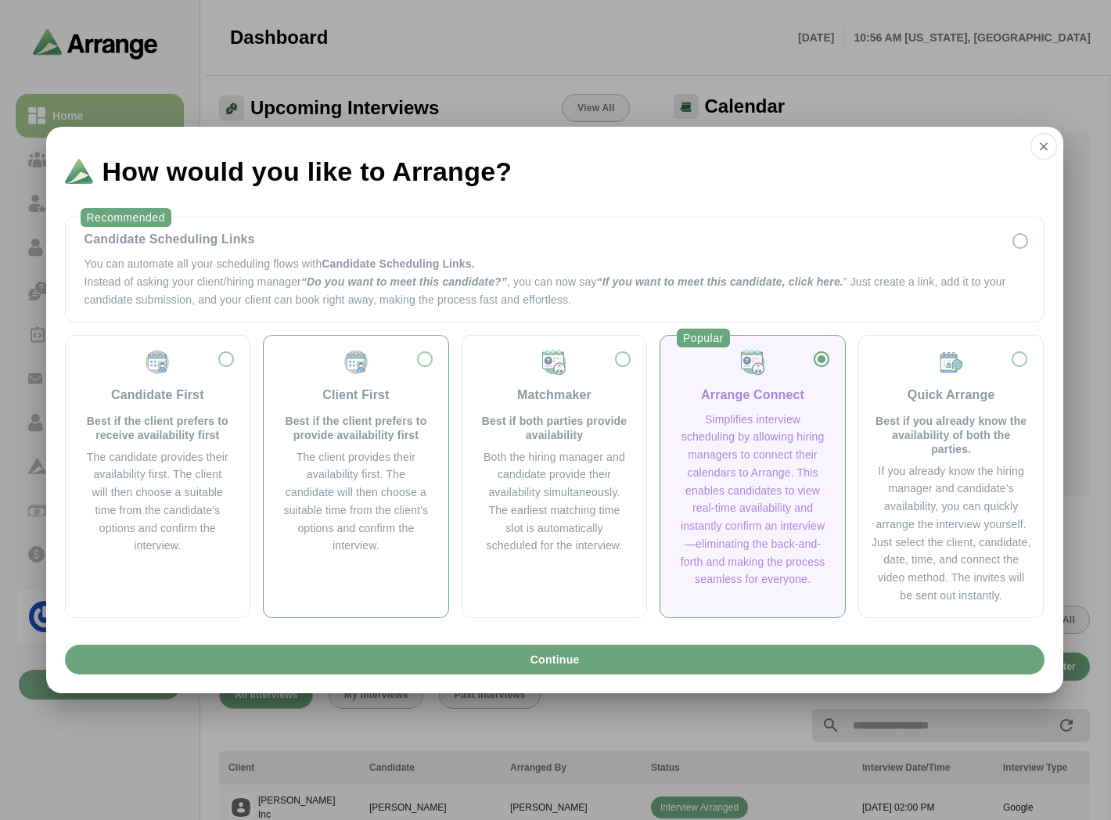
click at [354, 450] on div "The client provides their availability first. The candidate will then choose a …" at bounding box center [355, 501] width 147 height 107
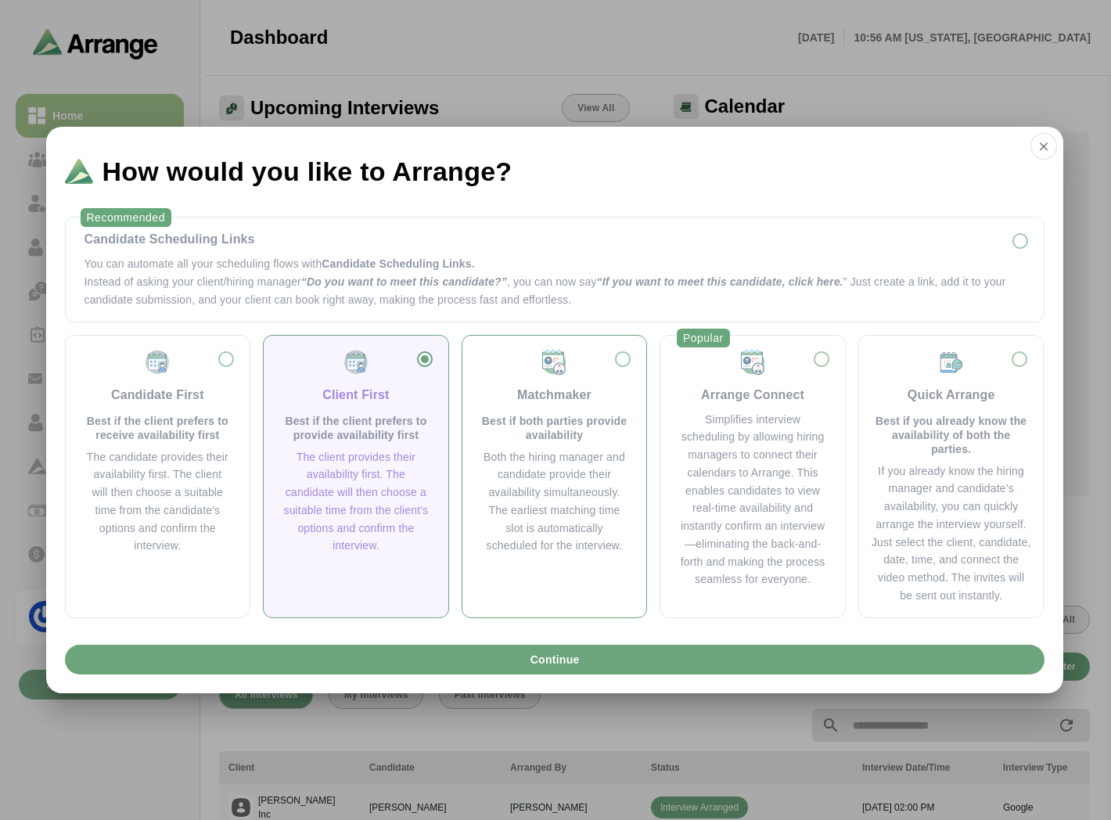
click at [541, 450] on div "Both the hiring manager and candidate provide their availability simultaneously…" at bounding box center [554, 501] width 147 height 107
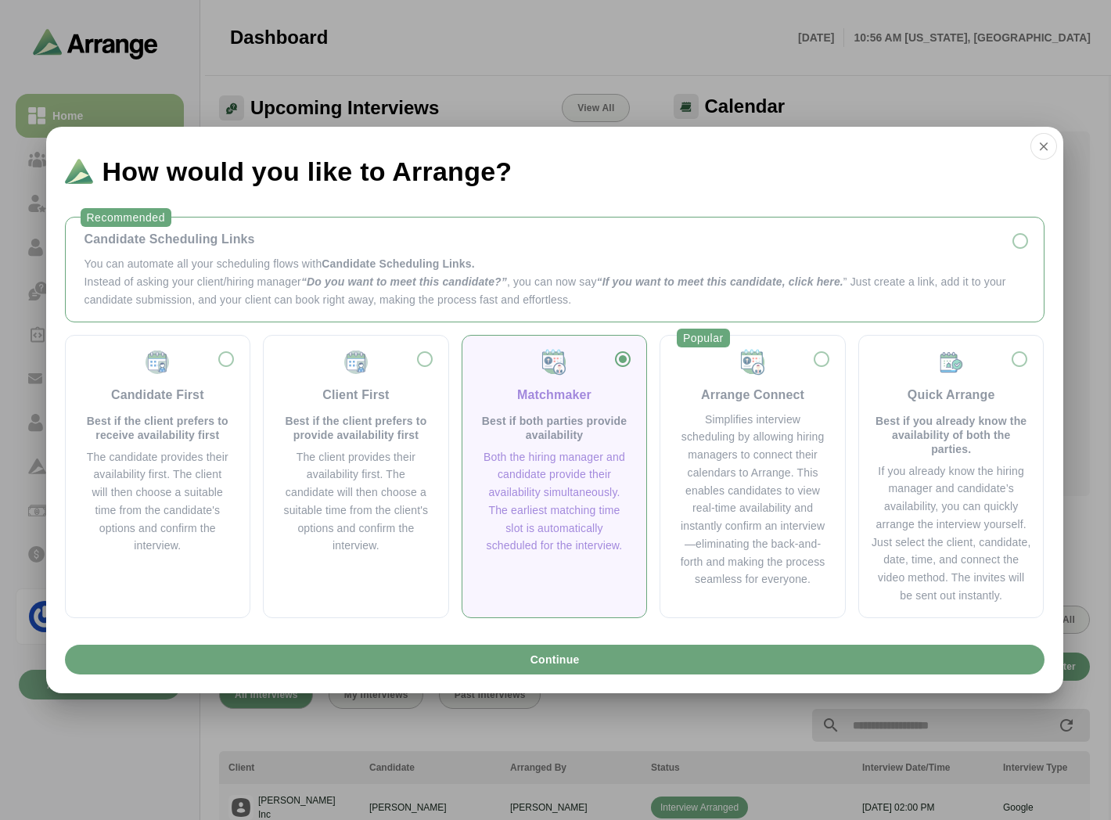
click at [290, 231] on div "Candidate Scheduling Links" at bounding box center [554, 239] width 940 height 19
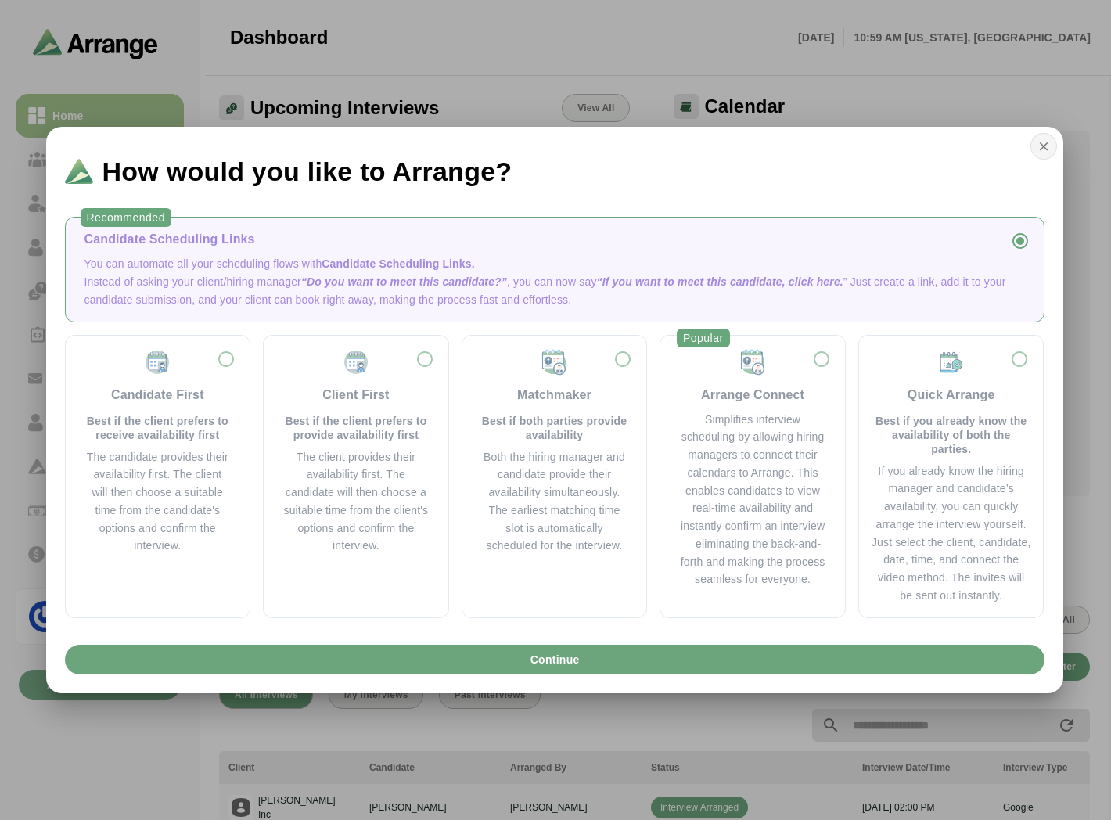
click at [1036, 143] on icon "button" at bounding box center [1043, 146] width 14 height 14
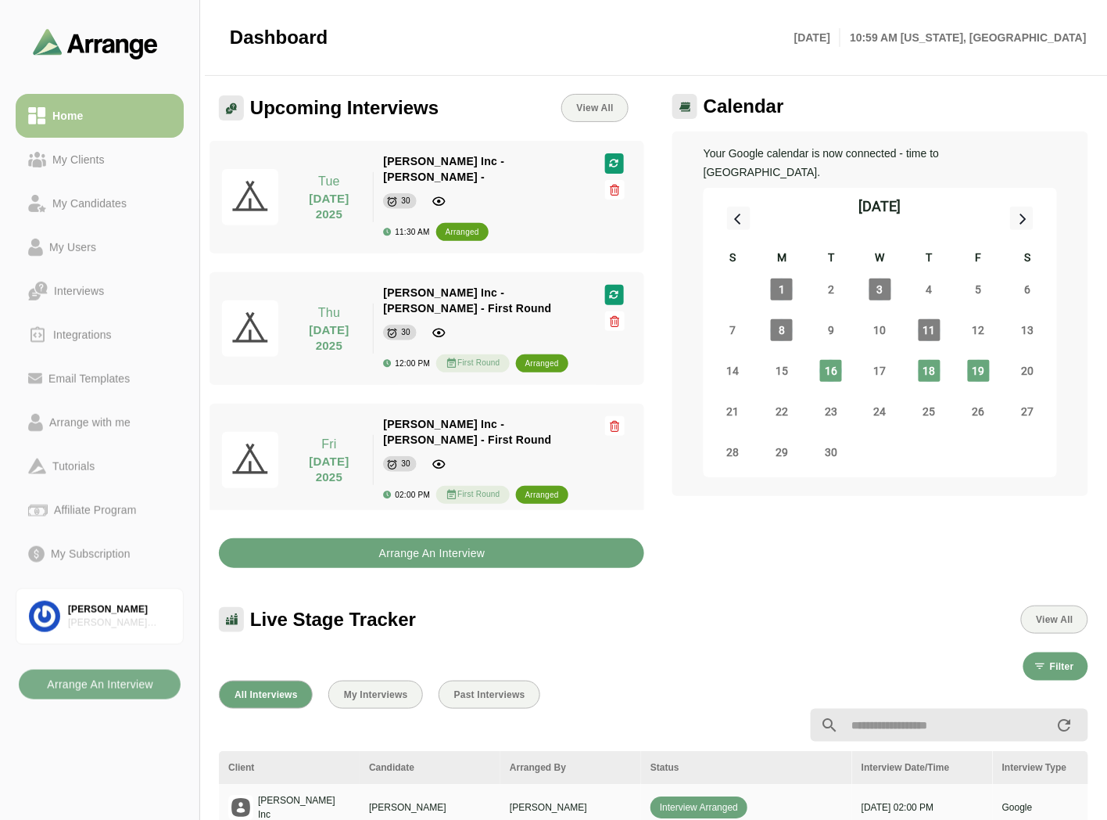
click at [431, 538] on b "Arrange An Interview" at bounding box center [432, 553] width 107 height 30
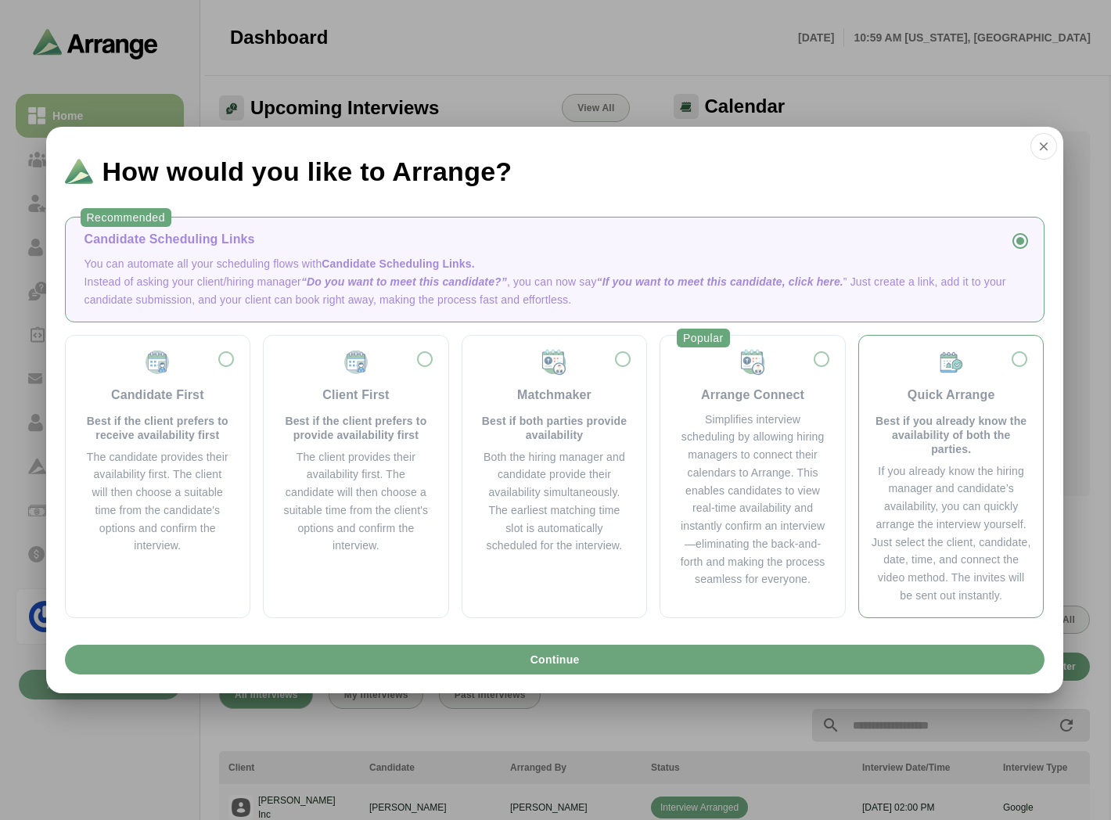
click at [921, 497] on div "If you already know the hiring manager and candidate’s availability, you can qu…" at bounding box center [951, 533] width 160 height 142
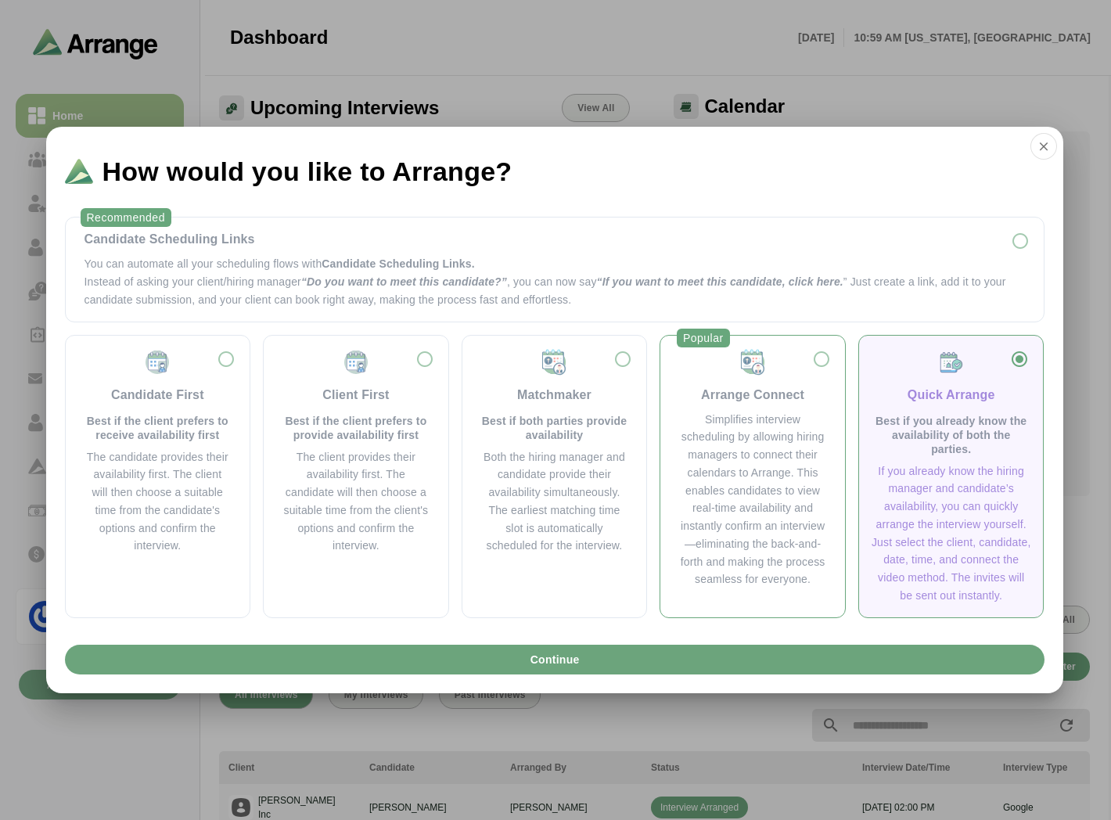
click at [756, 507] on div "Simplifies interview scheduling by allowing hiring managers to connect their ca…" at bounding box center [752, 500] width 147 height 178
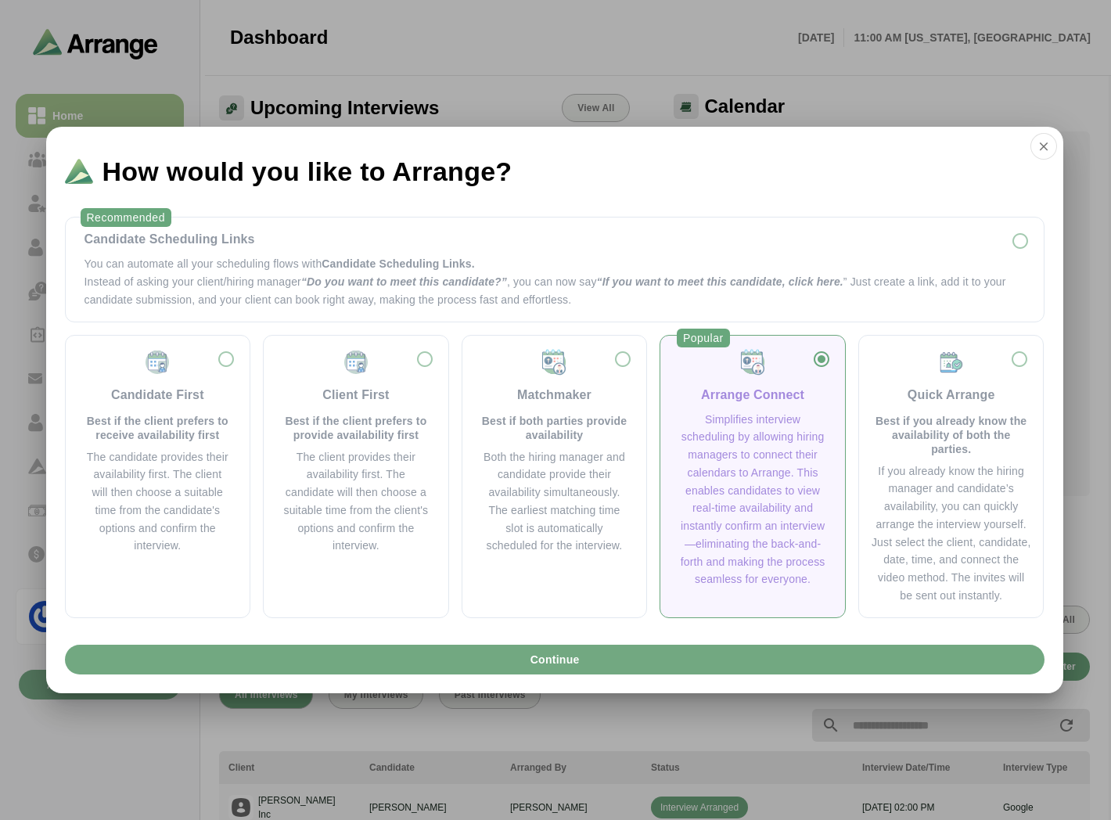
click at [698, 652] on button "Continue" at bounding box center [554, 659] width 979 height 30
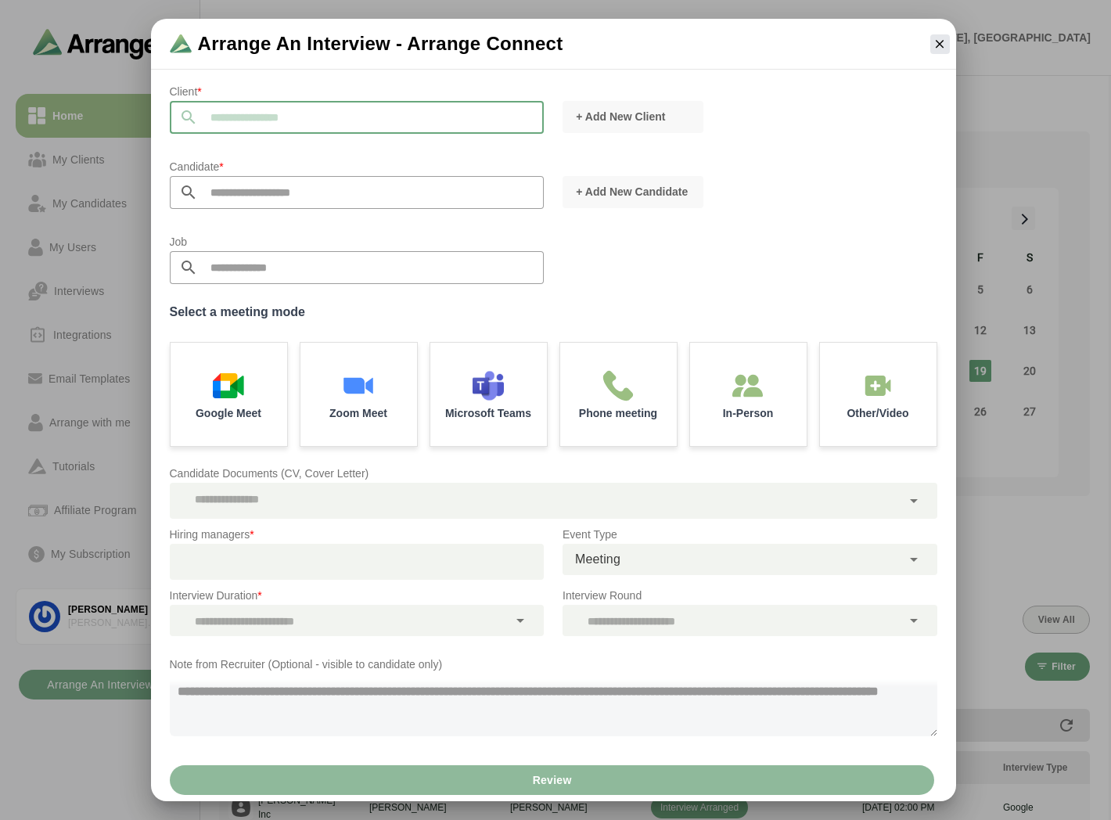
click at [262, 117] on input "text" at bounding box center [371, 117] width 346 height 33
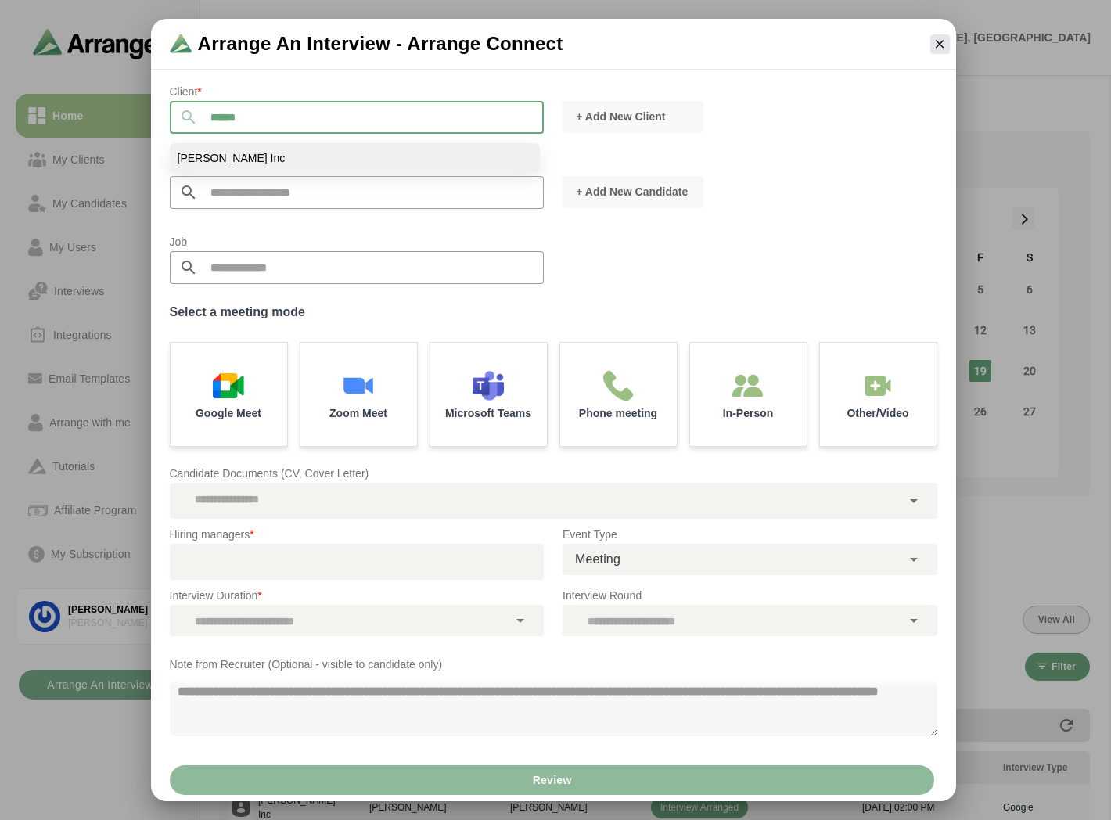
click at [208, 145] on li "Jay Inc" at bounding box center [355, 158] width 370 height 30
type input "*******"
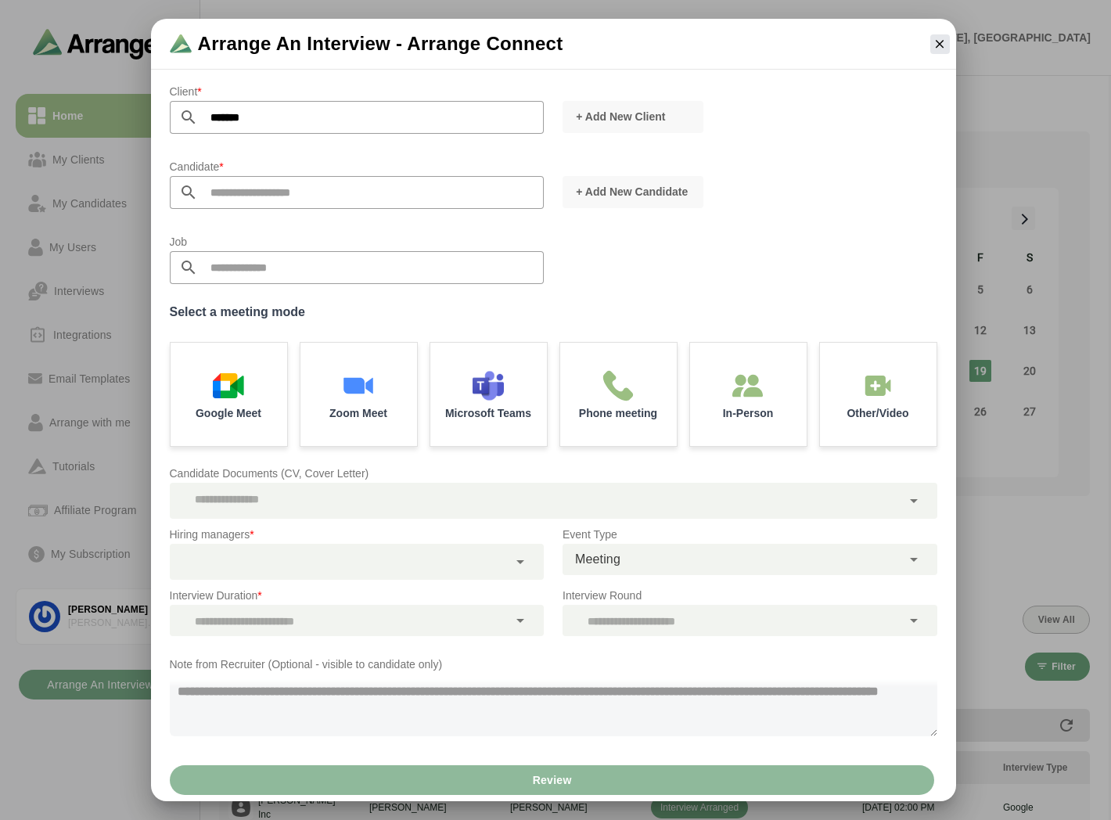
click at [263, 184] on input "text" at bounding box center [371, 192] width 346 height 33
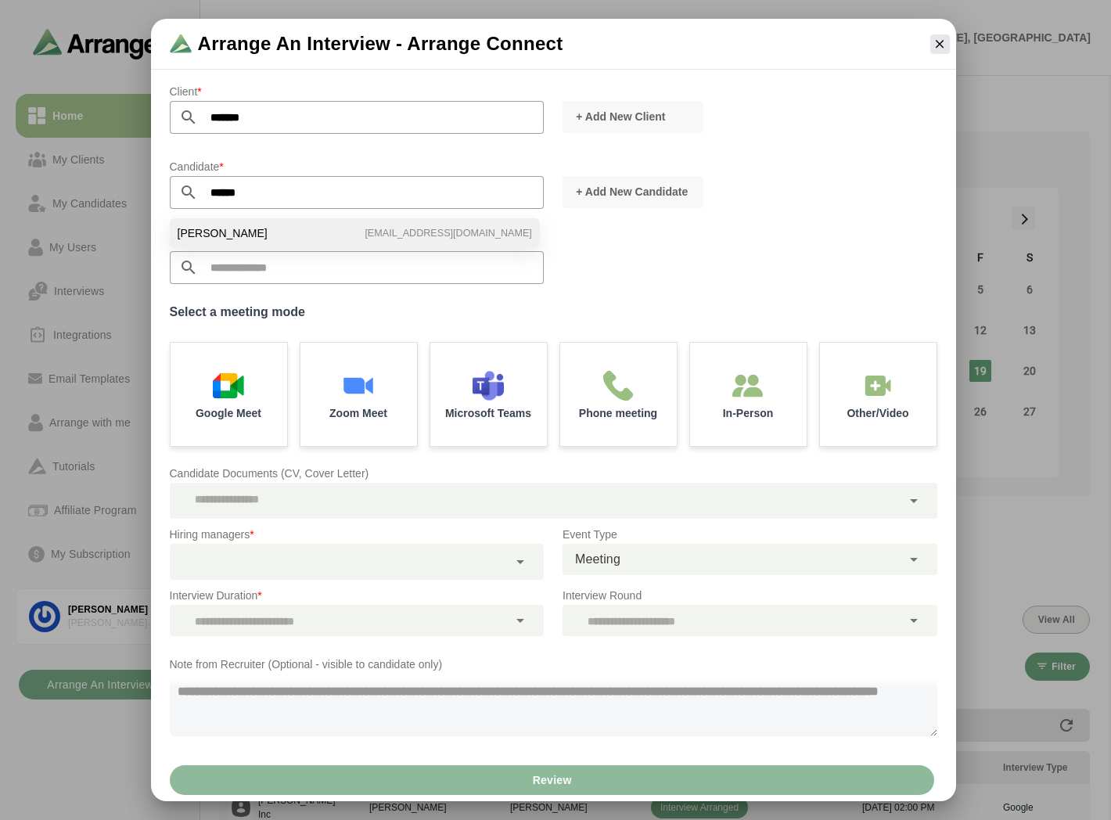
click at [246, 229] on li "Tom Breslin bgabay88+99@gmail.com" at bounding box center [355, 233] width 370 height 30
type input "**********"
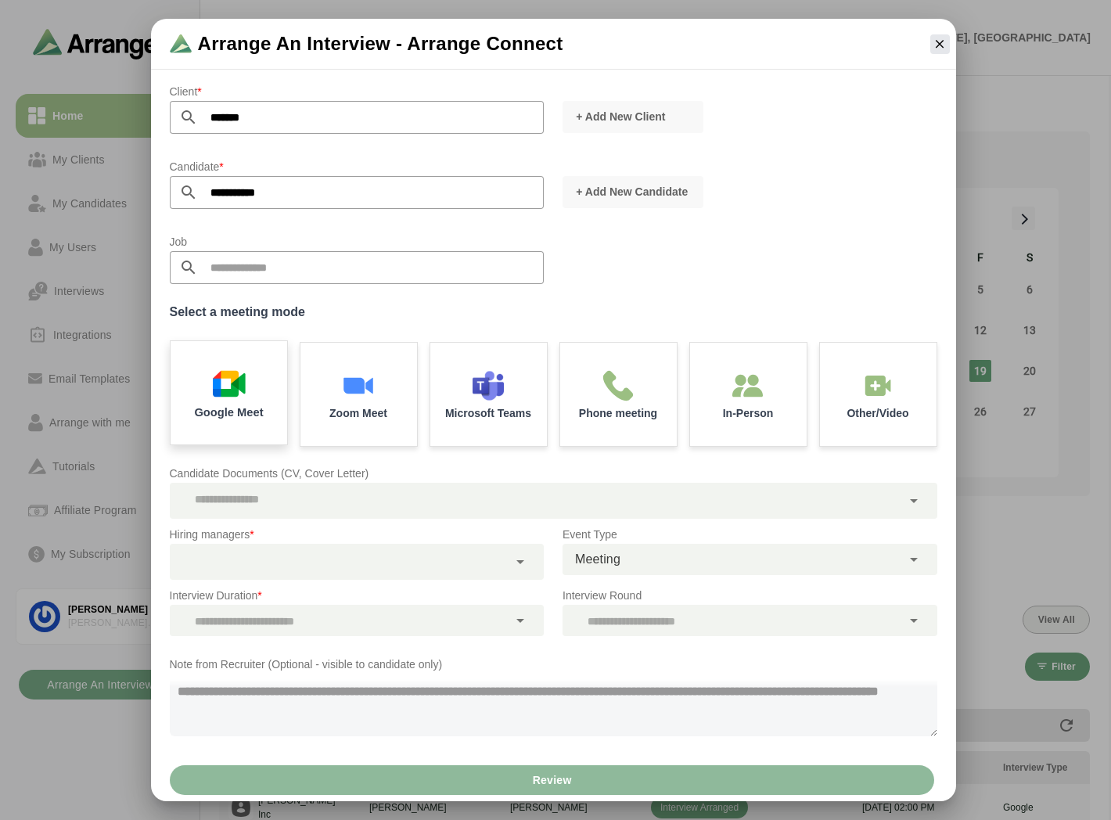
click at [261, 386] on div "Google Meet" at bounding box center [228, 393] width 122 height 109
click at [259, 556] on div at bounding box center [339, 562] width 339 height 36
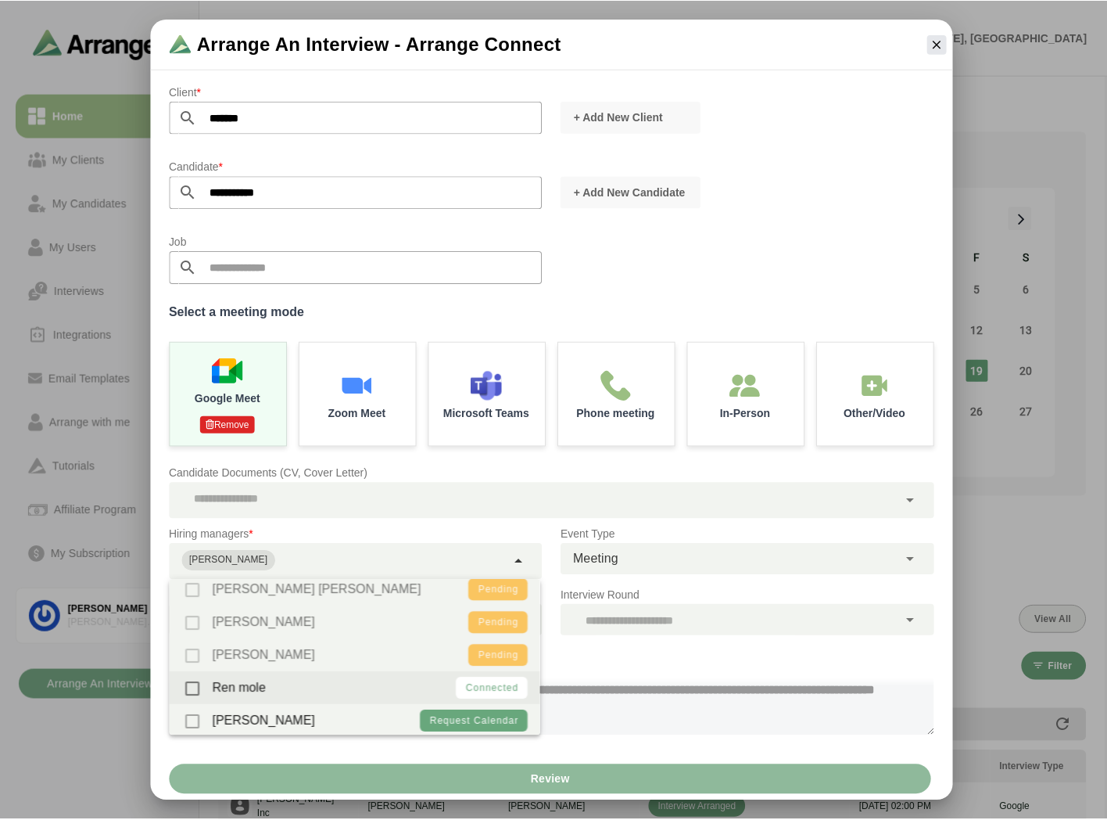
scroll to position [184, 0]
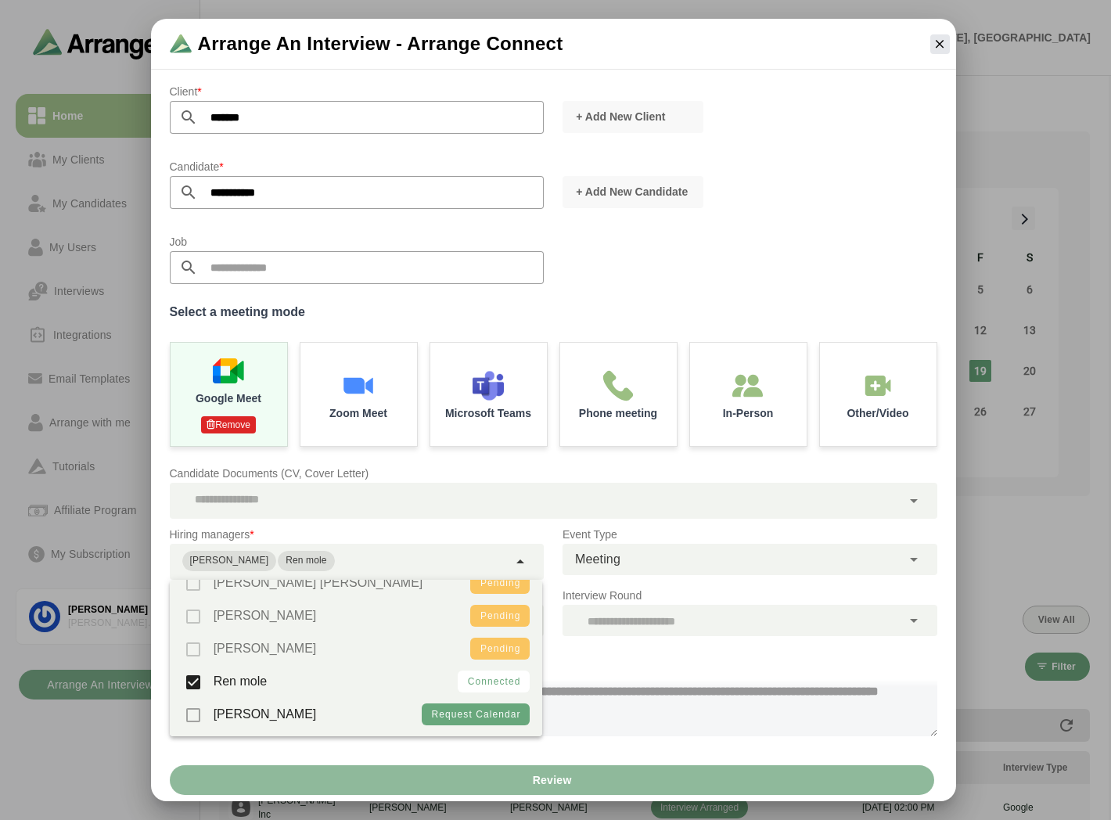
click at [741, 645] on div "Note from Recruiter (Optional - visible to candidate only) 0 / 500" at bounding box center [553, 703] width 786 height 117
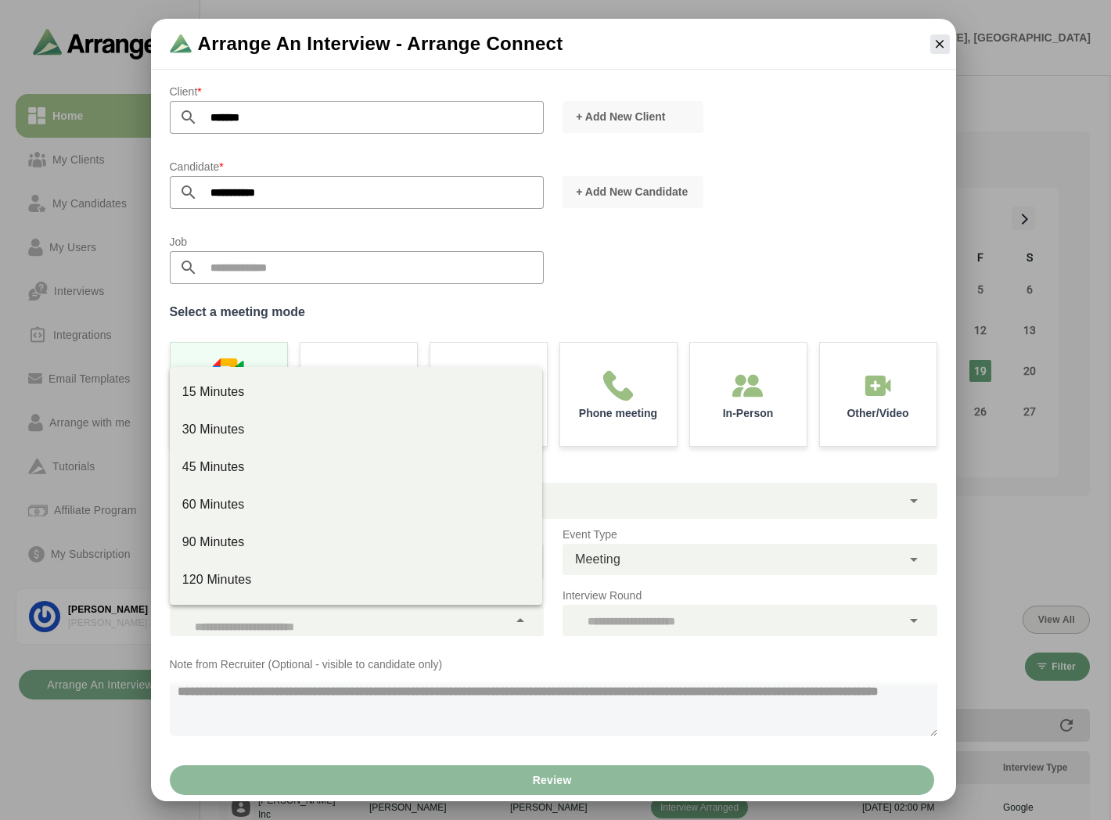
click at [411, 611] on div at bounding box center [339, 620] width 339 height 31
click at [282, 429] on div "30 Minutes" at bounding box center [356, 429] width 348 height 19
type input "**"
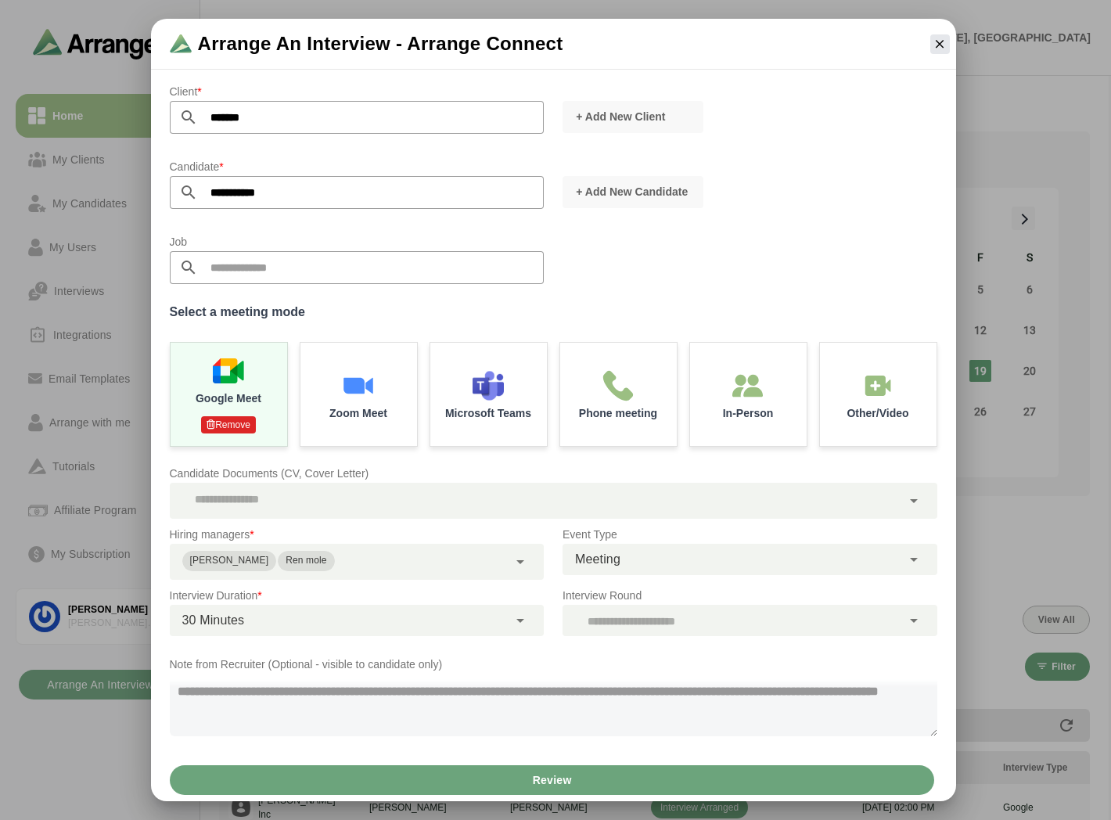
click at [631, 624] on div at bounding box center [731, 620] width 339 height 31
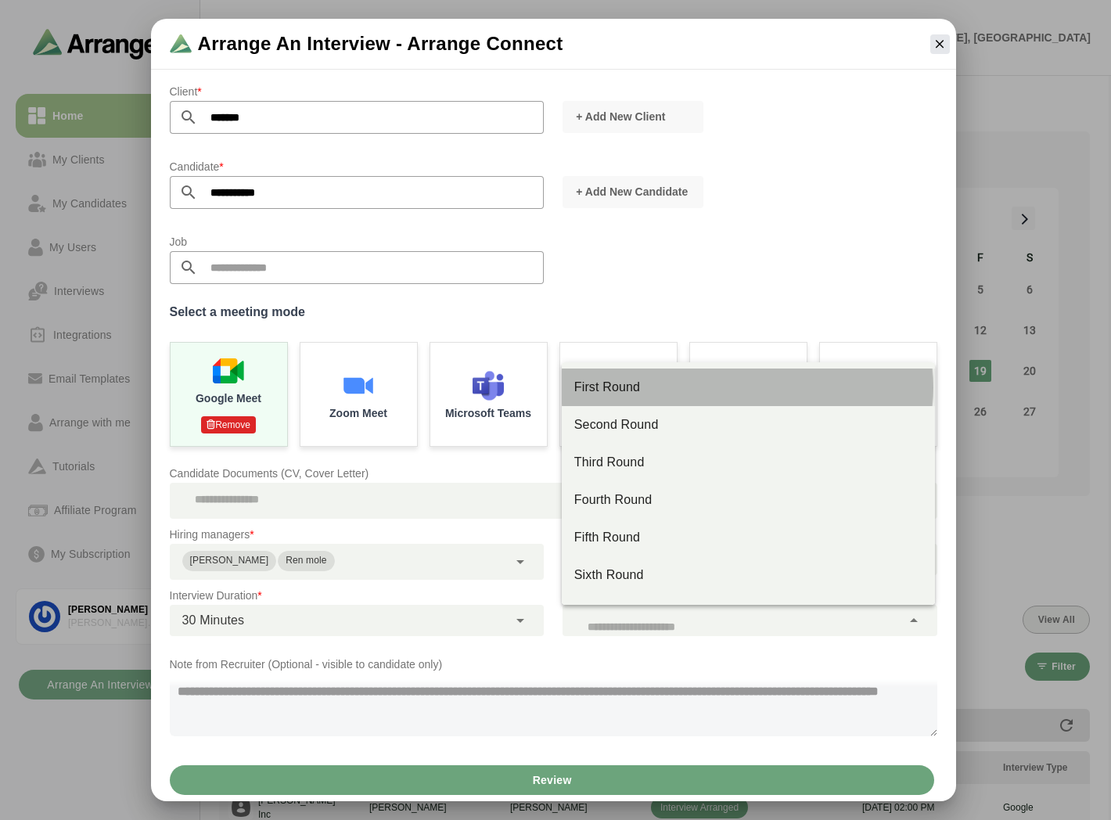
click at [639, 379] on div "First Round" at bounding box center [748, 387] width 348 height 19
type input "**"
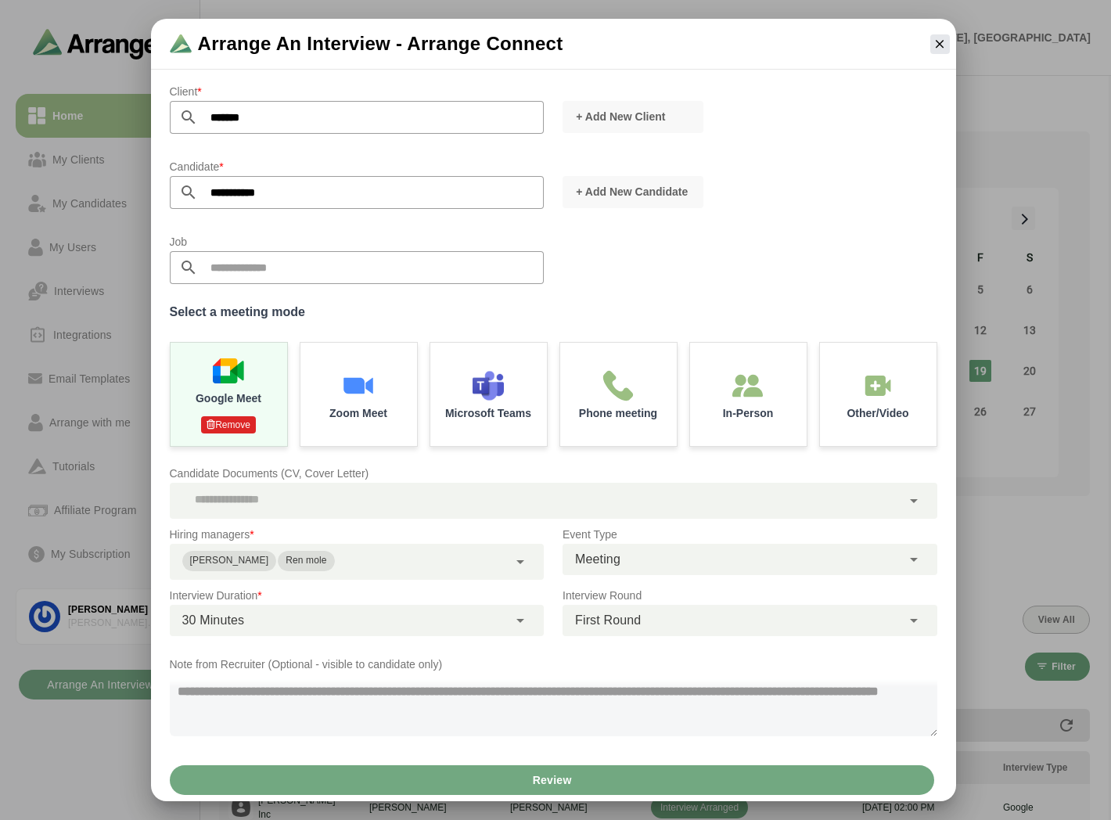
click at [480, 773] on button "Review" at bounding box center [552, 780] width 764 height 30
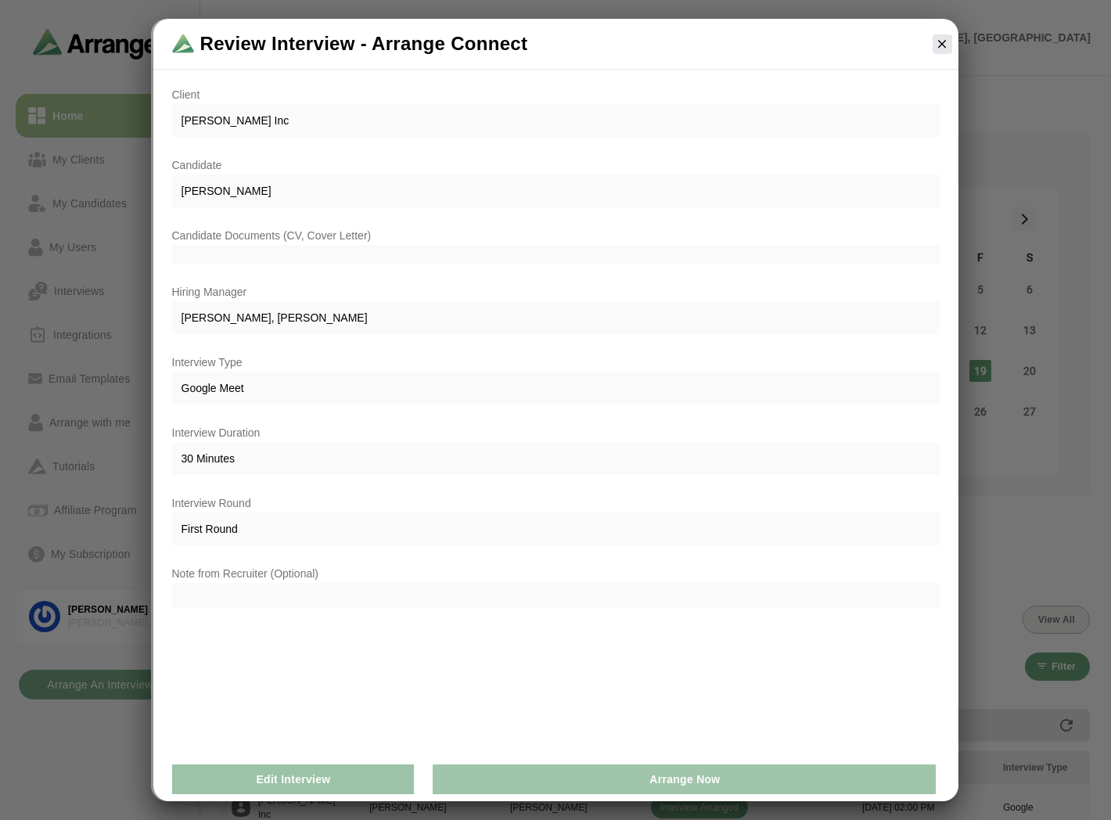
click at [627, 773] on button "Arrange Now" at bounding box center [683, 779] width 503 height 30
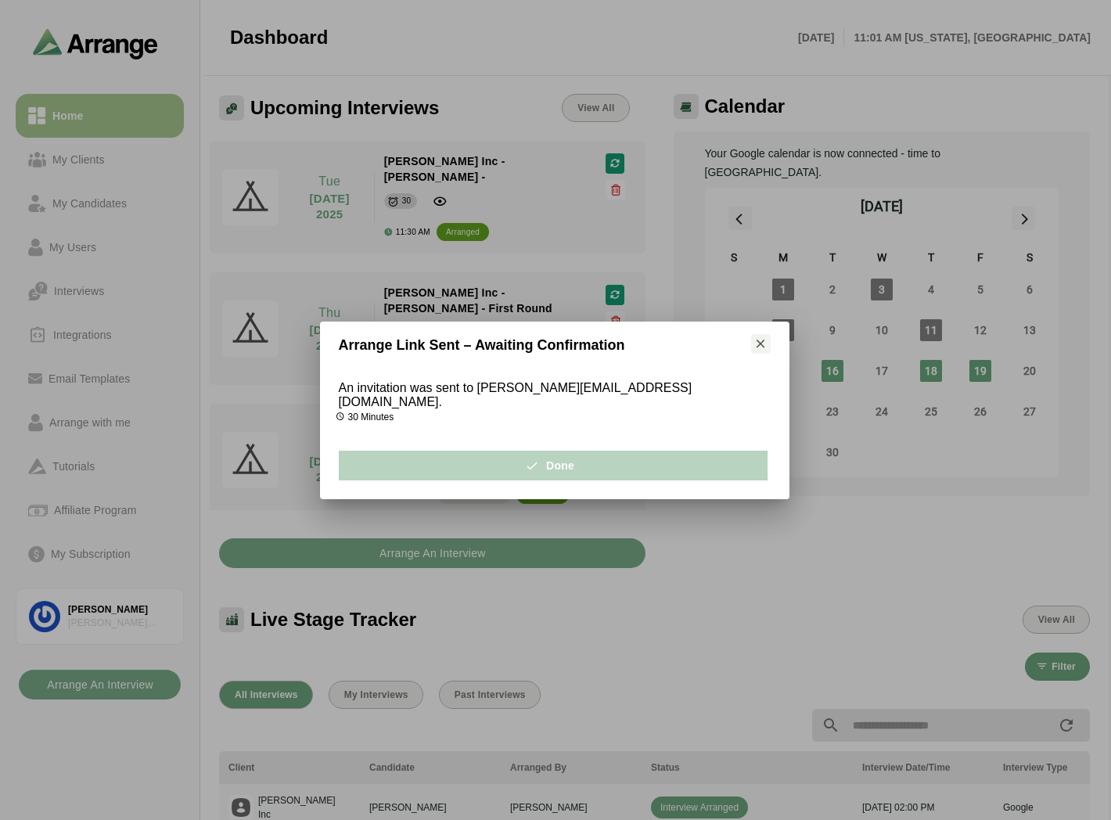
click at [560, 467] on span "Done" at bounding box center [552, 465] width 43 height 30
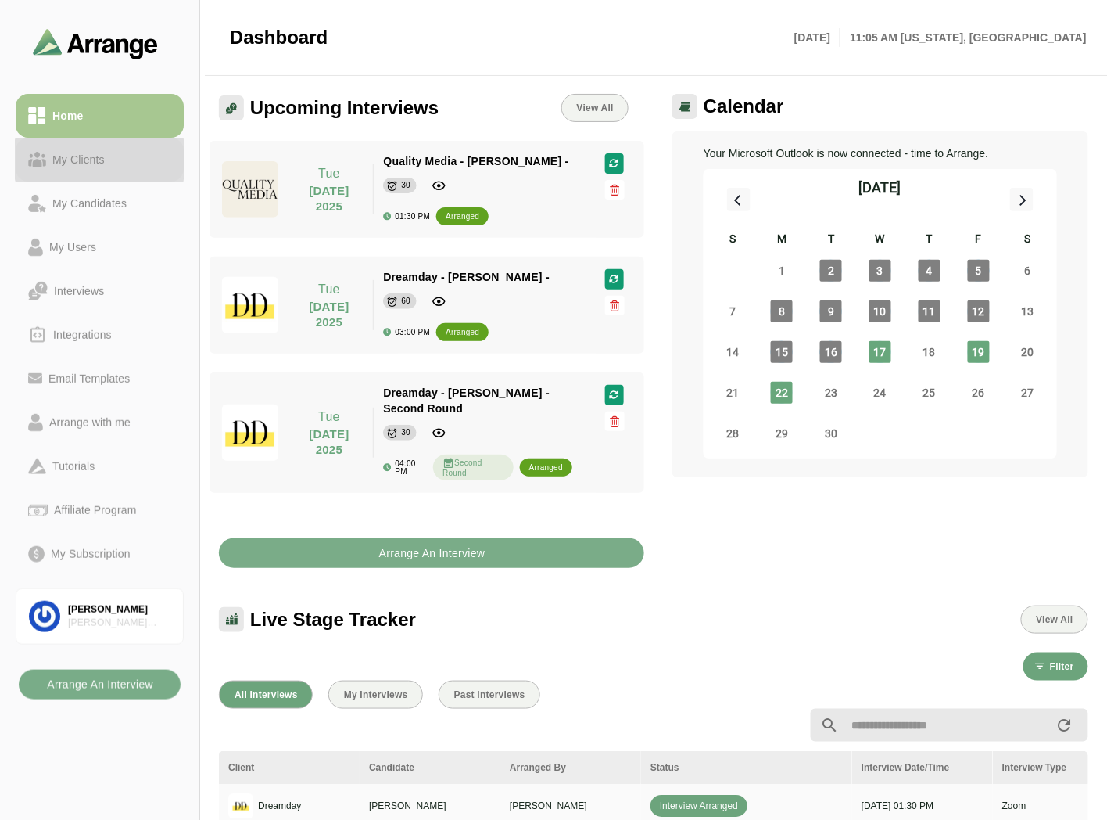
click at [138, 151] on div "My Clients" at bounding box center [99, 159] width 143 height 19
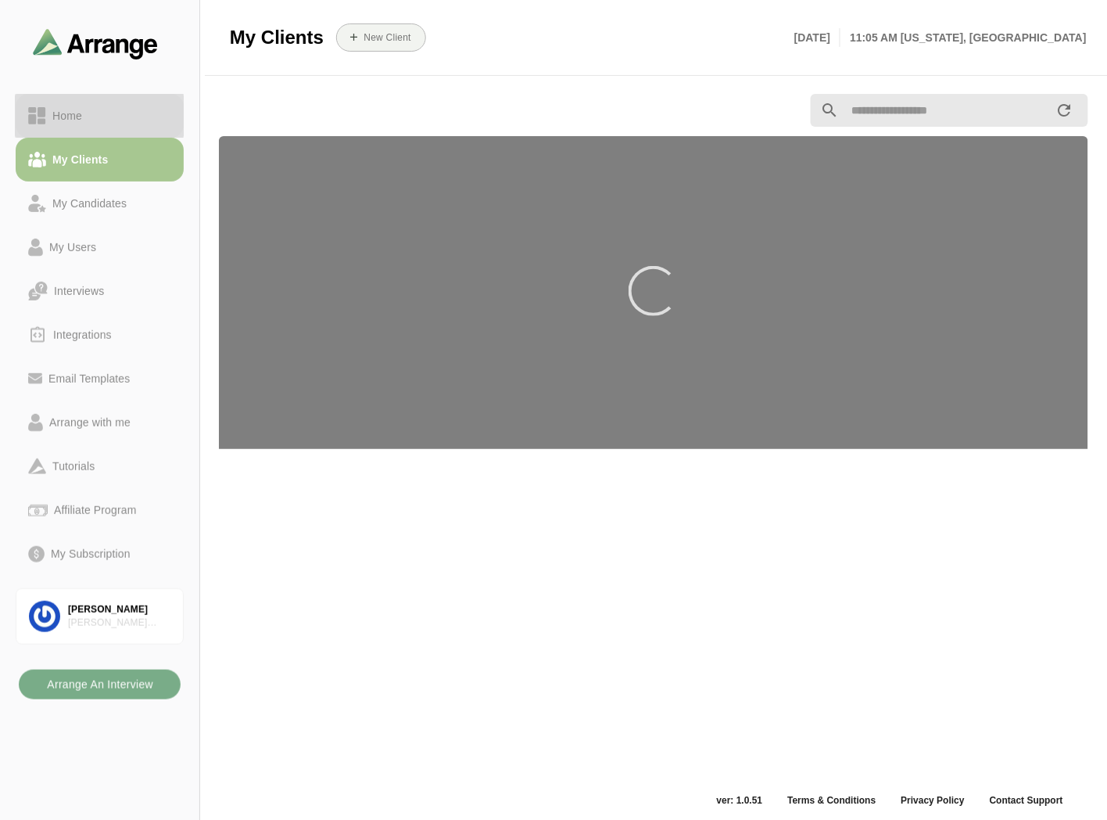
click at [138, 121] on div "Home" at bounding box center [99, 115] width 143 height 19
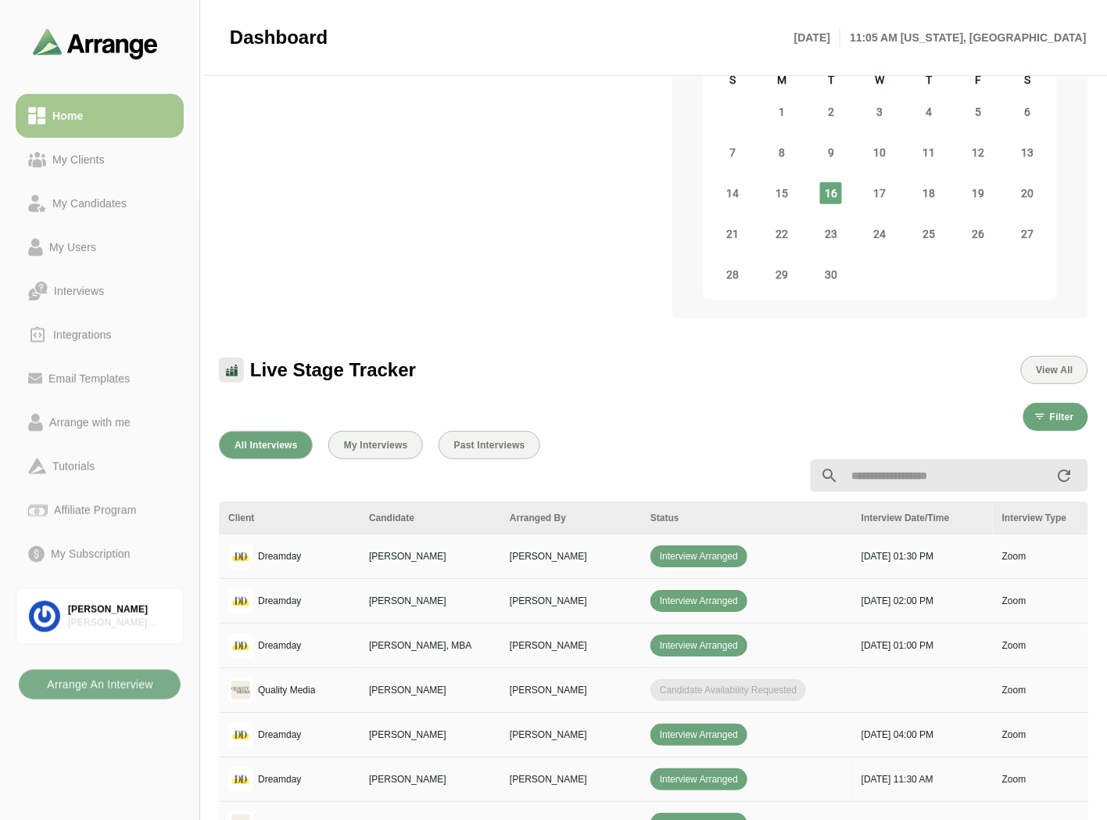
scroll to position [260, 0]
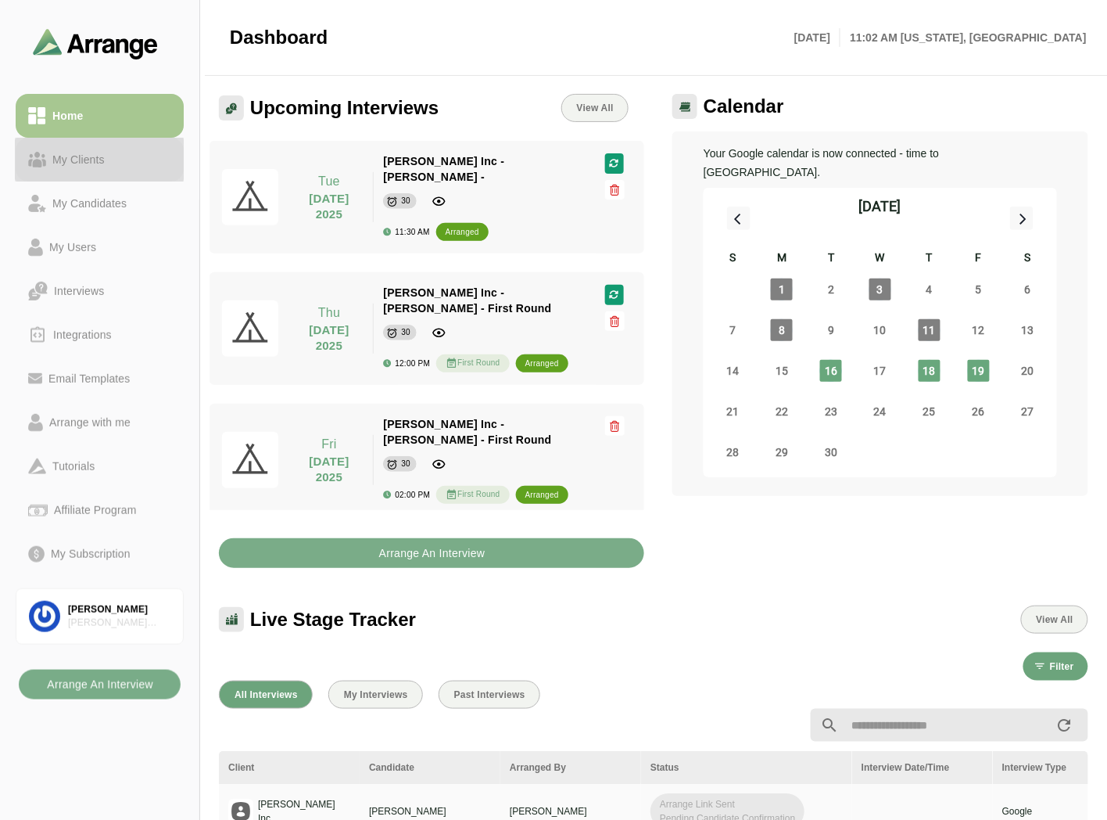
click at [96, 159] on div "My Clients" at bounding box center [78, 159] width 65 height 19
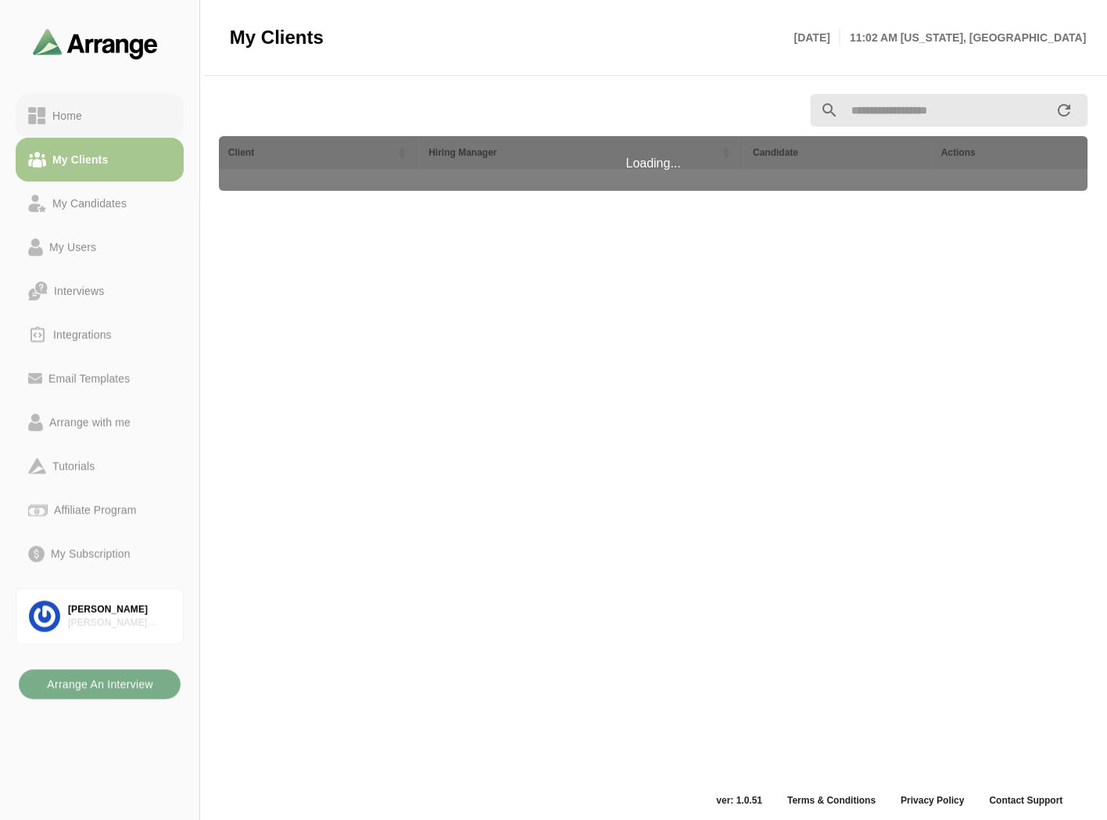
click at [117, 106] on div "Home" at bounding box center [99, 115] width 143 height 19
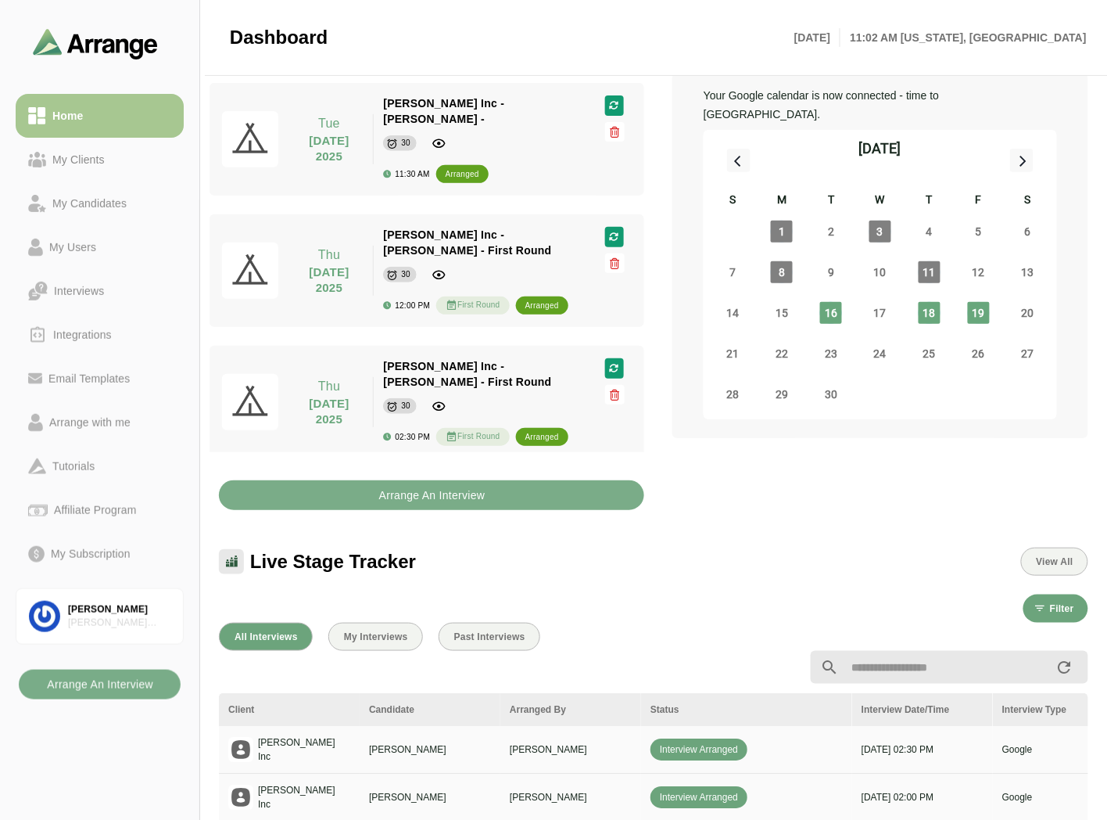
scroll to position [87, 0]
